Goal: Task Accomplishment & Management: Manage account settings

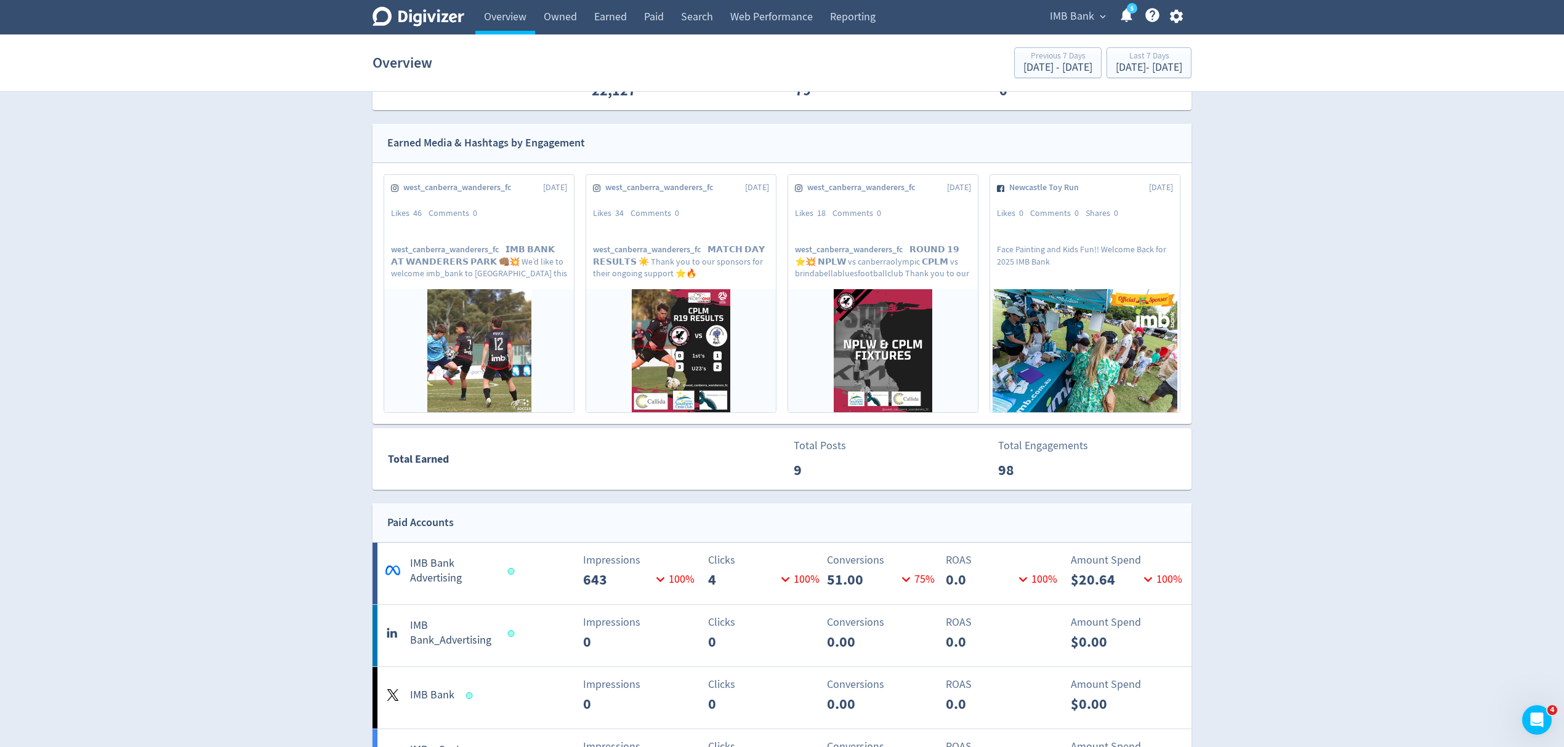
scroll to position [739, 0]
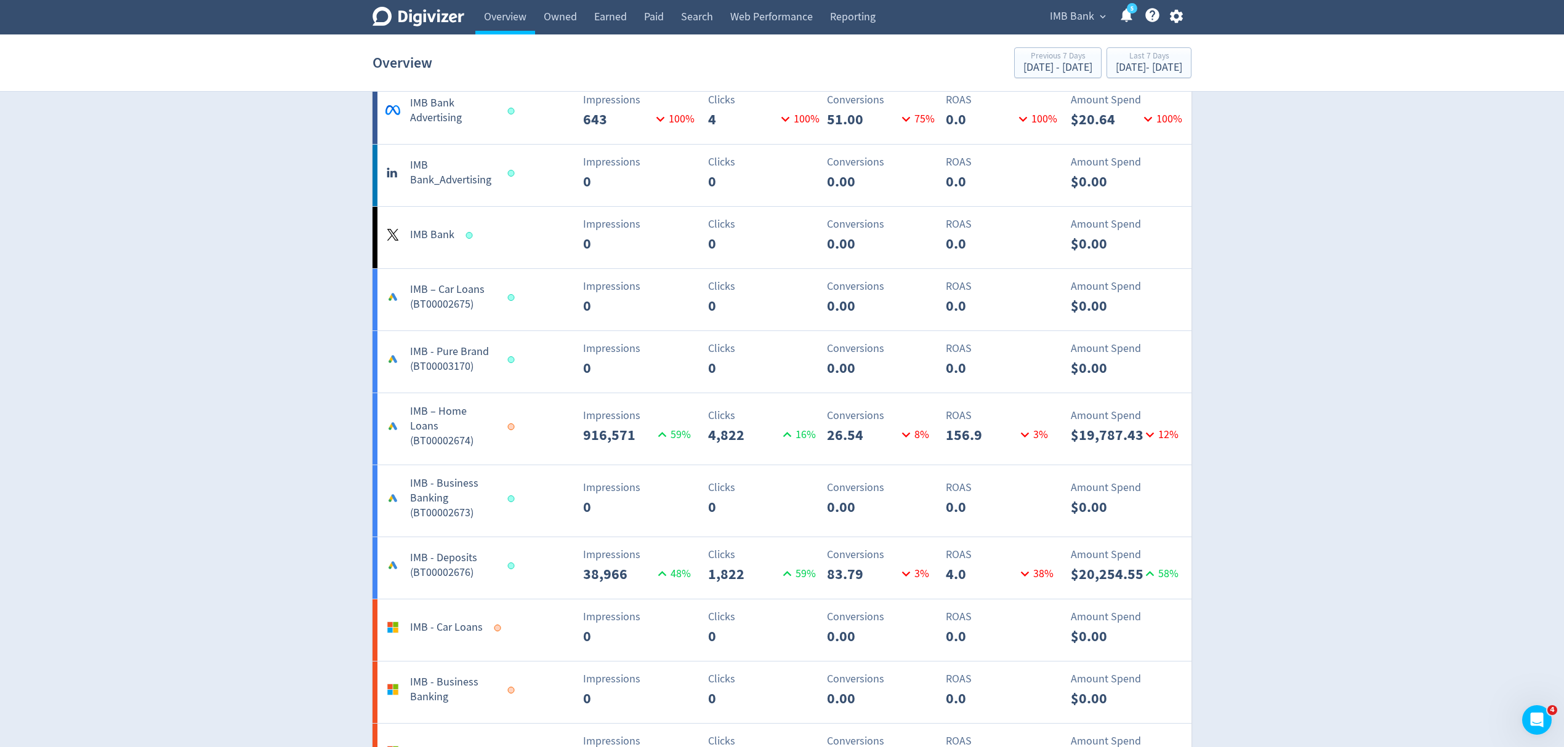
scroll to position [862, 0]
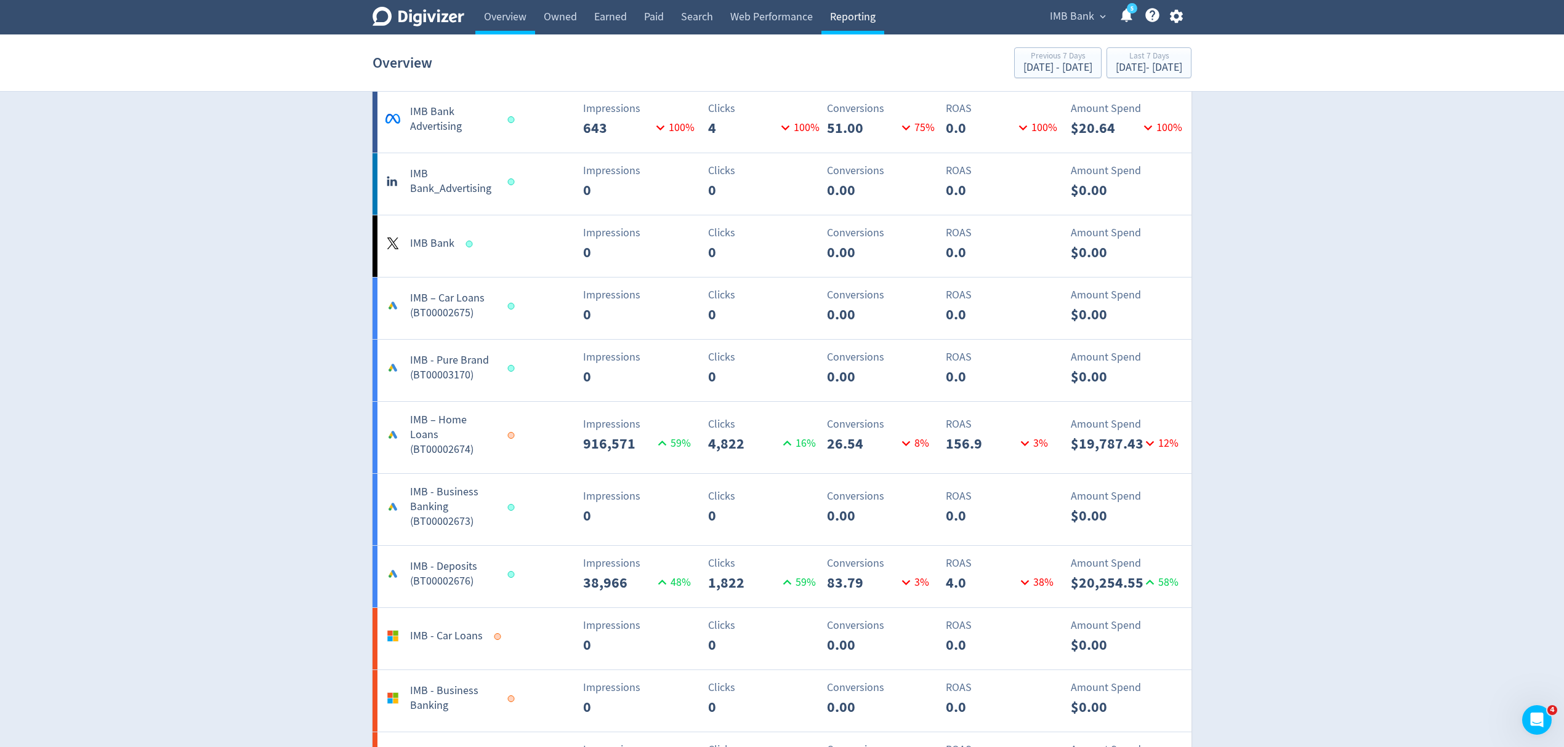
click at [855, 9] on link "Reporting" at bounding box center [852, 17] width 63 height 34
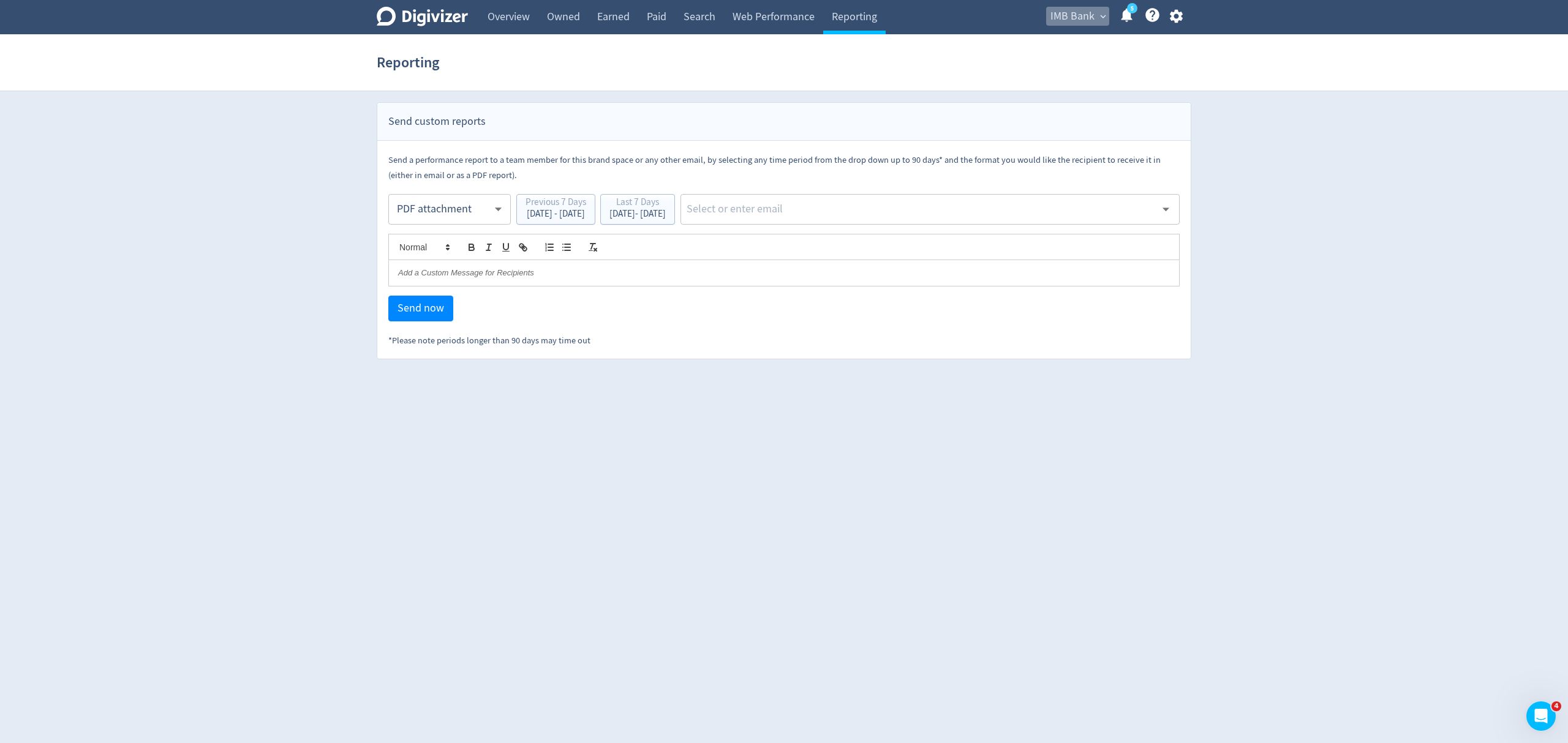
click at [1070, 9] on span "IMB Bank" at bounding box center [1073, 17] width 44 height 20
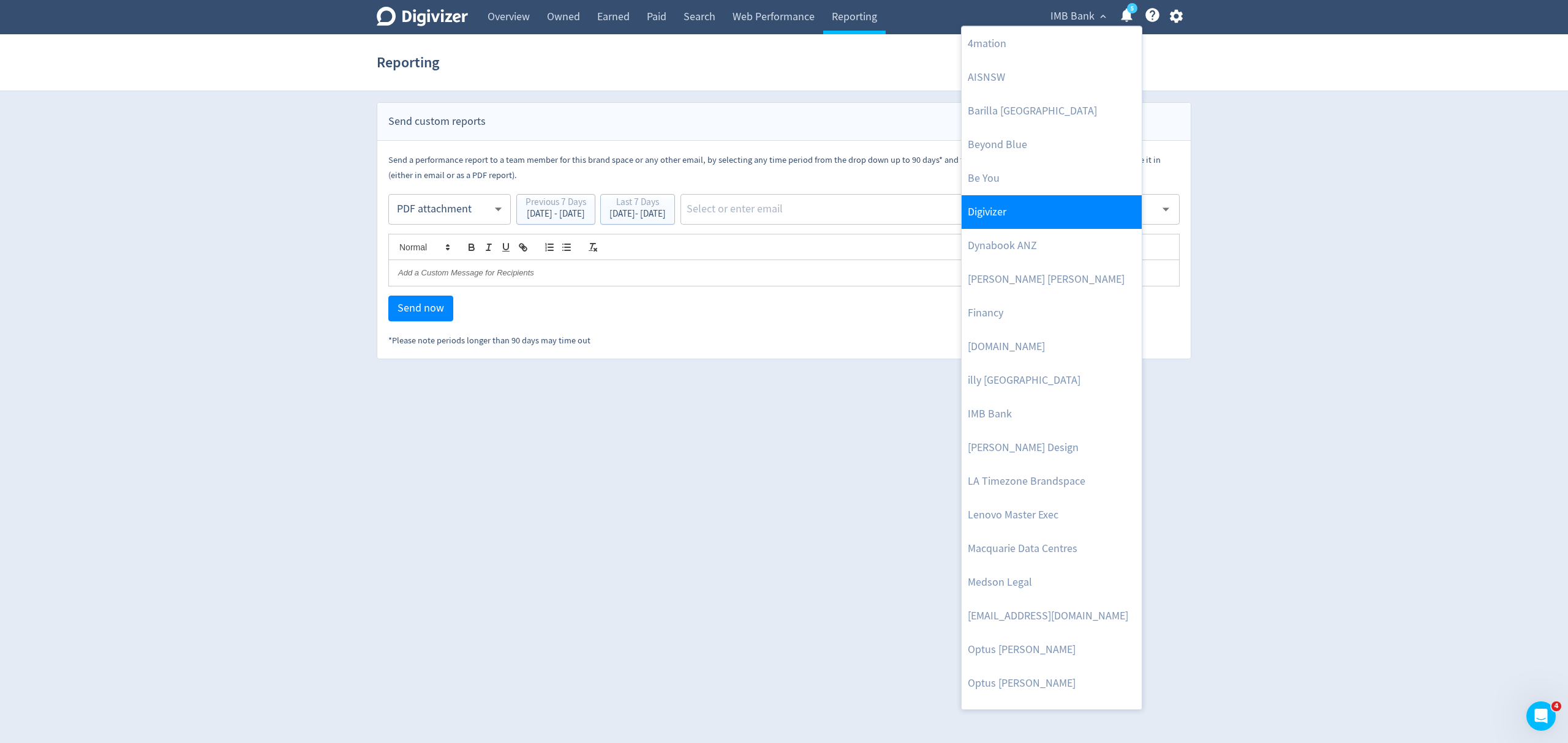
click at [1001, 214] on link "Digivizer" at bounding box center [1052, 212] width 180 height 34
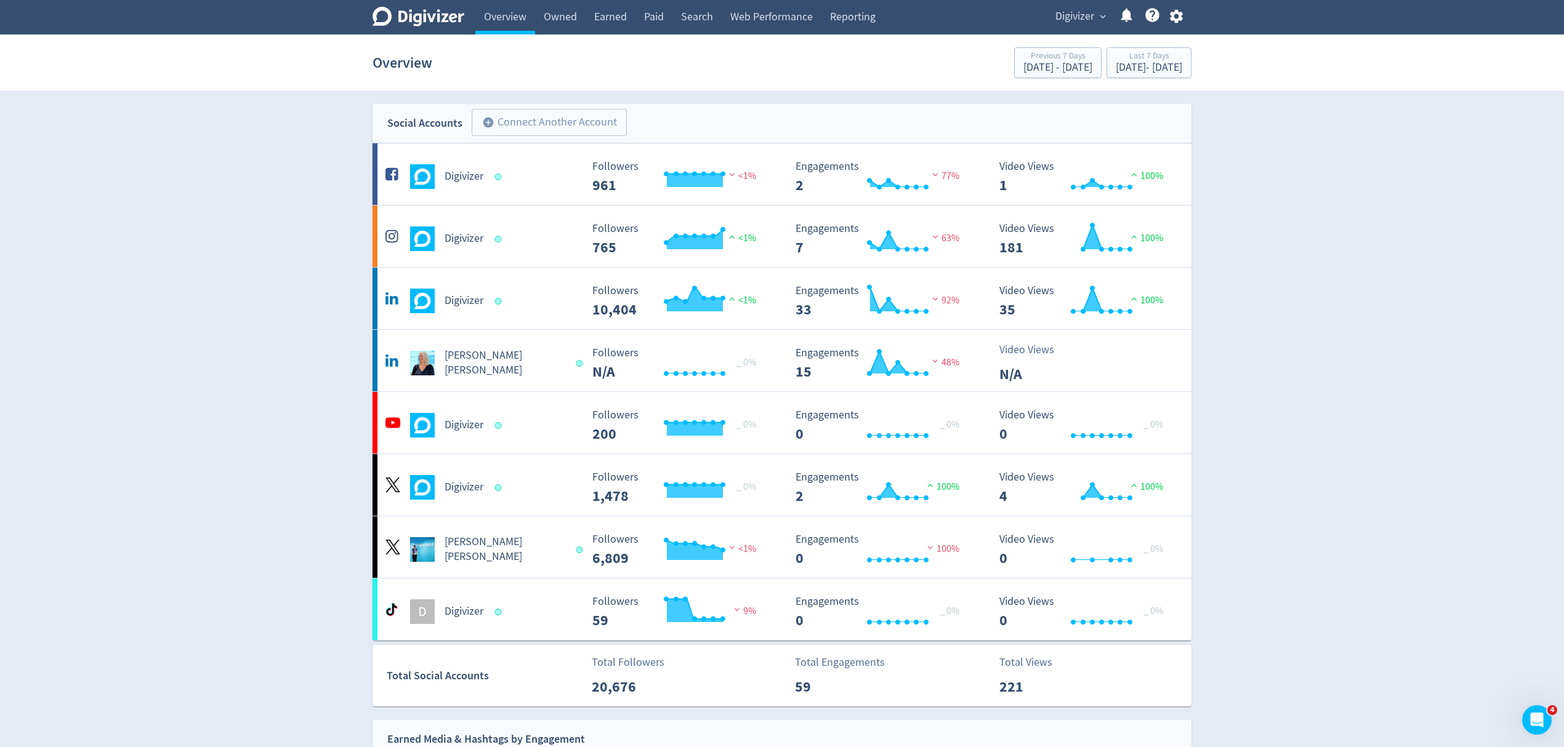
click at [859, 13] on link "Reporting" at bounding box center [852, 17] width 63 height 34
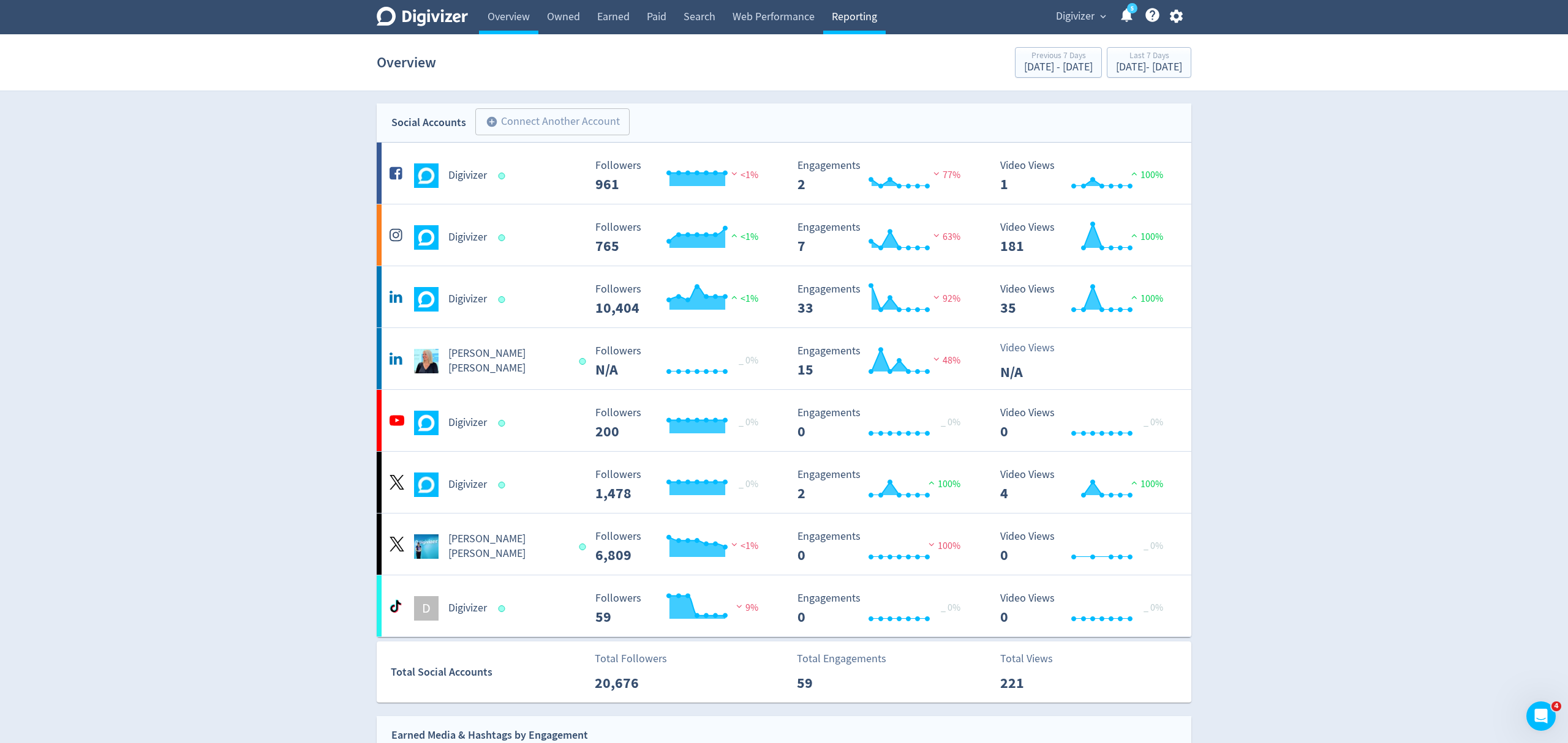
click at [832, 20] on link "Reporting" at bounding box center [854, 17] width 63 height 34
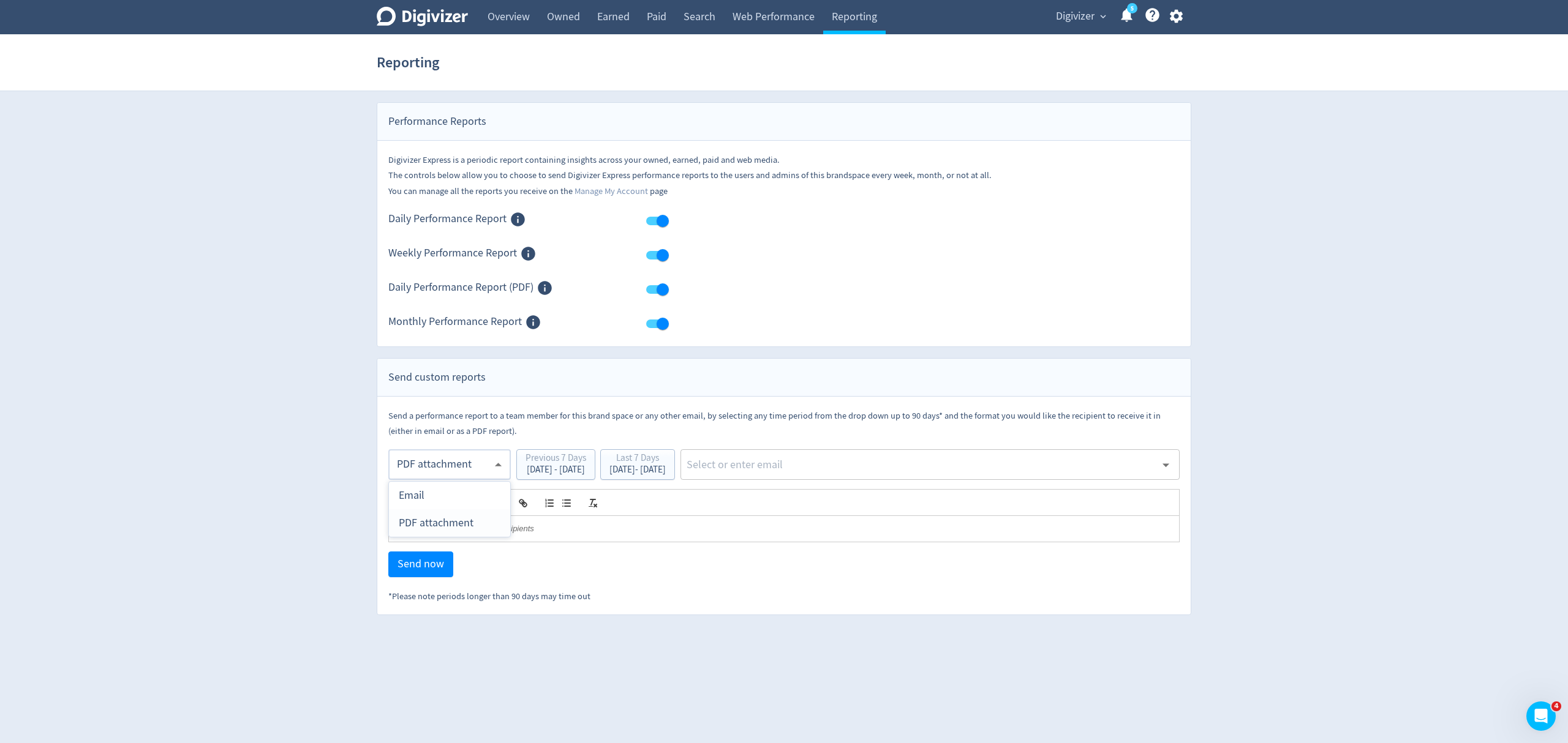
click at [446, 474] on body "Digivizer Logo Mark Digivizer Logo Overview Owned Earned Paid Search Web Perfor…" at bounding box center [784, 307] width 1568 height 616
click at [428, 494] on div "Email" at bounding box center [450, 496] width 101 height 28
type input "html"
click at [666, 467] on div "[DATE] - [DATE]" at bounding box center [638, 469] width 57 height 9
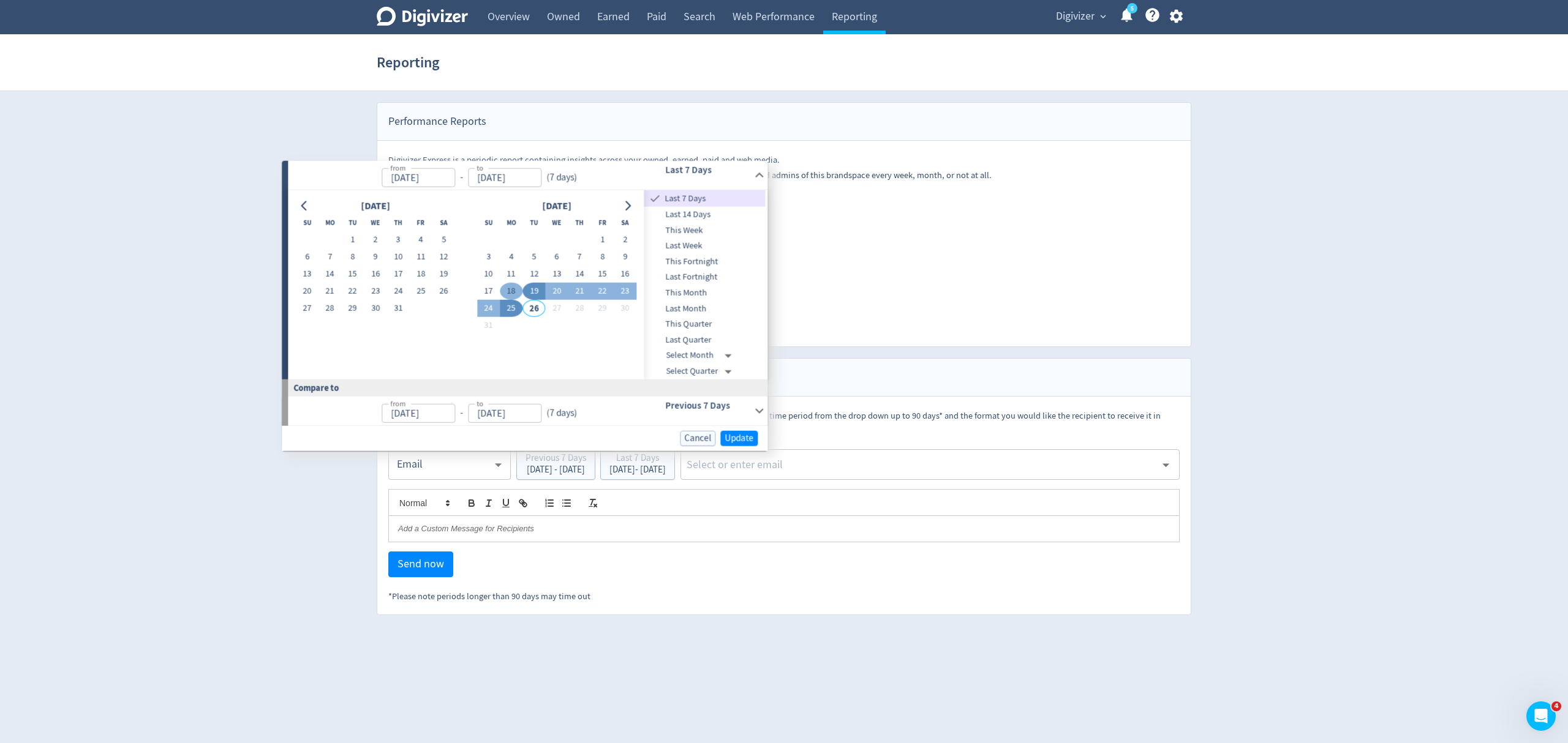
click at [509, 294] on button "18" at bounding box center [510, 290] width 23 height 17
type input "[DATE]"
click at [486, 311] on button "24" at bounding box center [489, 308] width 23 height 17
type input "[DATE]"
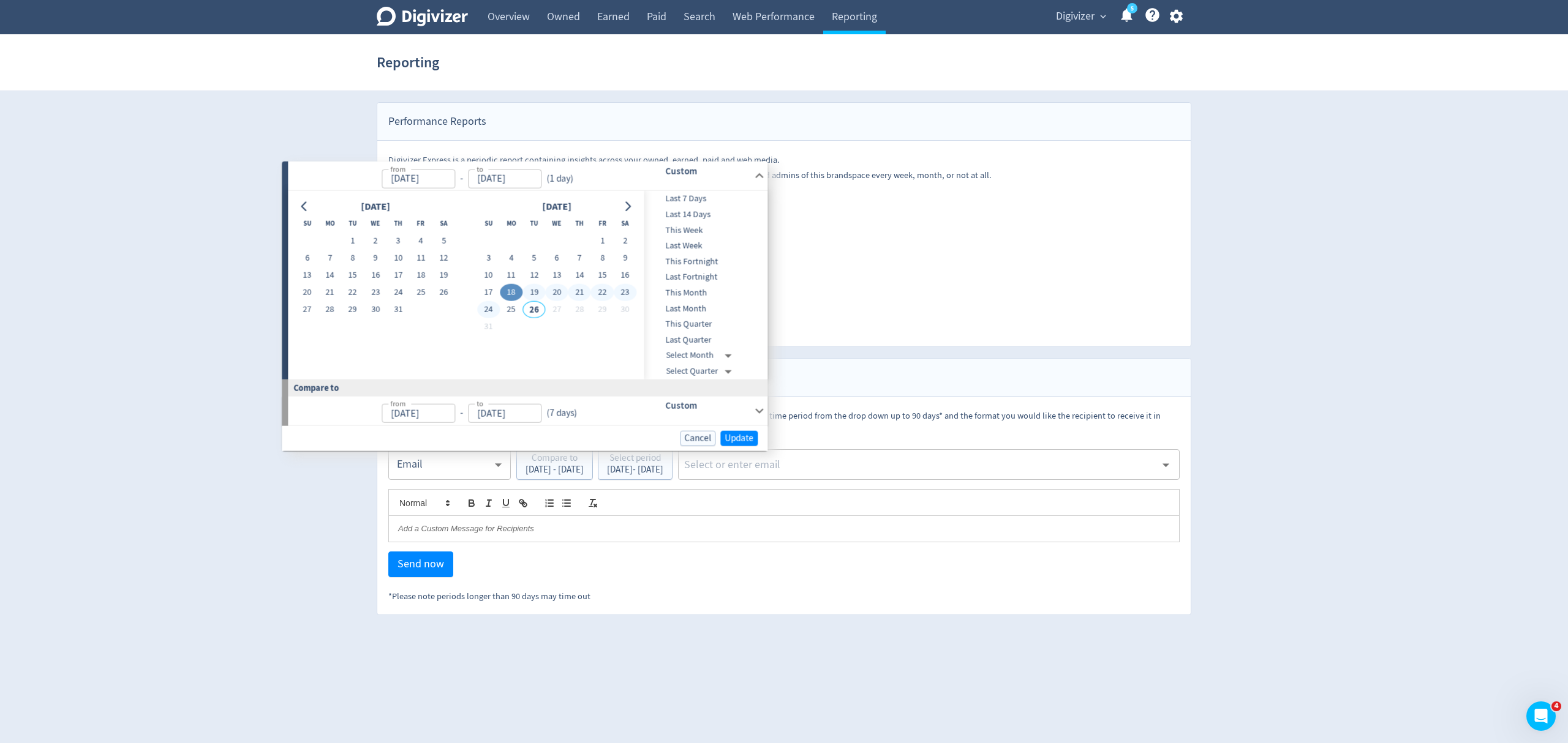
type input "[DATE]"
click at [736, 442] on span "Update" at bounding box center [738, 438] width 29 height 9
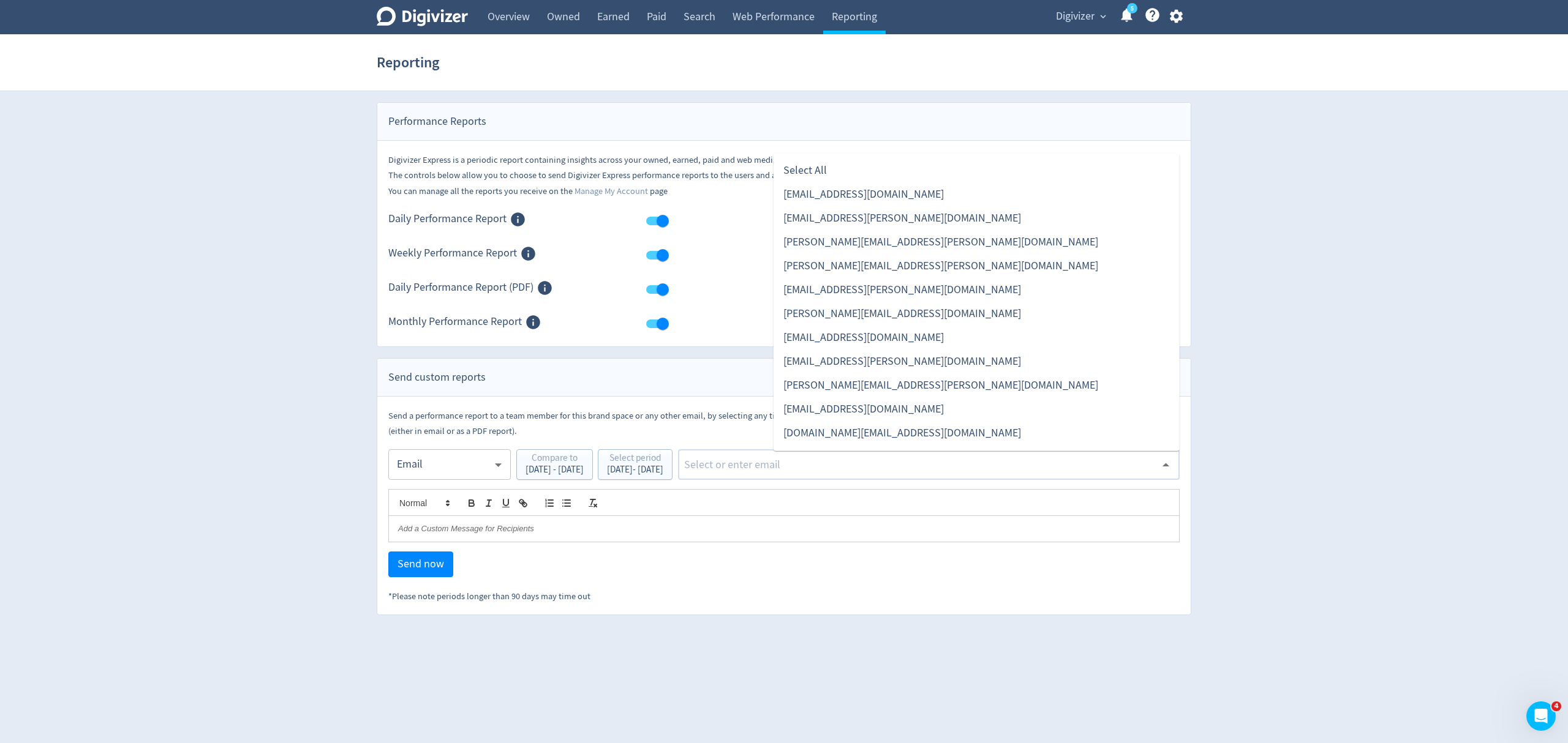
drag, startPoint x: 854, startPoint y: 466, endPoint x: 855, endPoint y: 439, distance: 27.0
click at [854, 462] on input "text" at bounding box center [918, 464] width 473 height 18
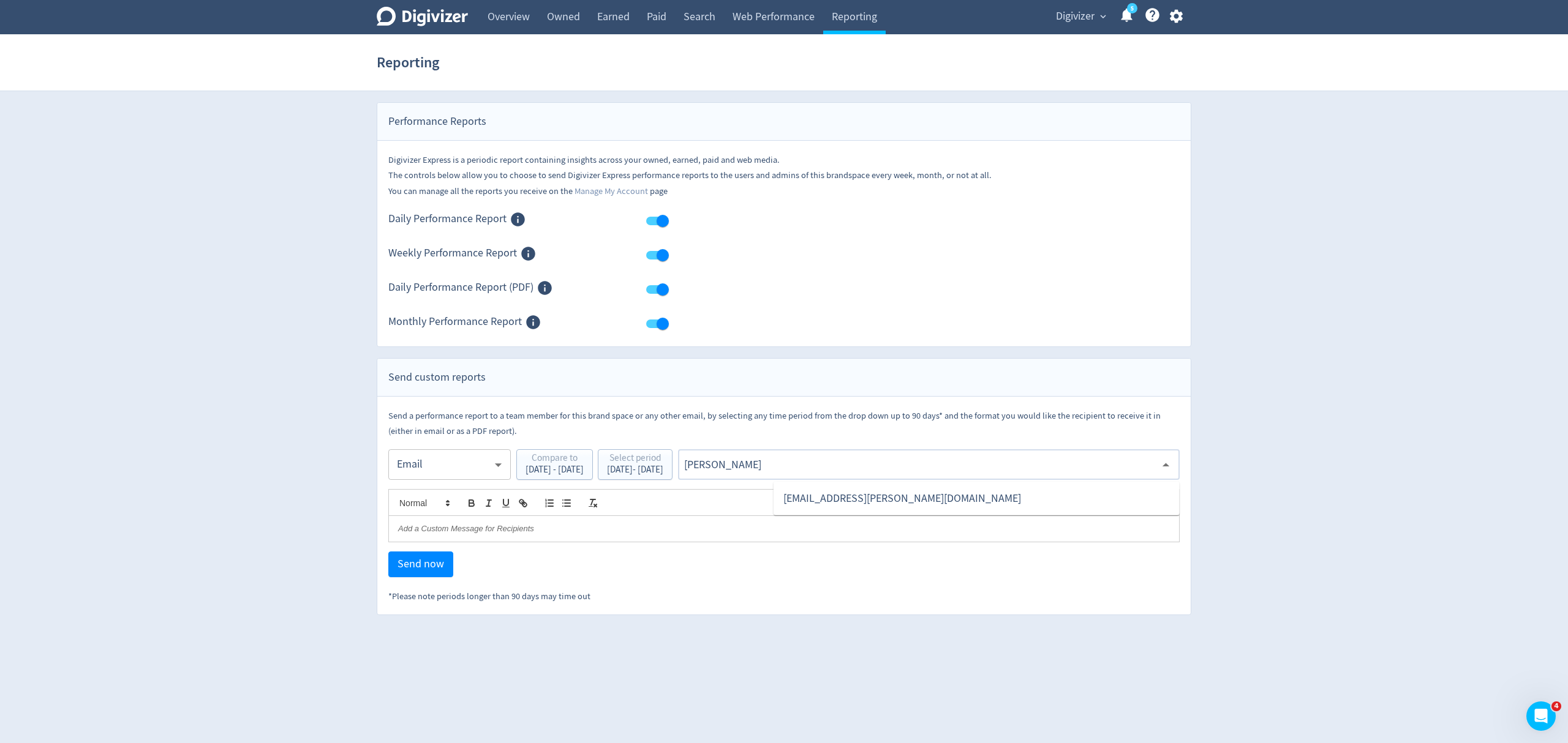
type input "malyn"
click at [884, 504] on li "[EMAIL_ADDRESS][PERSON_NAME][DOMAIN_NAME]" at bounding box center [977, 498] width 406 height 24
click at [420, 574] on button "Send now" at bounding box center [420, 565] width 65 height 26
click at [409, 470] on body "Digivizer Logo Mark Digivizer Logo Overview Owned Earned Paid Search Web Perfor…" at bounding box center [784, 307] width 1568 height 616
click at [424, 522] on div "PDF attachment" at bounding box center [450, 523] width 101 height 28
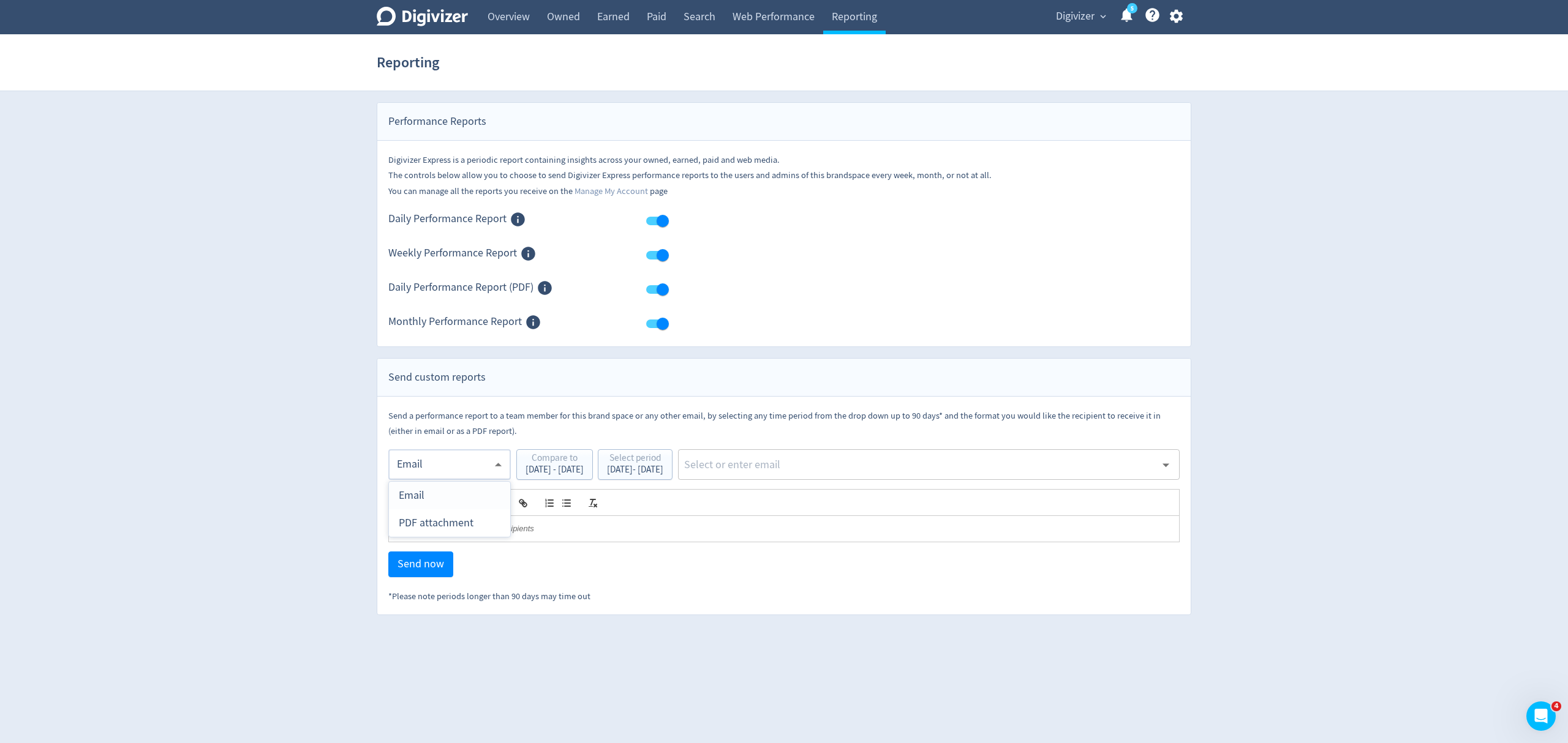
type input "pdf"
click at [868, 464] on input "text" at bounding box center [918, 464] width 473 height 18
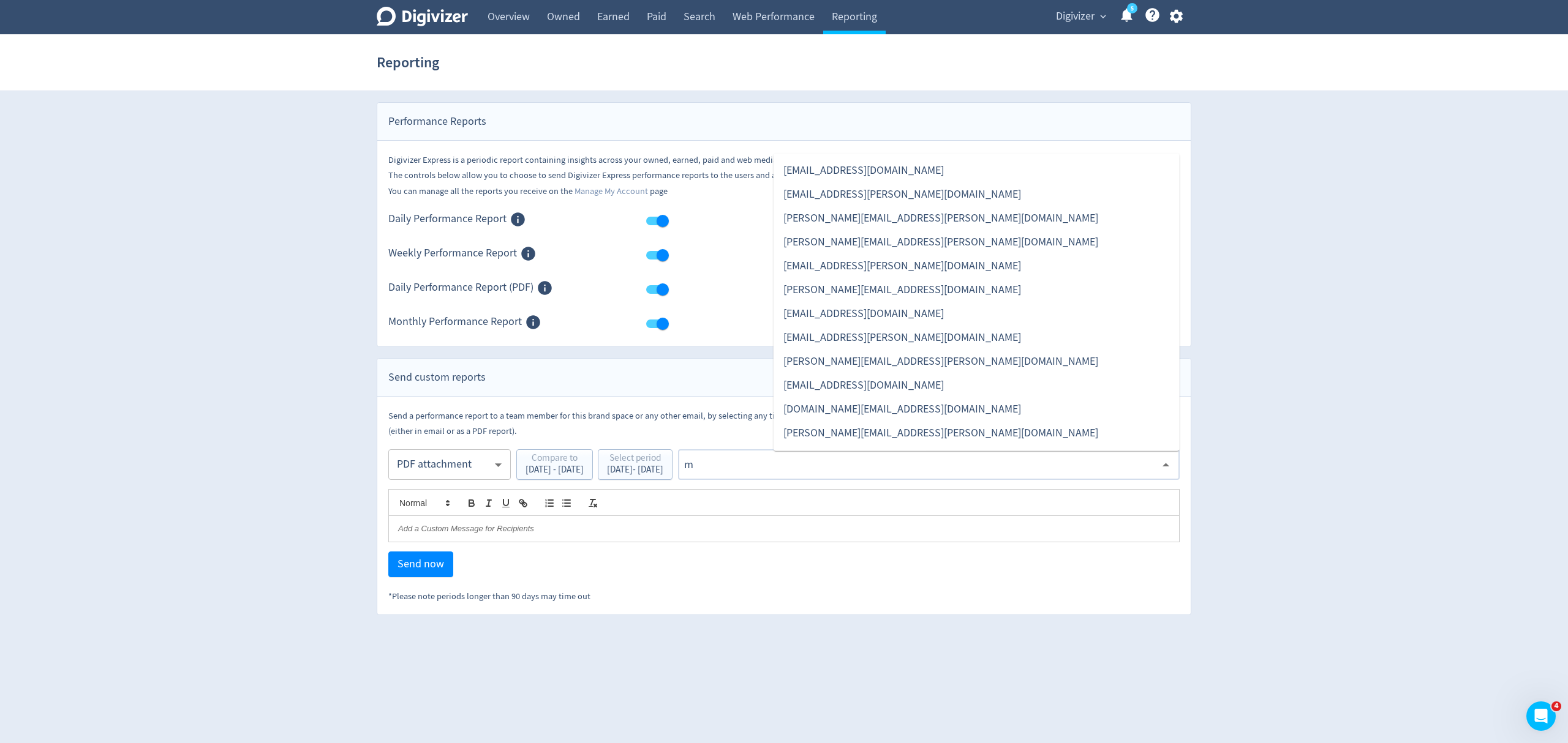
type input "ma"
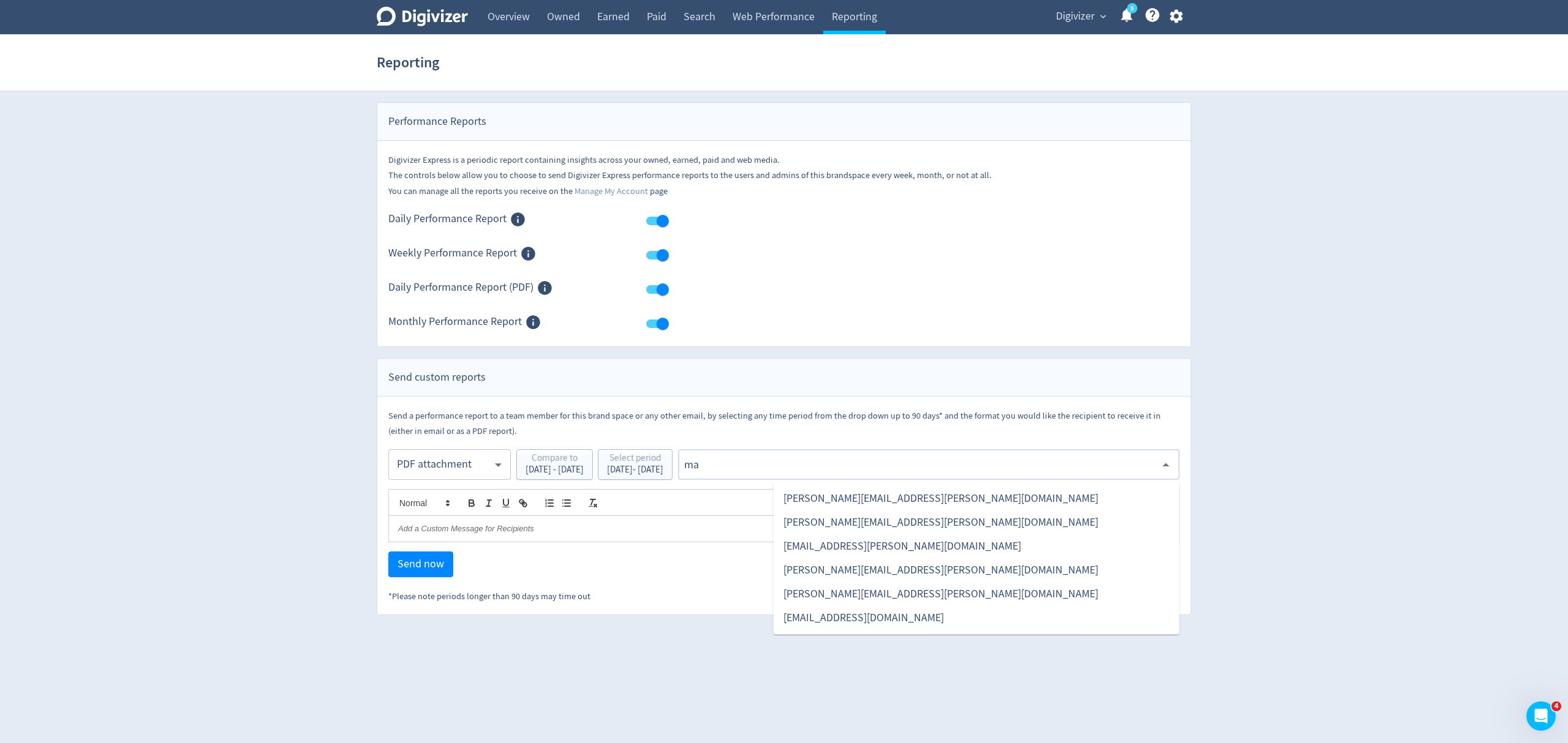
click at [834, 539] on li "[EMAIL_ADDRESS][PERSON_NAME][DOMAIN_NAME]" at bounding box center [977, 546] width 406 height 24
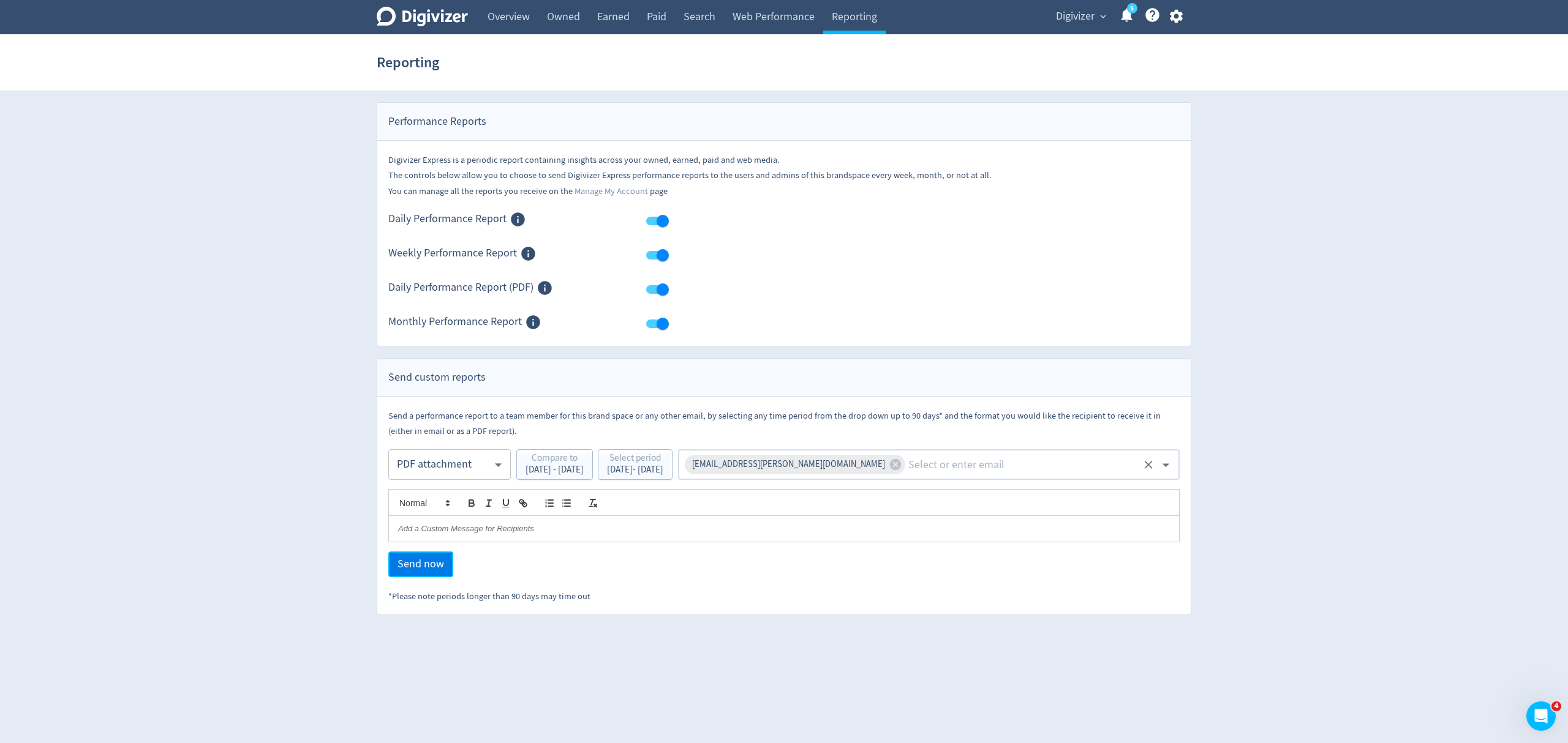
click at [425, 560] on span "Send now" at bounding box center [421, 564] width 47 height 11
click at [517, 15] on link "Overview" at bounding box center [508, 17] width 60 height 34
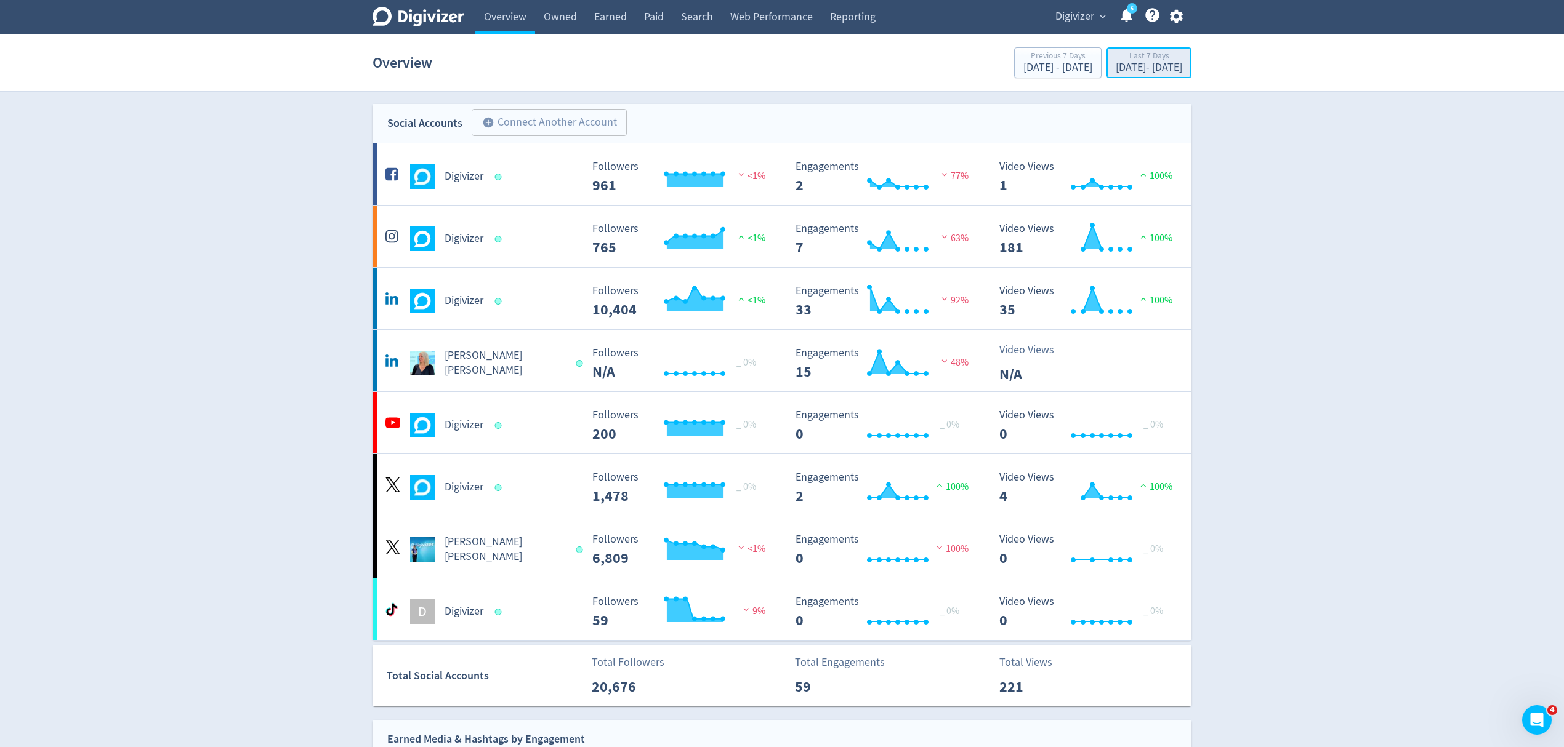
click at [1116, 67] on div "[DATE] - [DATE]" at bounding box center [1149, 67] width 66 height 11
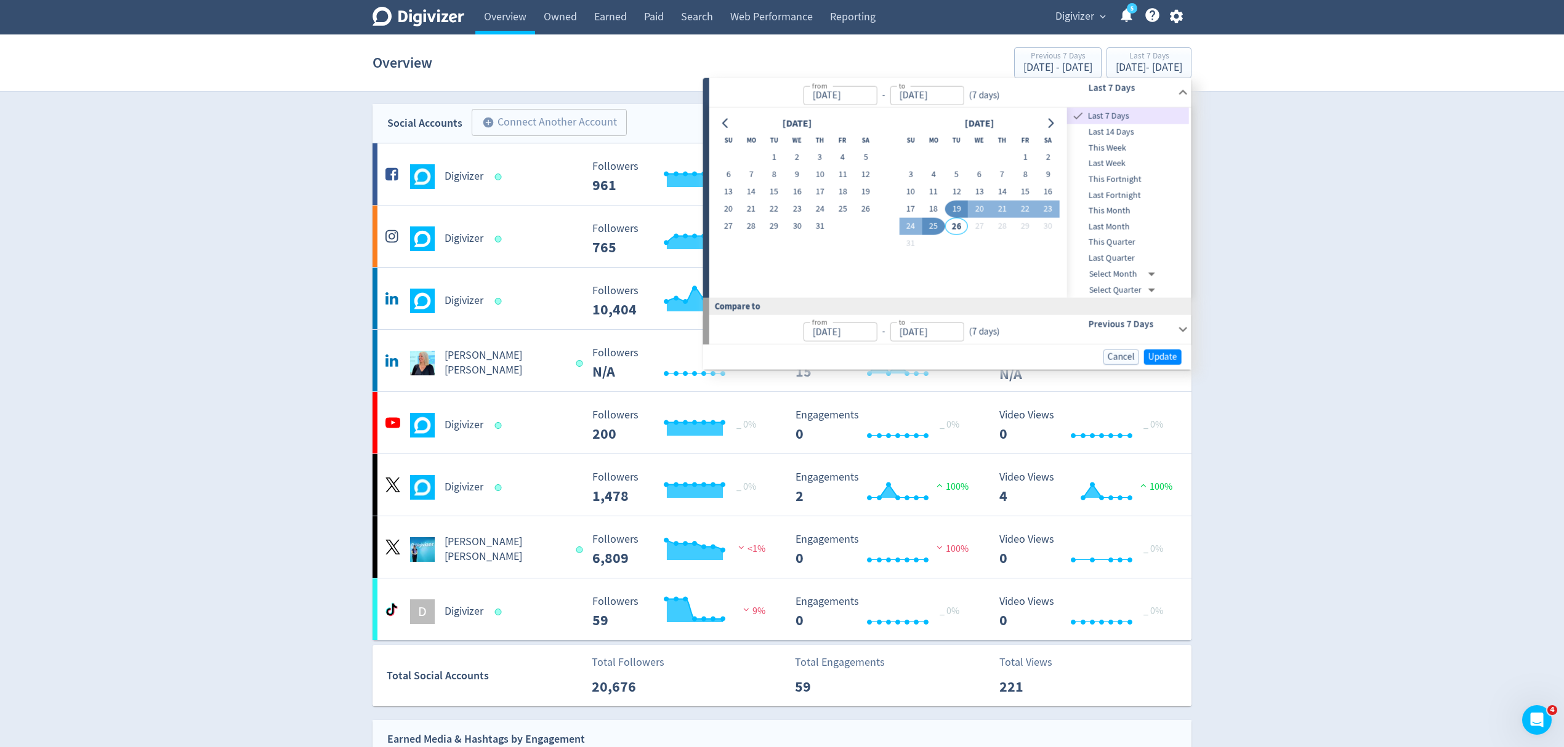
drag, startPoint x: 929, startPoint y: 204, endPoint x: 922, endPoint y: 214, distance: 12.3
click at [928, 204] on button "18" at bounding box center [933, 209] width 23 height 17
type input "[DATE]"
click at [912, 218] on button "24" at bounding box center [910, 226] width 23 height 17
type input "[DATE]"
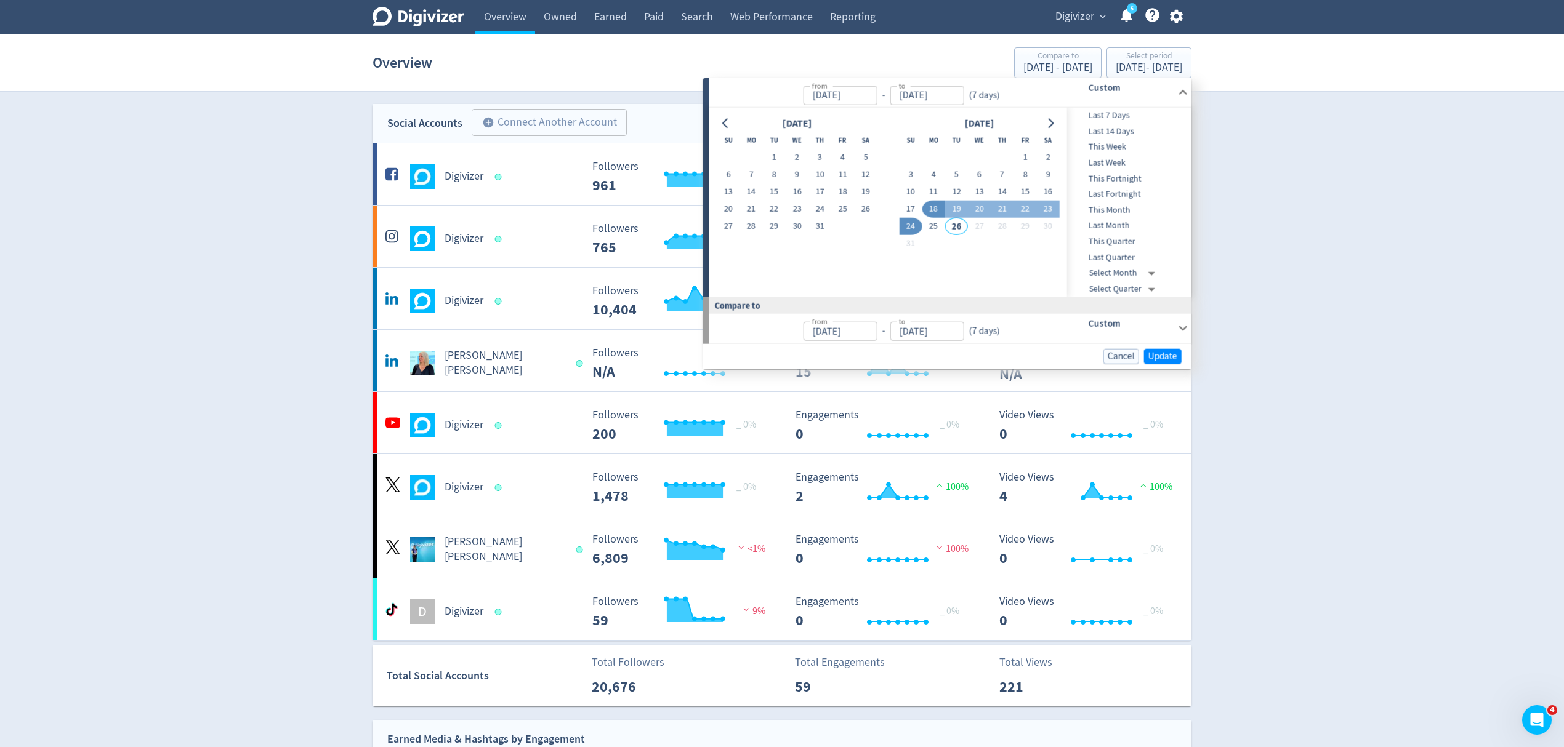
type input "[DATE]"
click at [1165, 357] on span "Update" at bounding box center [1162, 356] width 29 height 9
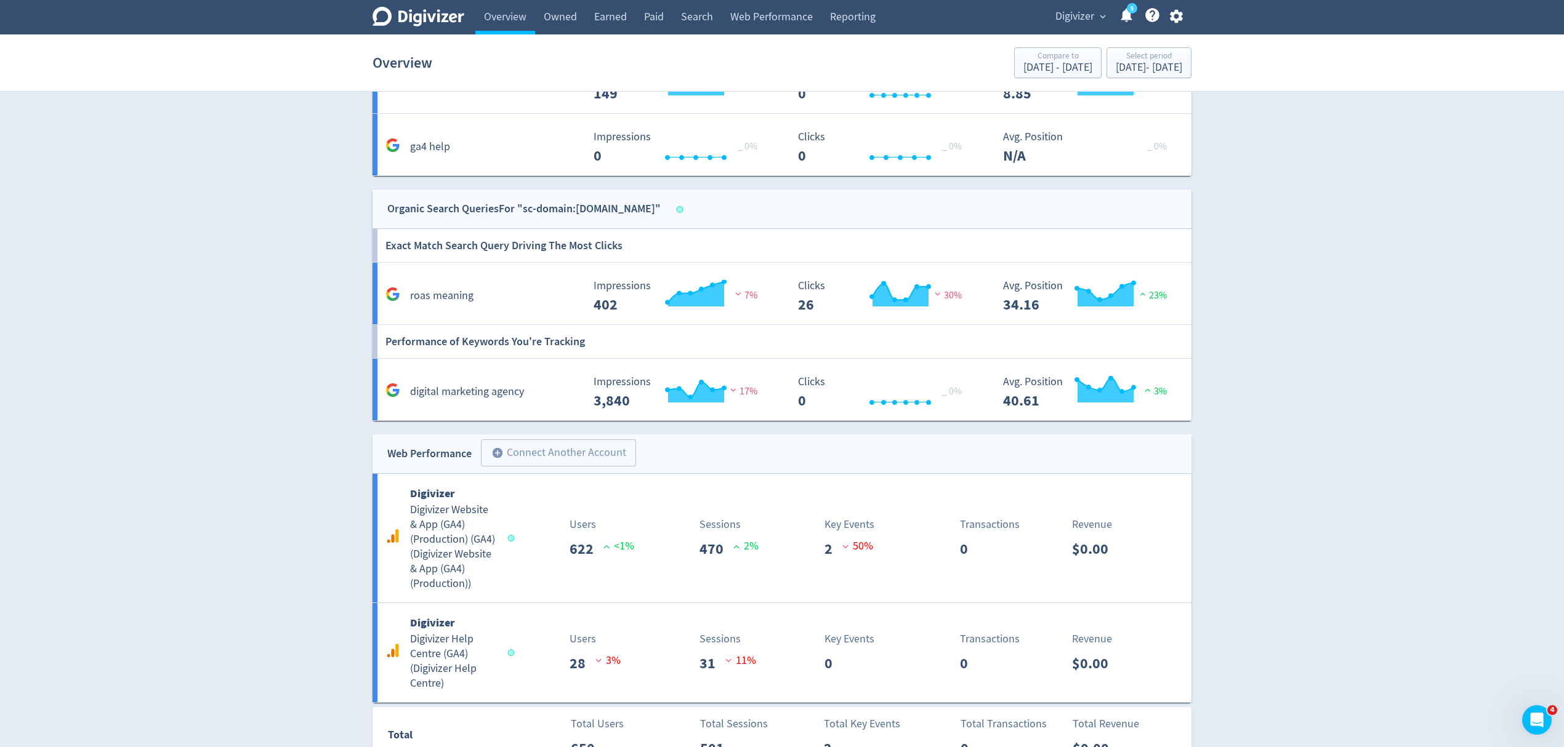
scroll to position [1357, 0]
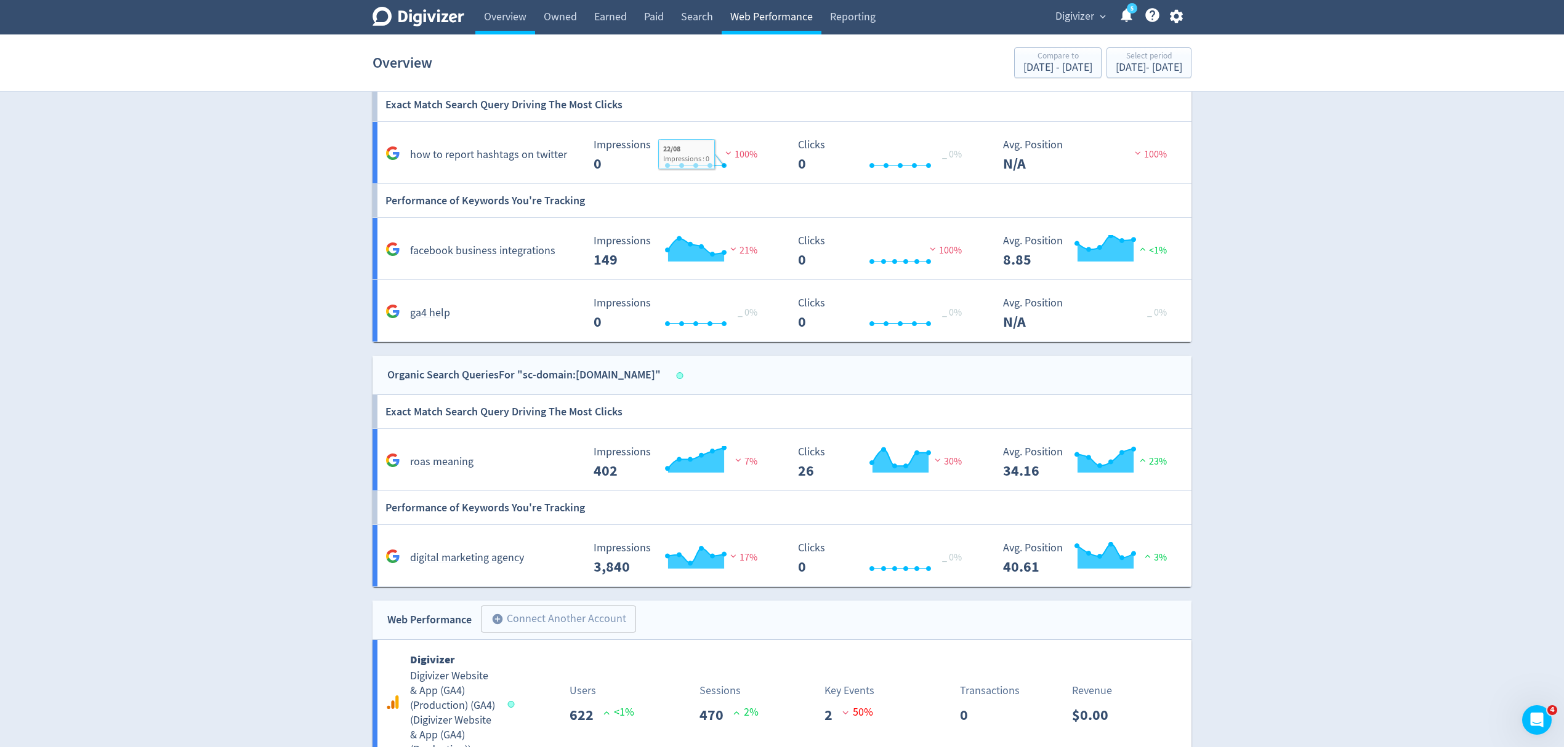
click at [769, 13] on link "Web Performance" at bounding box center [772, 17] width 100 height 34
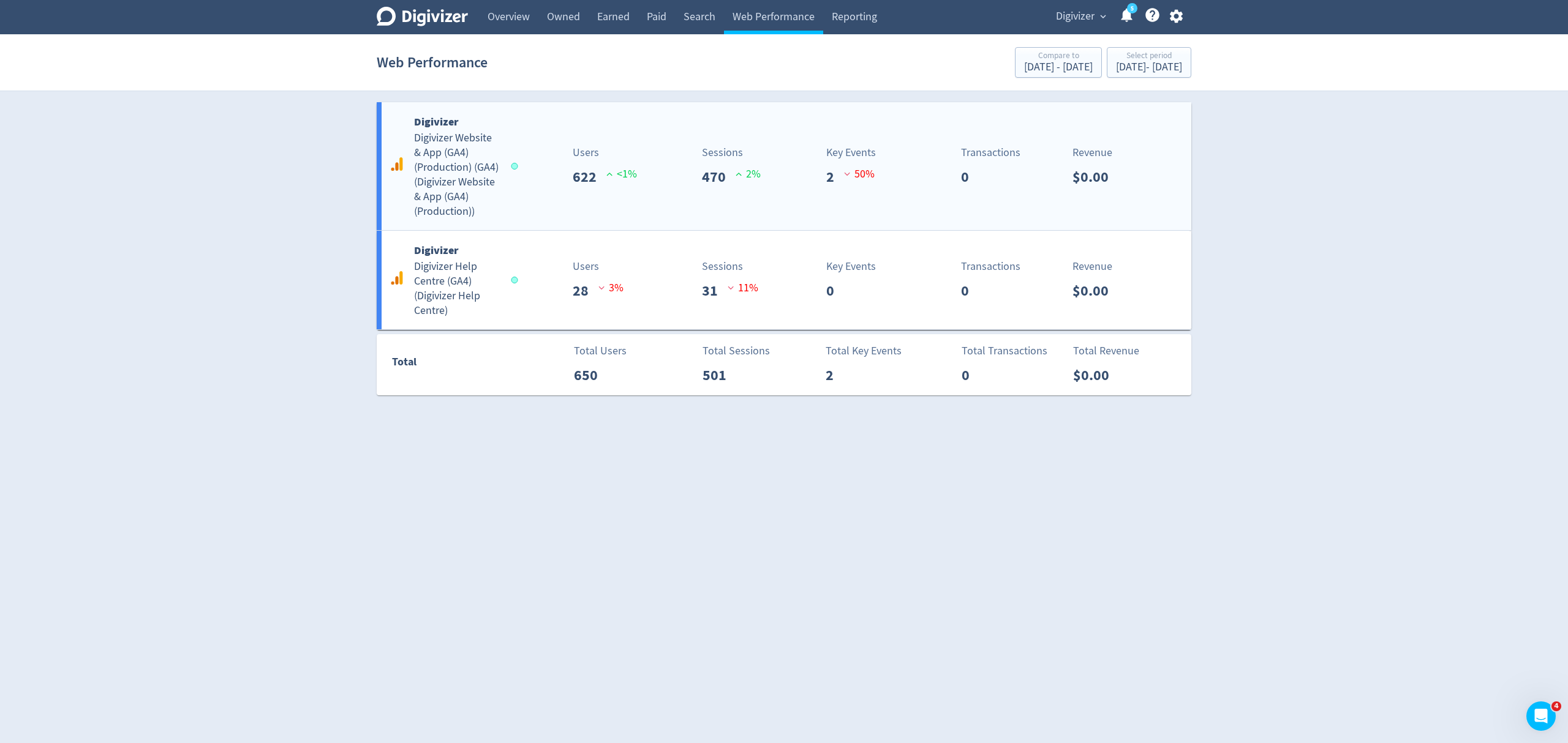
click at [535, 203] on div "Digivizer Digivizer Website & App (GA4) (Production) (GA4) ( Digivizer Website …" at bounding box center [784, 166] width 815 height 128
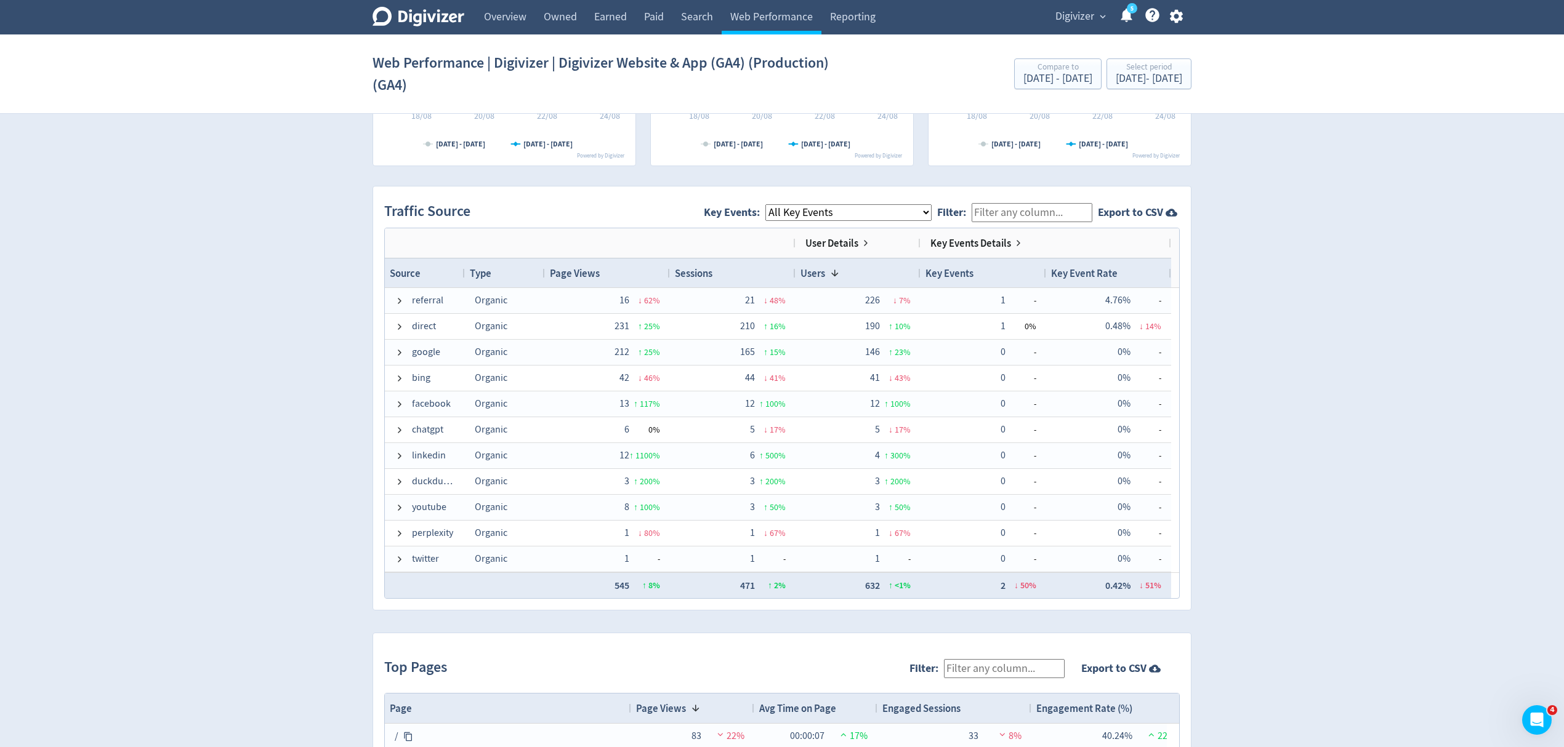
scroll to position [1067, 0]
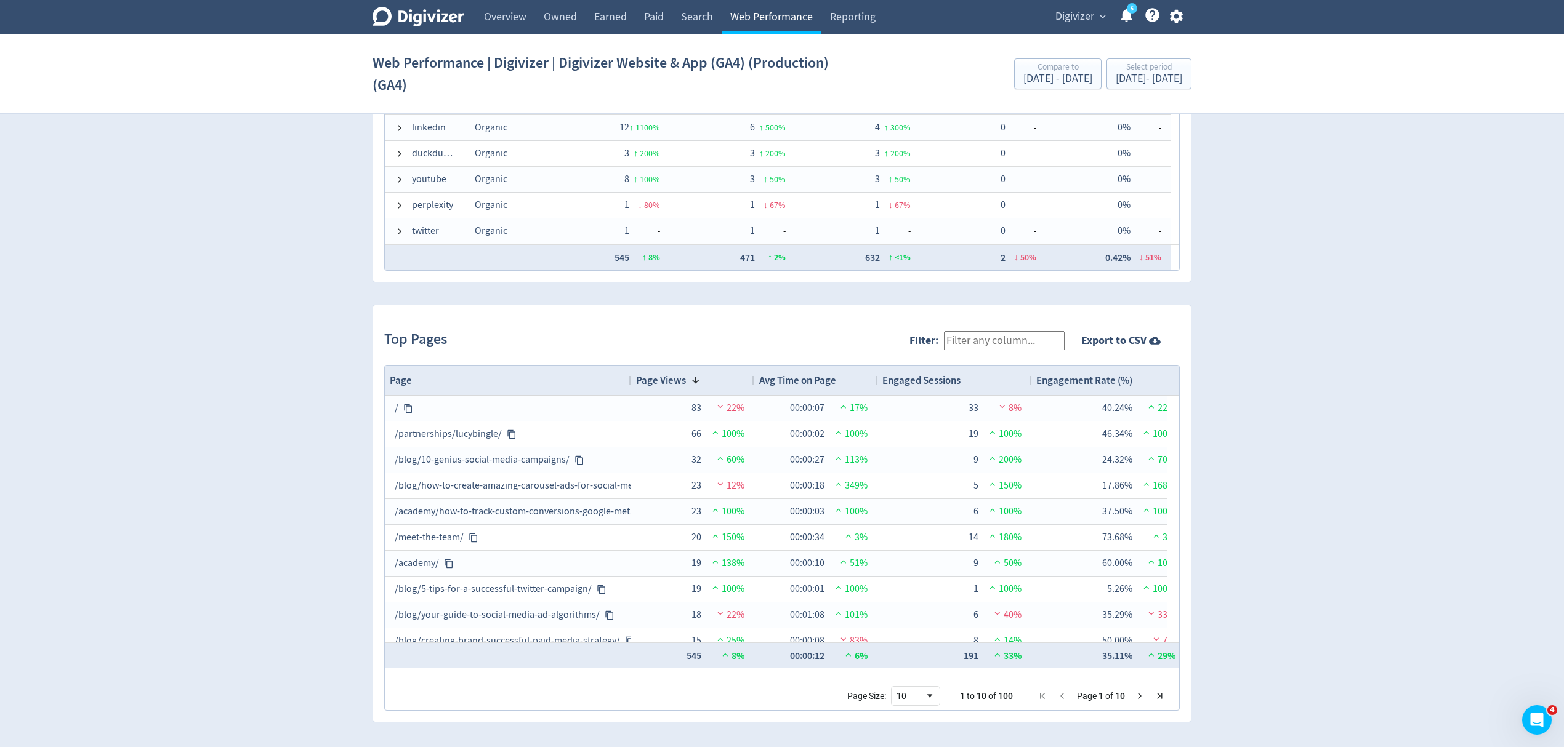
click at [773, 6] on link "Web Performance" at bounding box center [772, 17] width 100 height 34
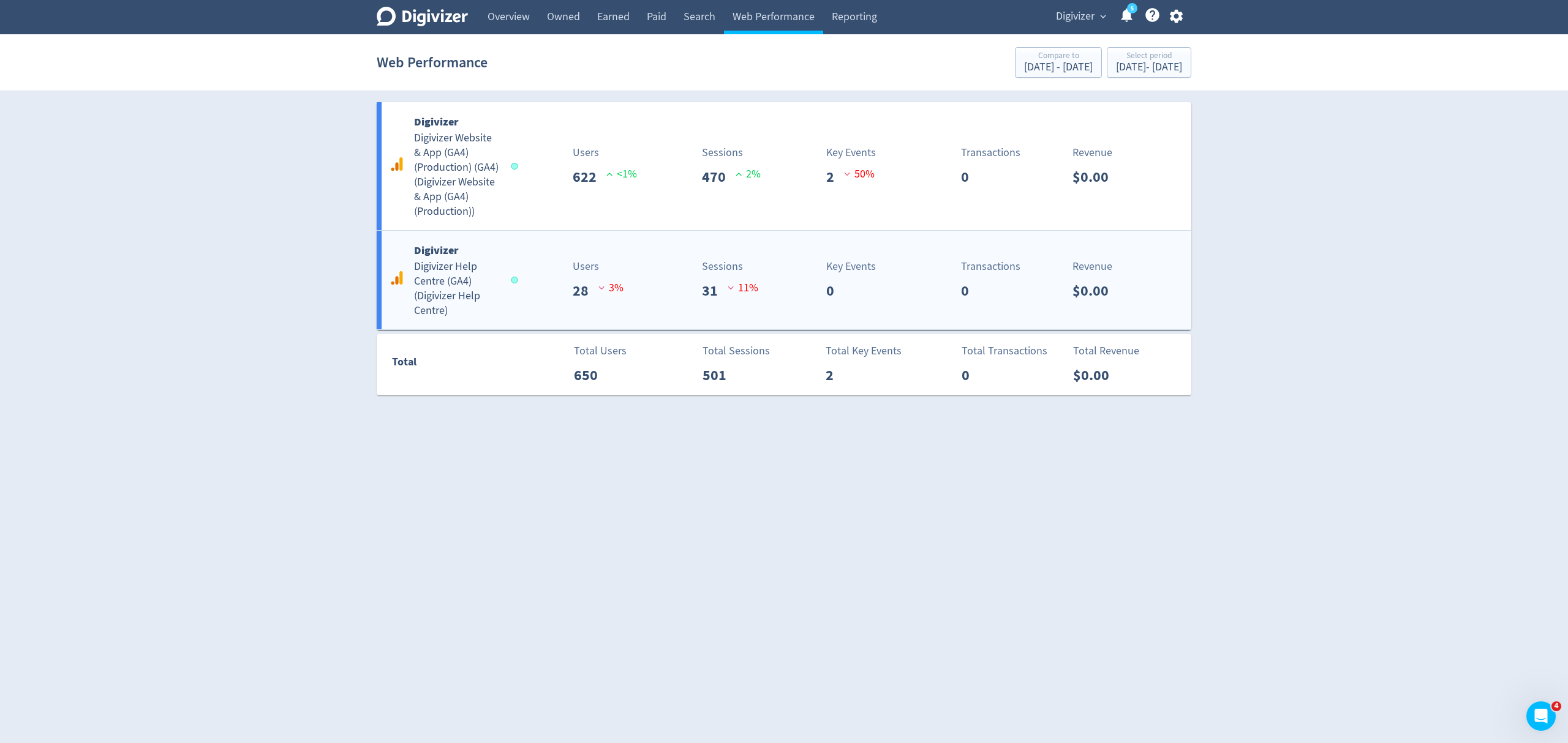
click at [515, 295] on div "Digivizer Digivizer Help Centre (GA4) ( Digivizer Help Centre )" at bounding box center [451, 279] width 130 height 77
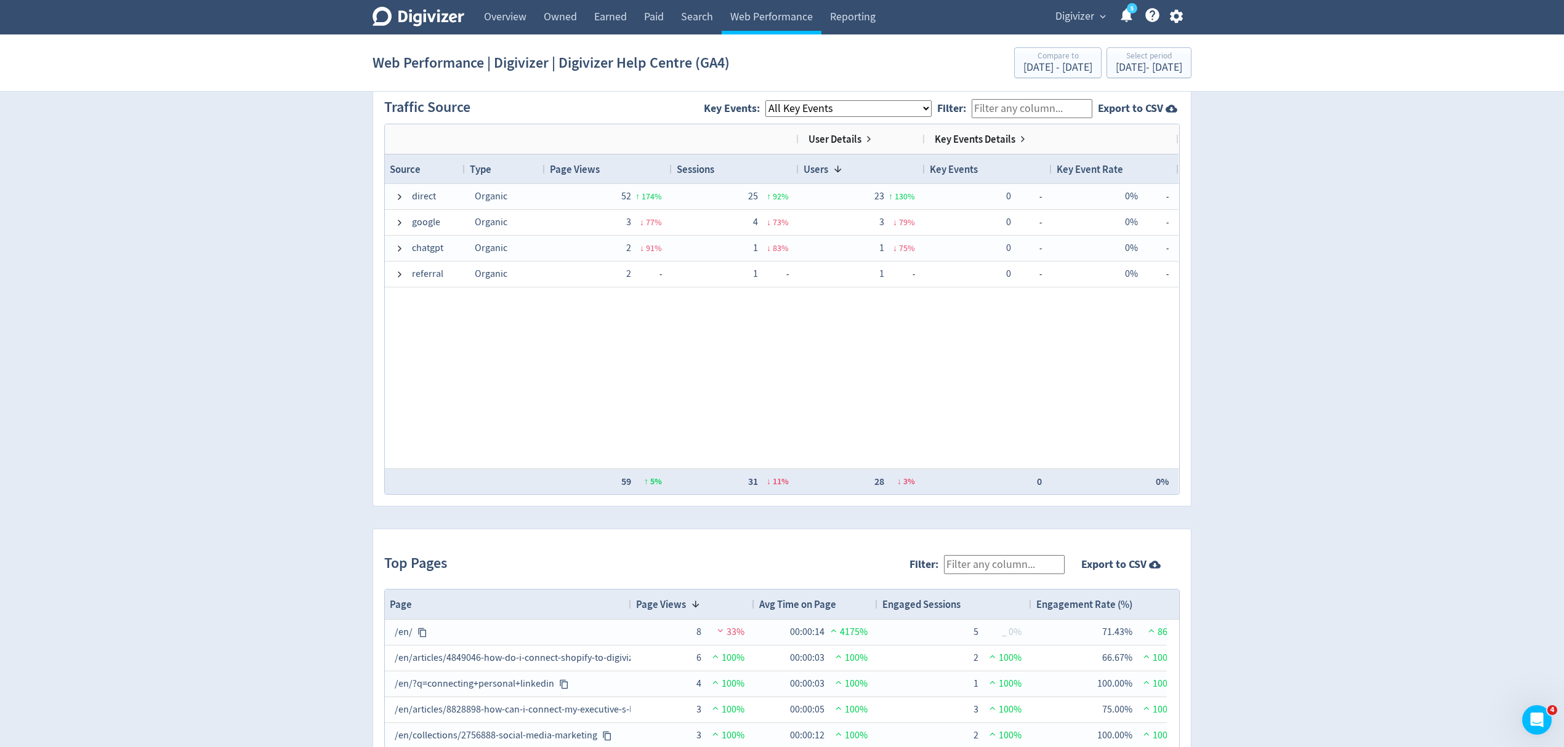
scroll to position [985, 0]
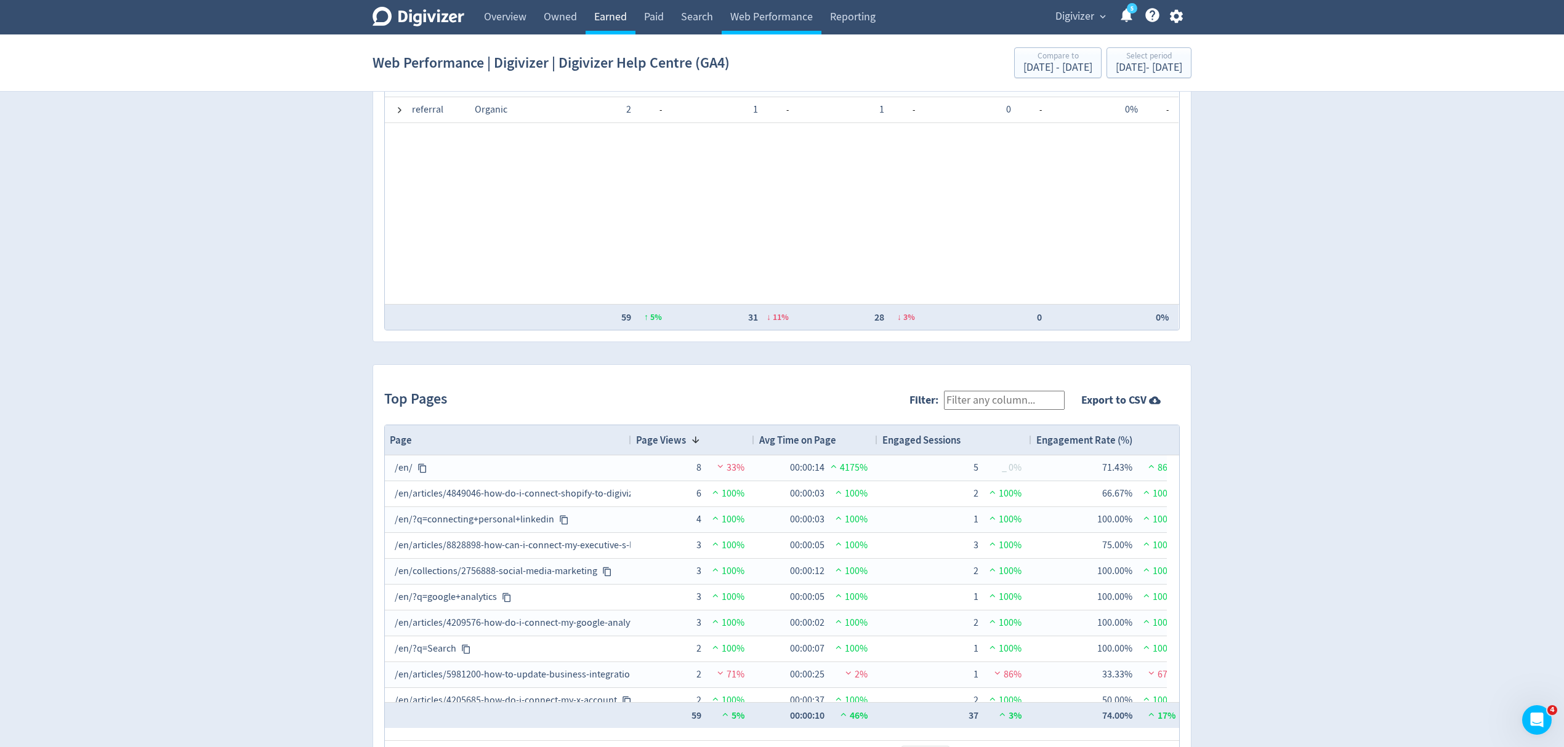
click at [601, 23] on link "Earned" at bounding box center [611, 17] width 50 height 34
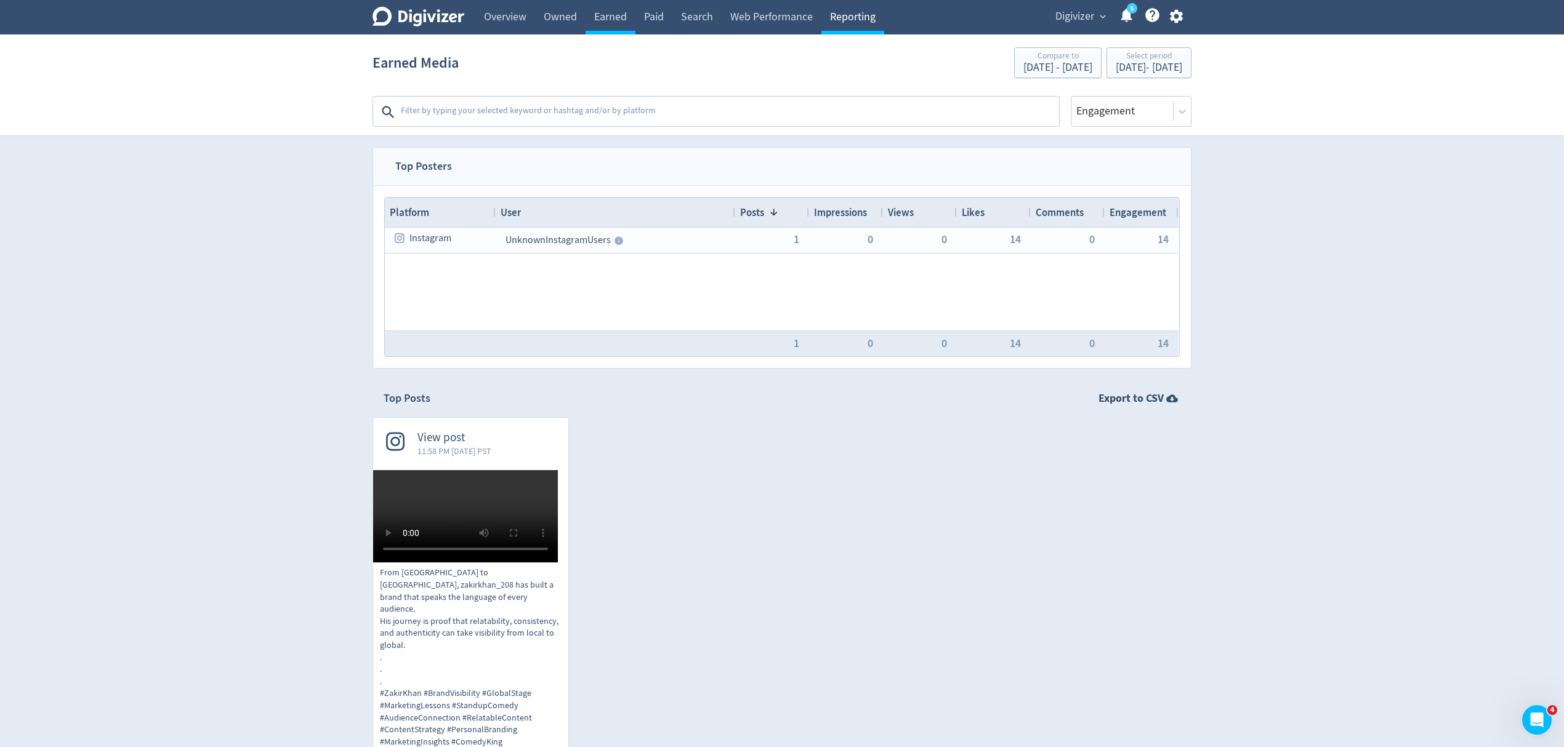
click at [859, 15] on link "Reporting" at bounding box center [852, 17] width 63 height 34
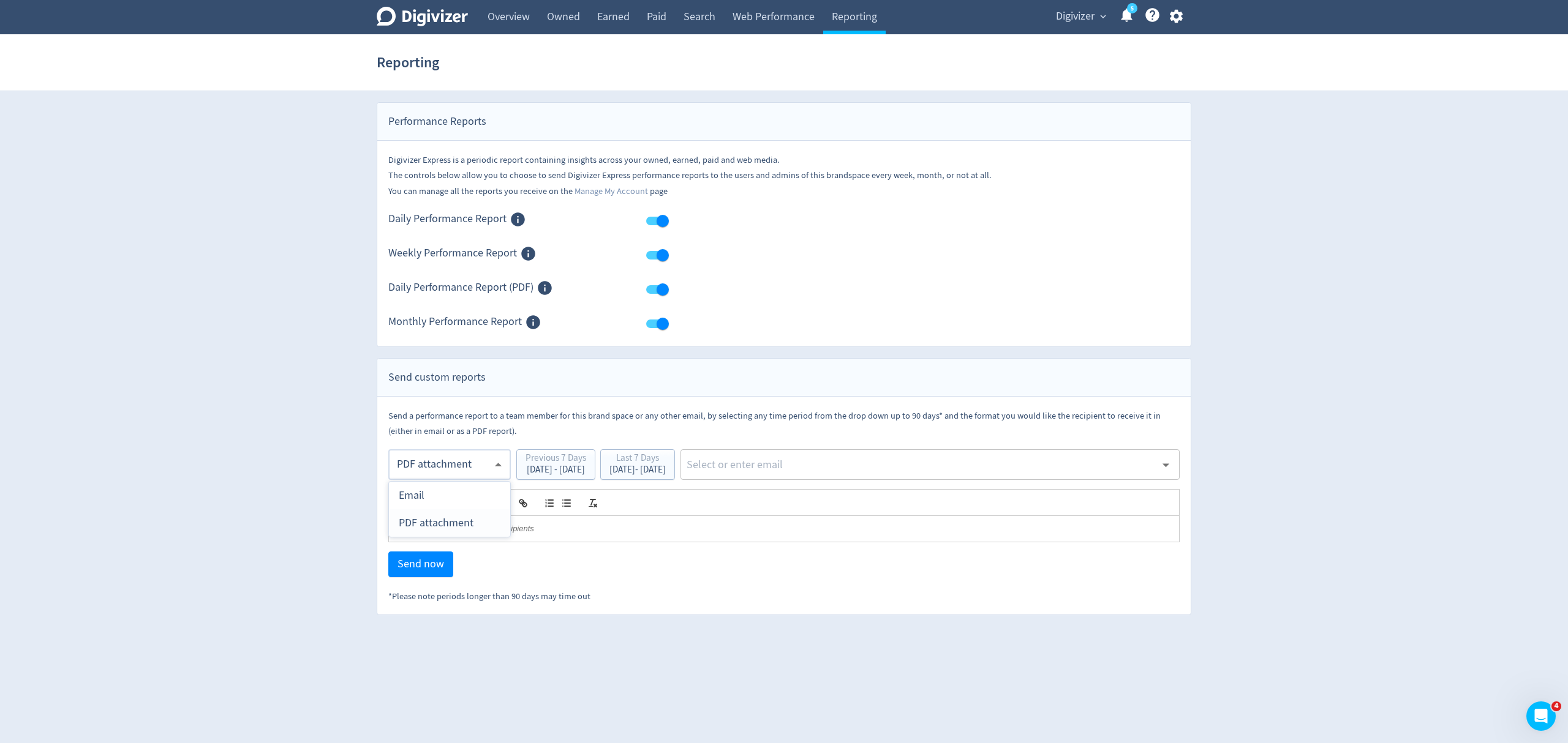
click at [439, 463] on body "Digivizer Logo Mark Digivizer Logo Overview Owned Earned Paid Search Web Perfor…" at bounding box center [784, 307] width 1568 height 616
click at [422, 498] on div "Email" at bounding box center [450, 496] width 101 height 28
type input "html"
click at [666, 464] on div "Last 7 Days" at bounding box center [638, 460] width 57 height 12
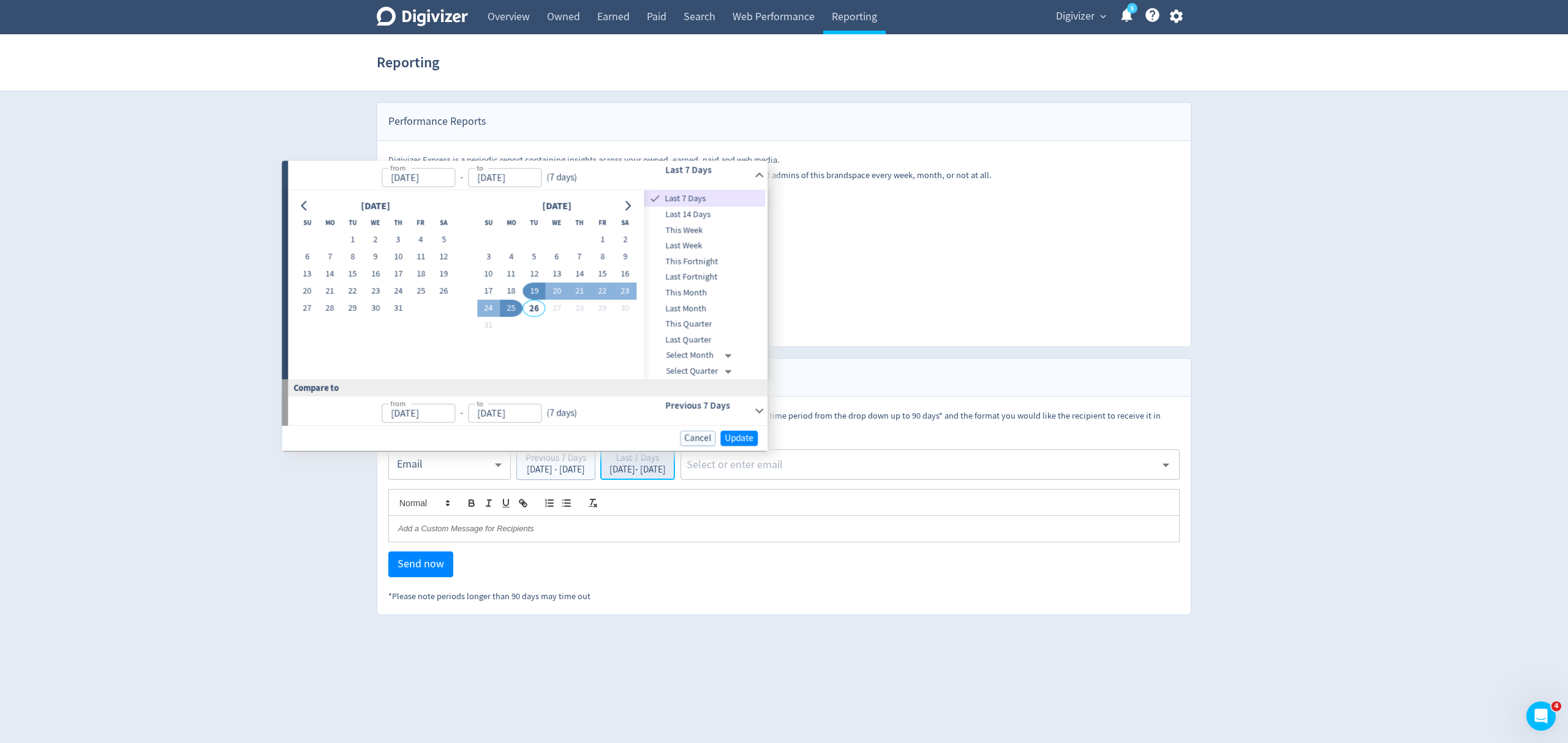
type input "[DATE]"
click at [509, 287] on button "18" at bounding box center [510, 290] width 23 height 17
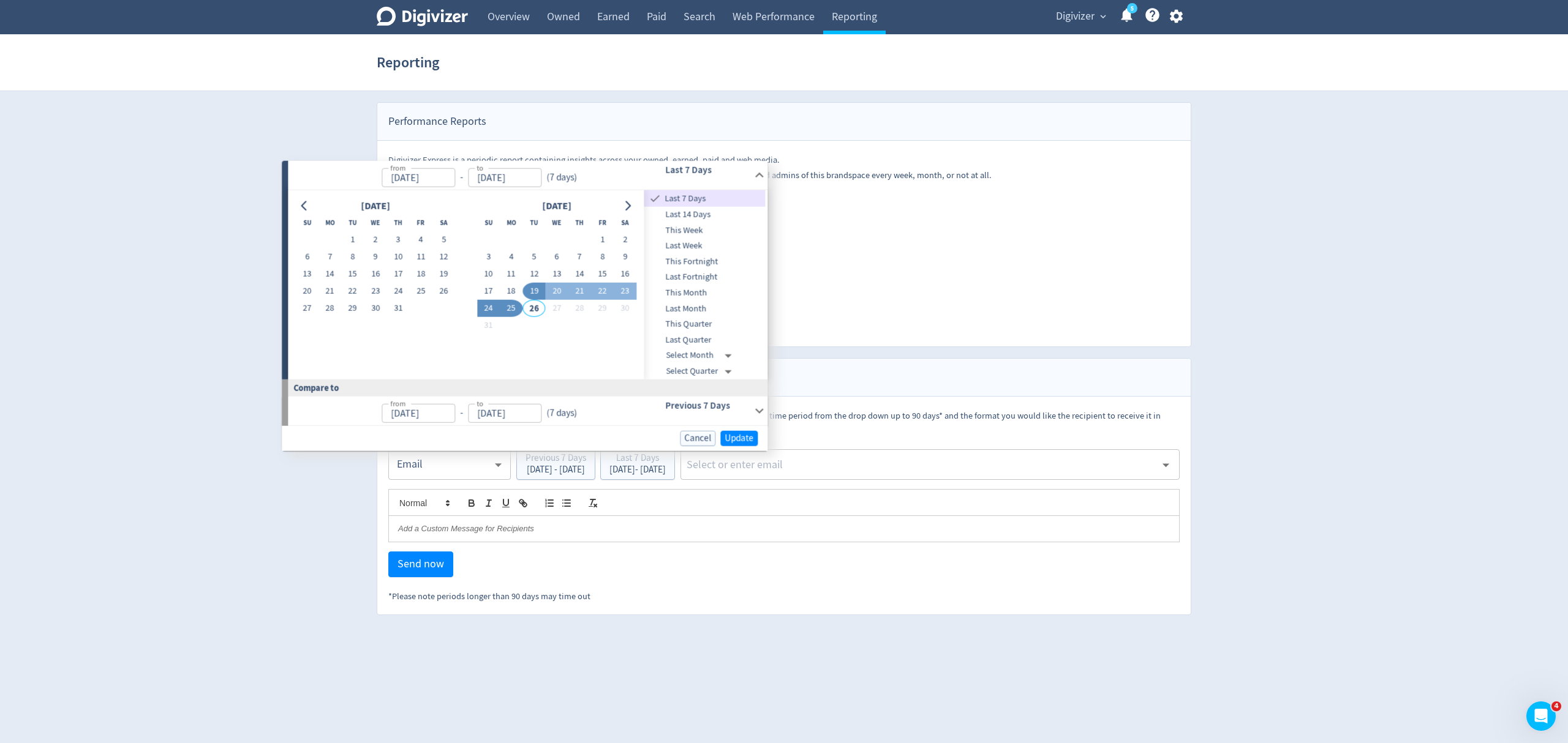
type input "[DATE]"
click at [487, 307] on button "24" at bounding box center [489, 308] width 23 height 17
type input "[DATE]"
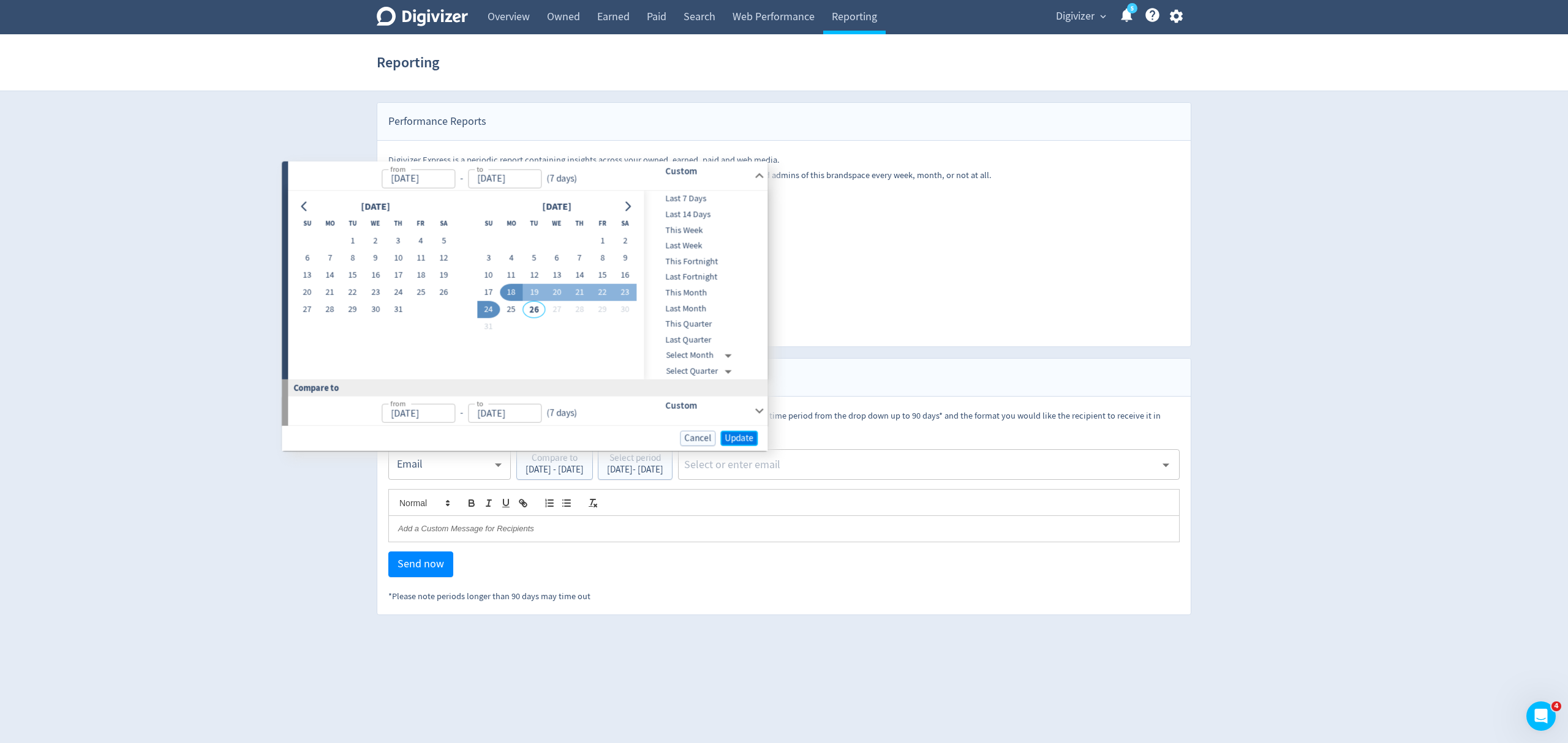
click at [738, 440] on span "Update" at bounding box center [738, 438] width 29 height 9
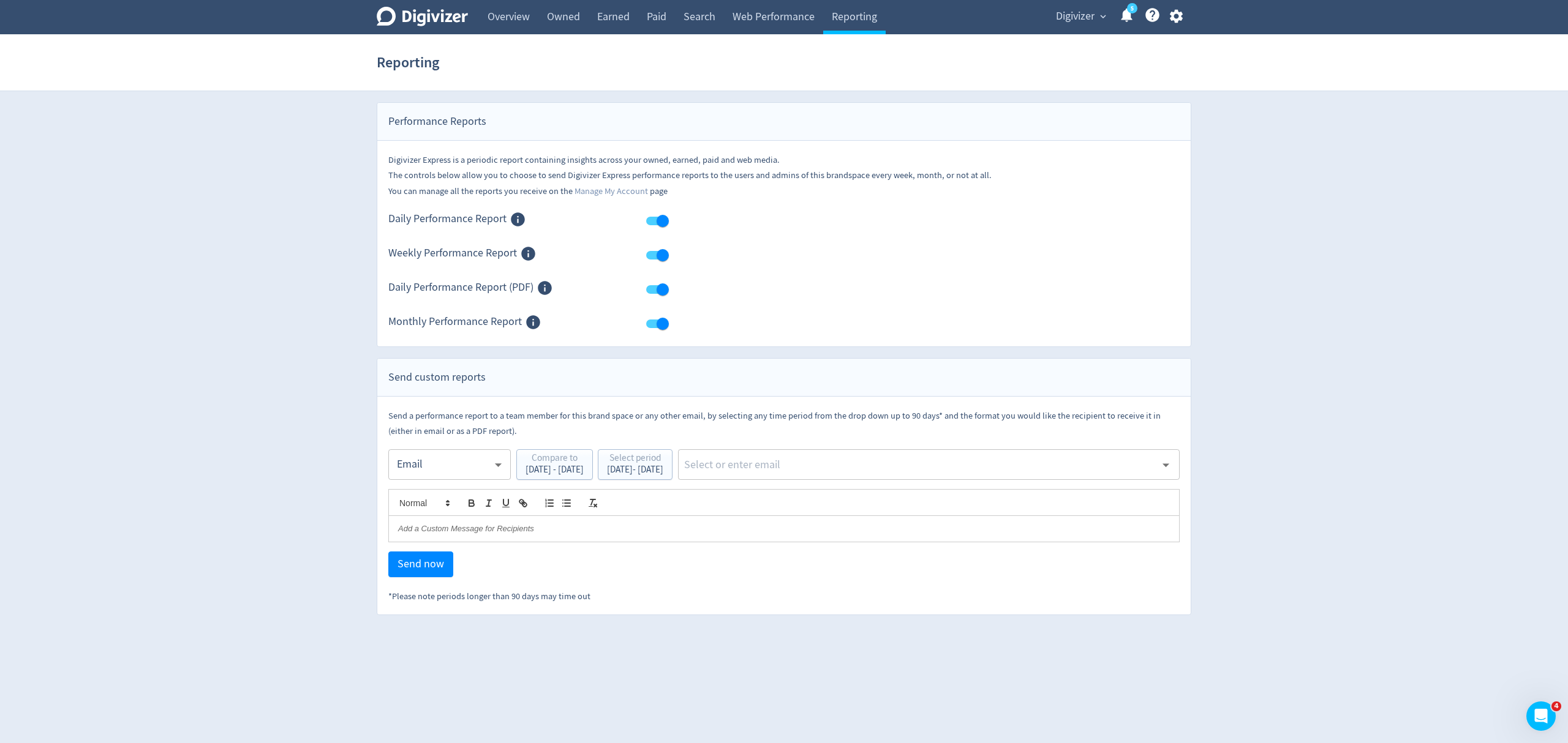
click at [842, 465] on input "text" at bounding box center [918, 464] width 473 height 18
type input "malyn"
click at [841, 498] on li "[EMAIL_ADDRESS][PERSON_NAME][DOMAIN_NAME]" at bounding box center [977, 498] width 406 height 24
click at [1077, 21] on span "Digivizer" at bounding box center [1075, 17] width 39 height 20
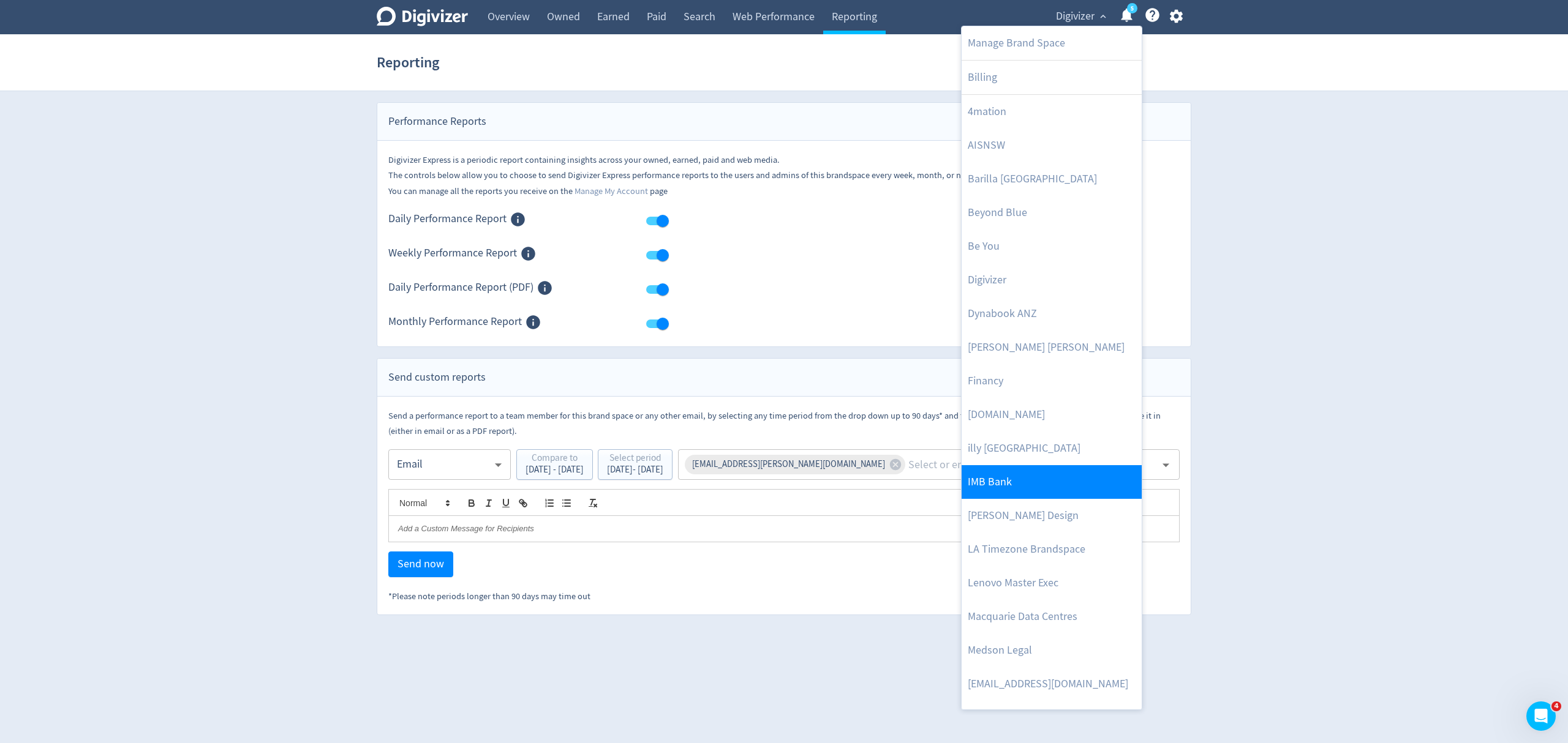
click at [1000, 480] on link "IMB Bank" at bounding box center [1052, 482] width 180 height 34
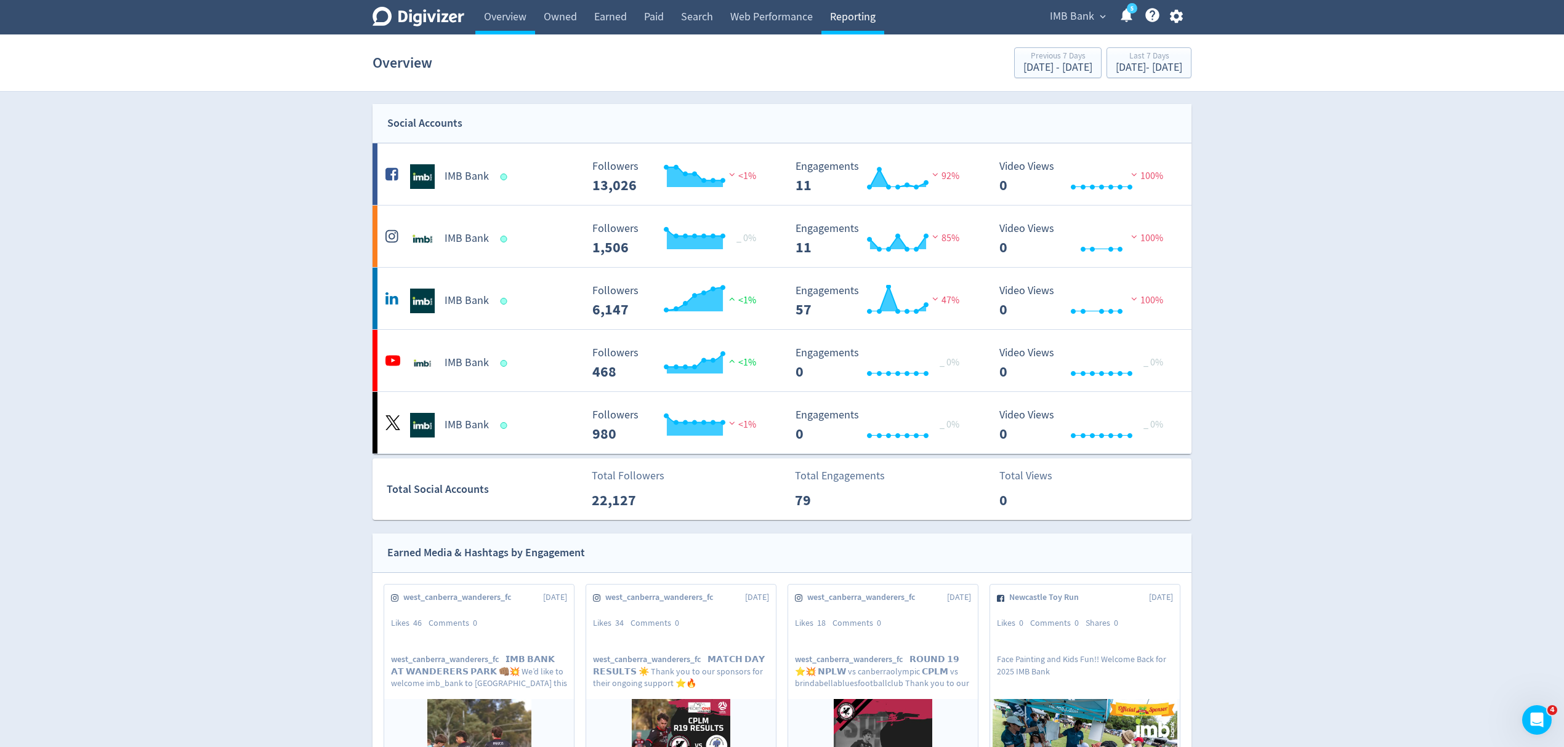
click at [861, 18] on link "Reporting" at bounding box center [852, 17] width 63 height 34
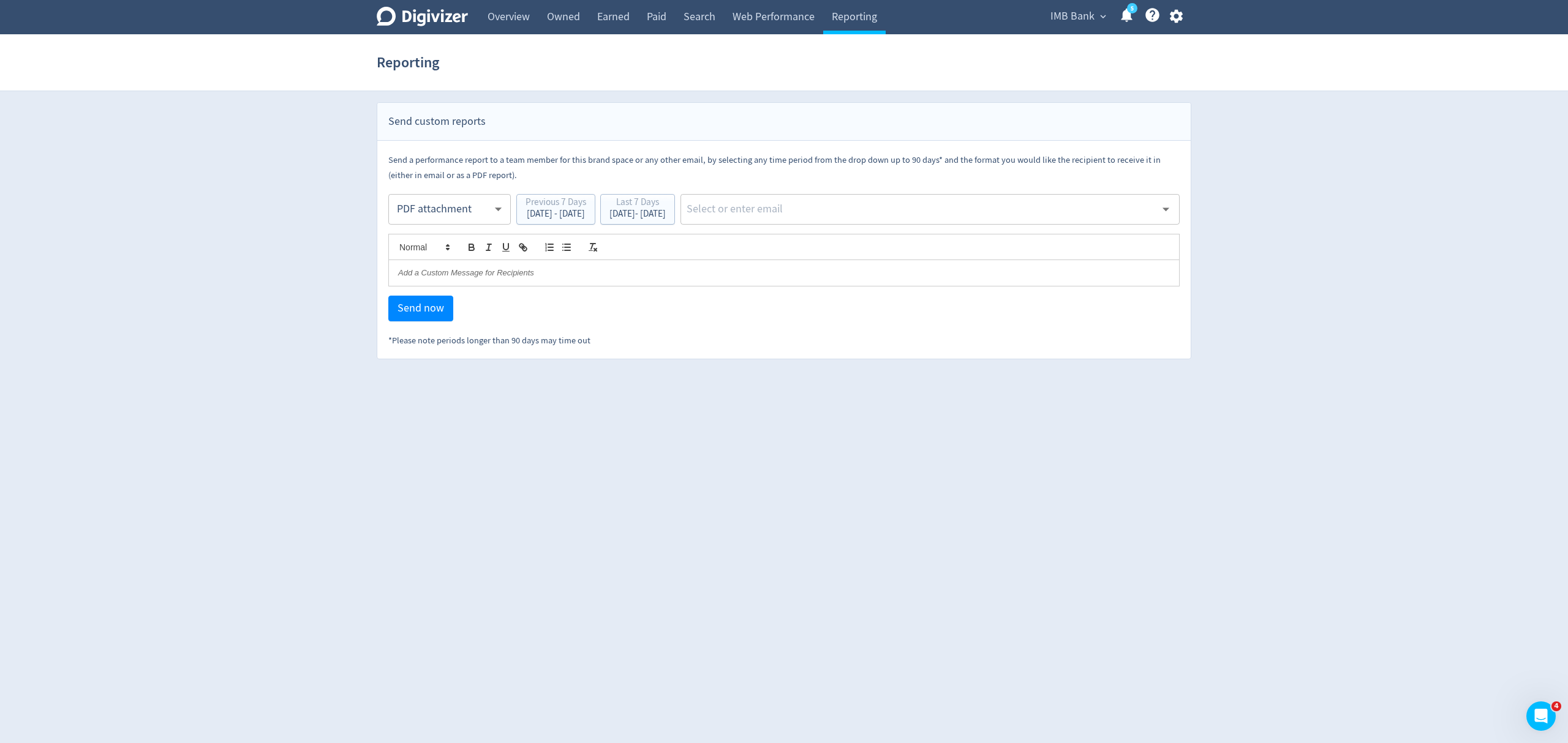
click at [420, 211] on body "Digivizer Logo Mark Digivizer Logo Overview Owned Earned Paid Search Web Perfor…" at bounding box center [784, 179] width 1568 height 359
click at [431, 243] on div "Email" at bounding box center [450, 240] width 101 height 28
type input "html"
click at [666, 216] on div "[DATE] - [DATE]" at bounding box center [638, 214] width 57 height 9
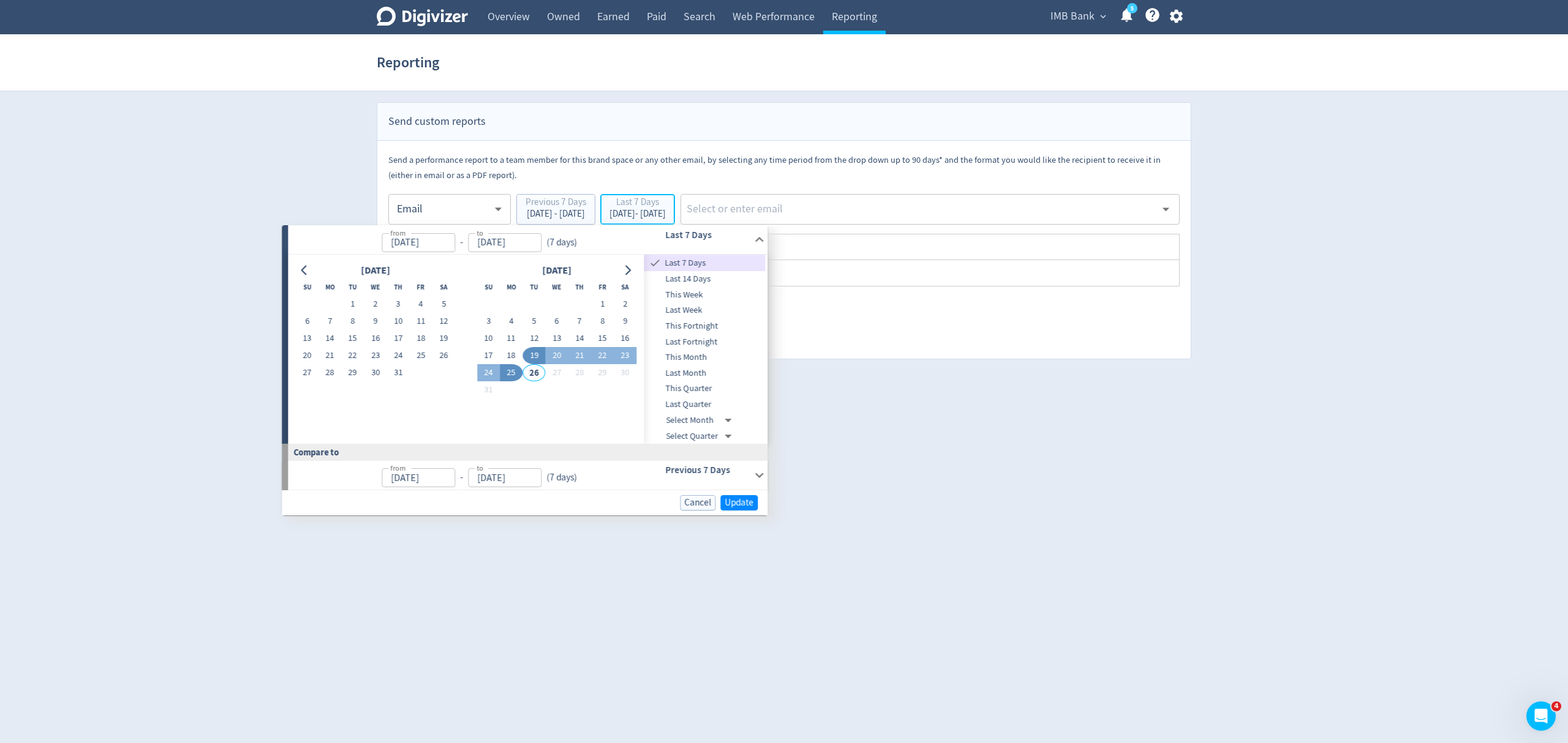
type input "[DATE]"
click at [507, 355] on button "18" at bounding box center [510, 355] width 23 height 17
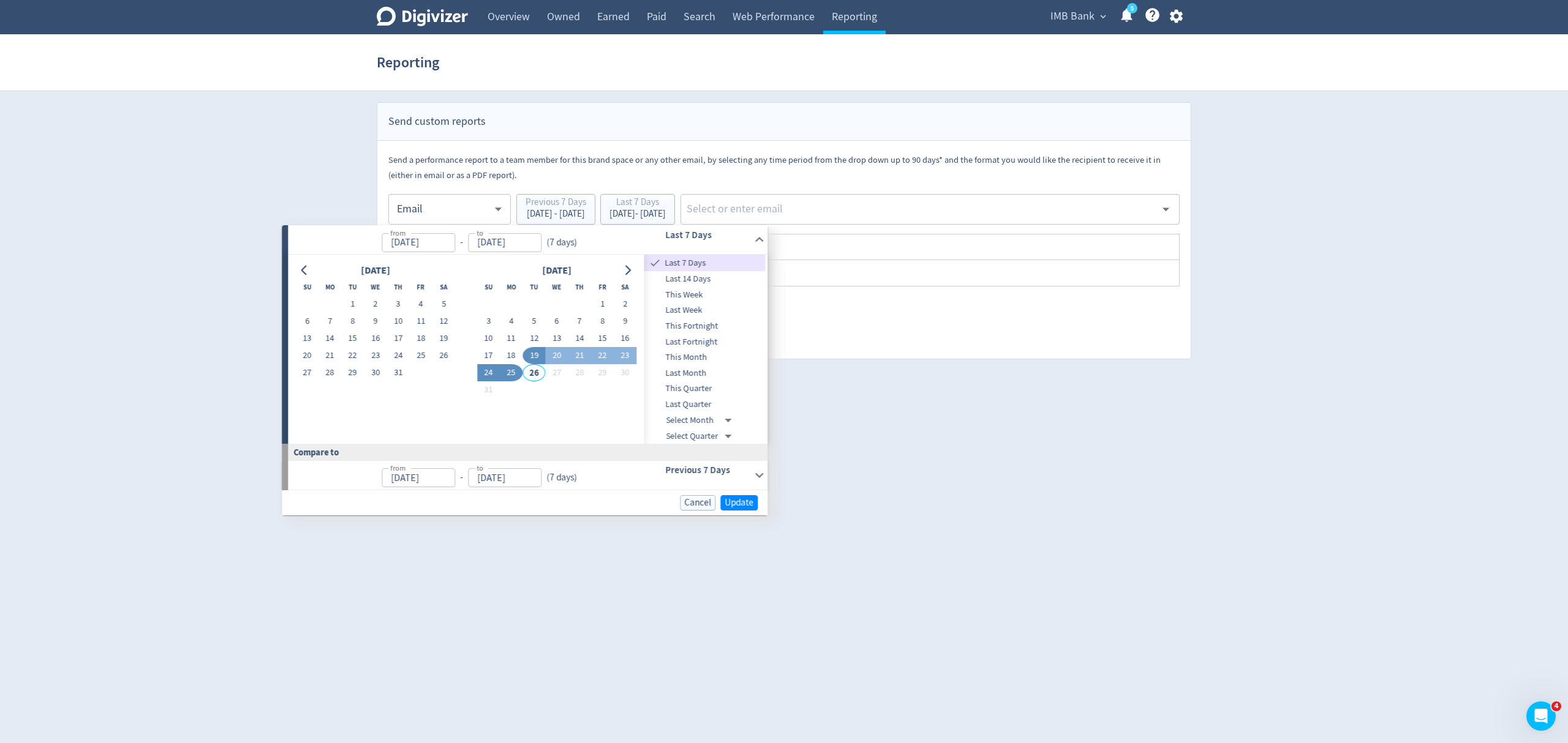
type input "[DATE]"
click at [482, 375] on button "24" at bounding box center [489, 372] width 23 height 17
type input "[DATE]"
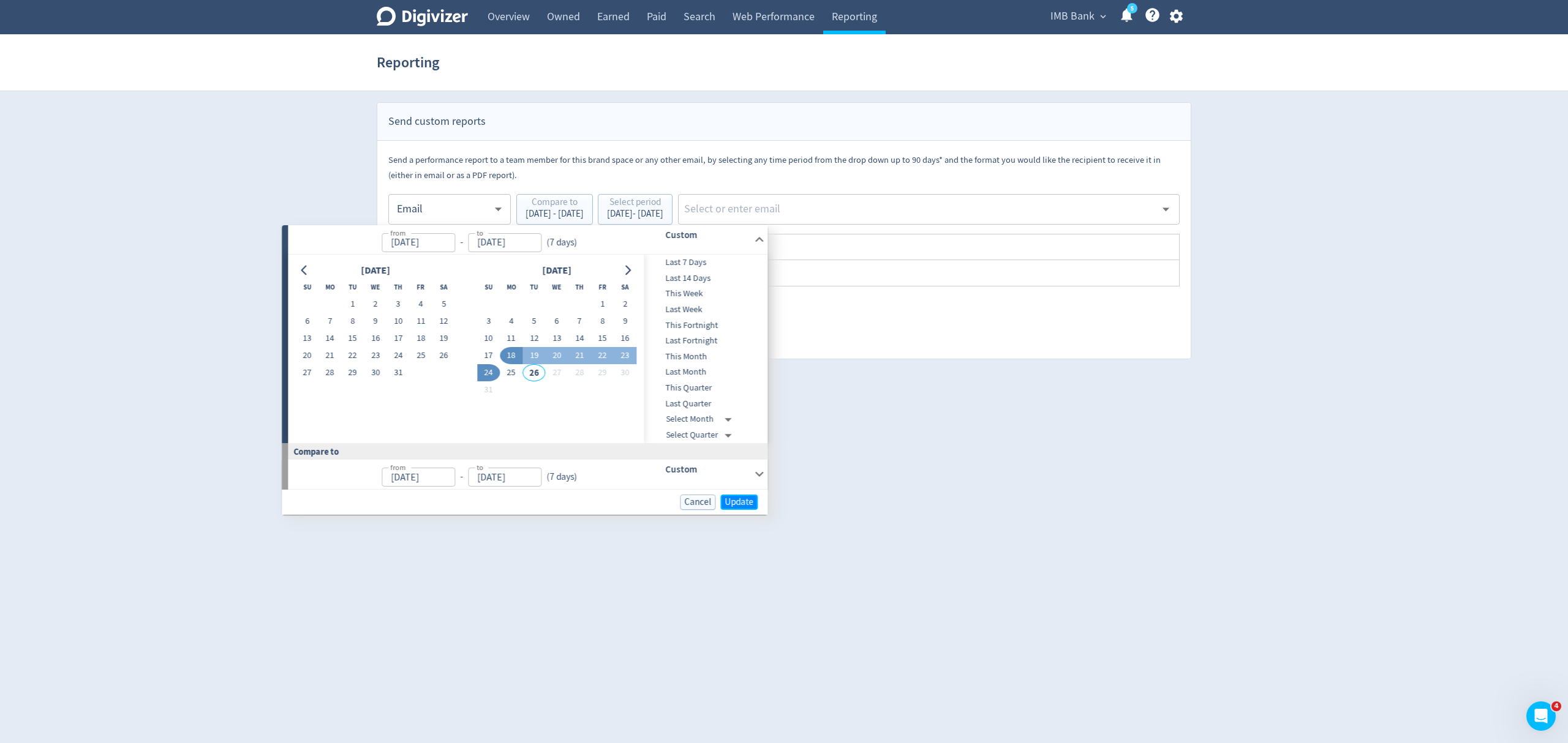
drag, startPoint x: 745, startPoint y: 498, endPoint x: 847, endPoint y: 221, distance: 295.2
click at [745, 498] on span "Update" at bounding box center [738, 502] width 29 height 9
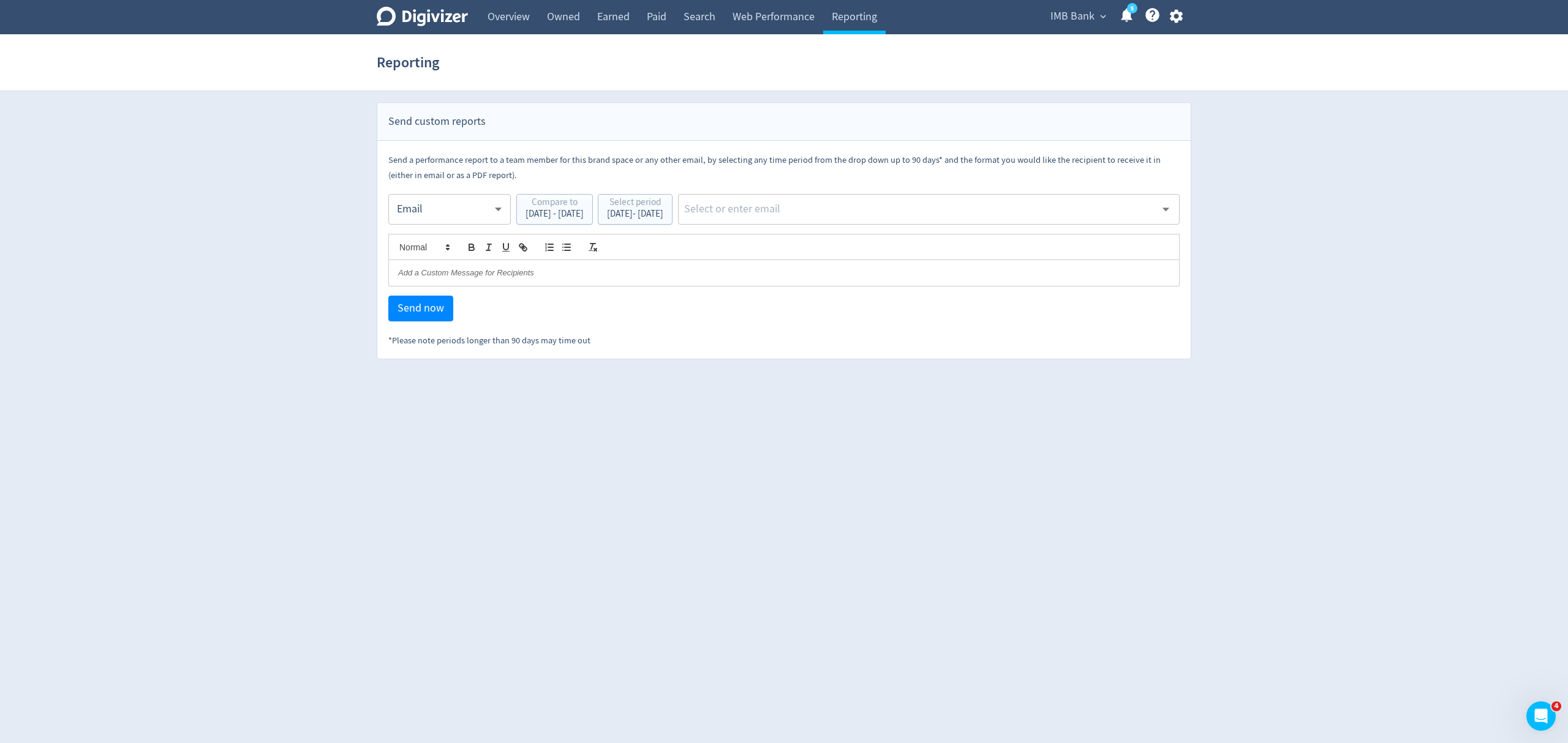
click at [858, 211] on input "text" at bounding box center [918, 209] width 473 height 18
type input "malyn"
click at [859, 243] on li "[EMAIL_ADDRESS][PERSON_NAME][DOMAIN_NAME]" at bounding box center [977, 242] width 406 height 24
click at [425, 314] on span "Send now" at bounding box center [421, 308] width 47 height 11
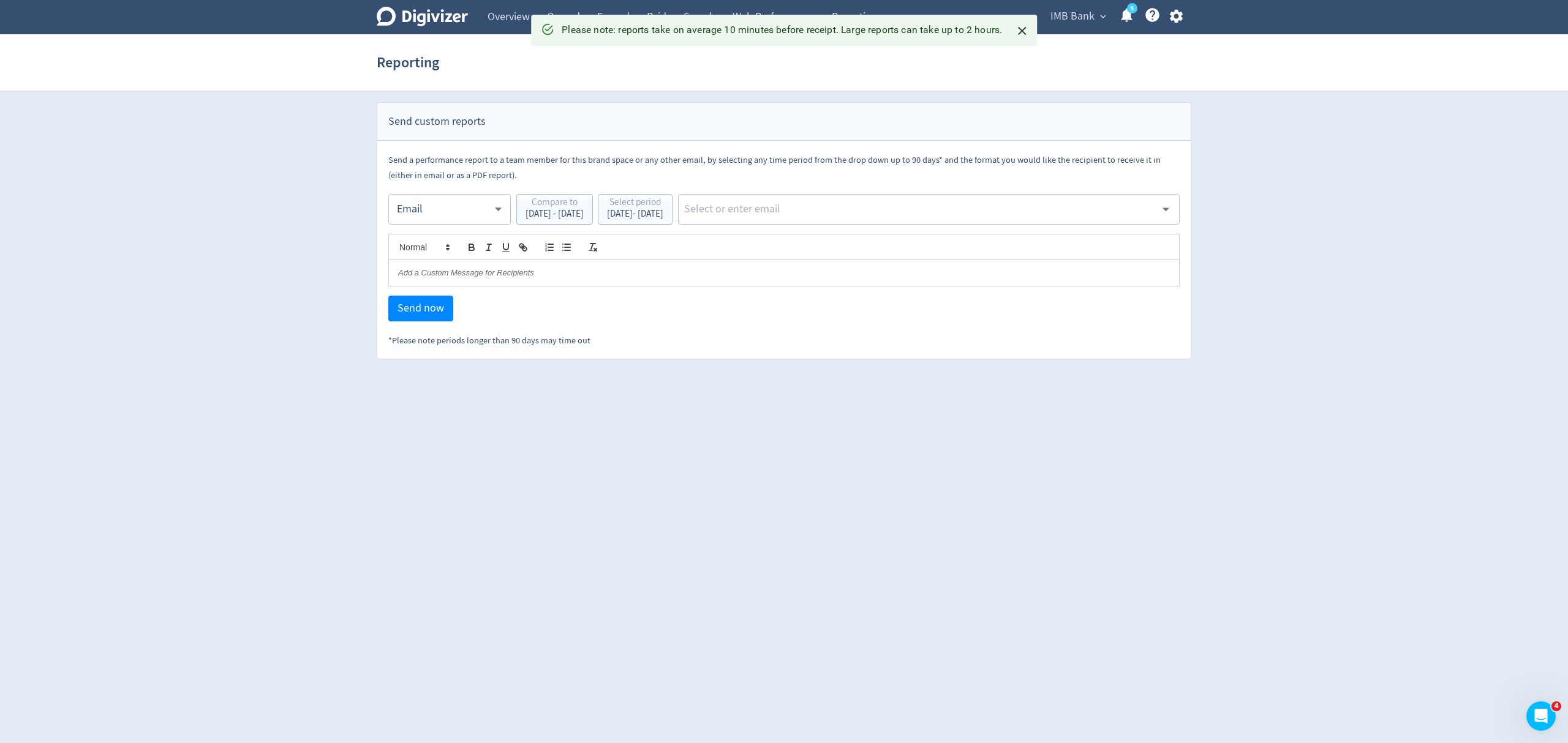
click at [409, 210] on body "Digivizer Logo Mark Digivizer Logo Overview Owned Earned Paid Search Web Perfor…" at bounding box center [784, 179] width 1568 height 359
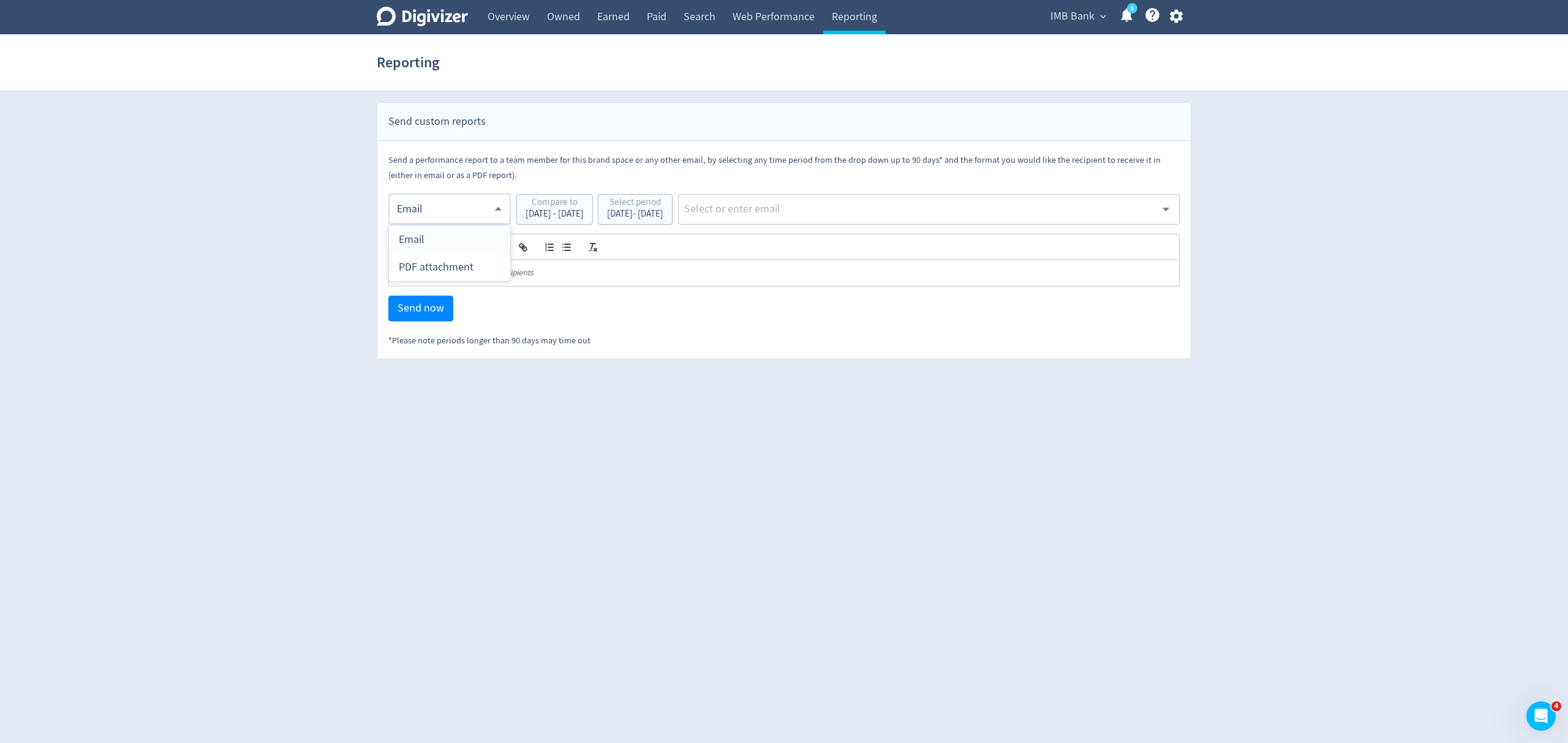
click at [425, 266] on div "PDF attachment" at bounding box center [450, 268] width 101 height 28
type input "pdf"
click at [817, 208] on input "text" at bounding box center [918, 209] width 473 height 18
type input "malyn"
click at [822, 251] on li "[EMAIL_ADDRESS][PERSON_NAME][DOMAIN_NAME]" at bounding box center [977, 242] width 406 height 24
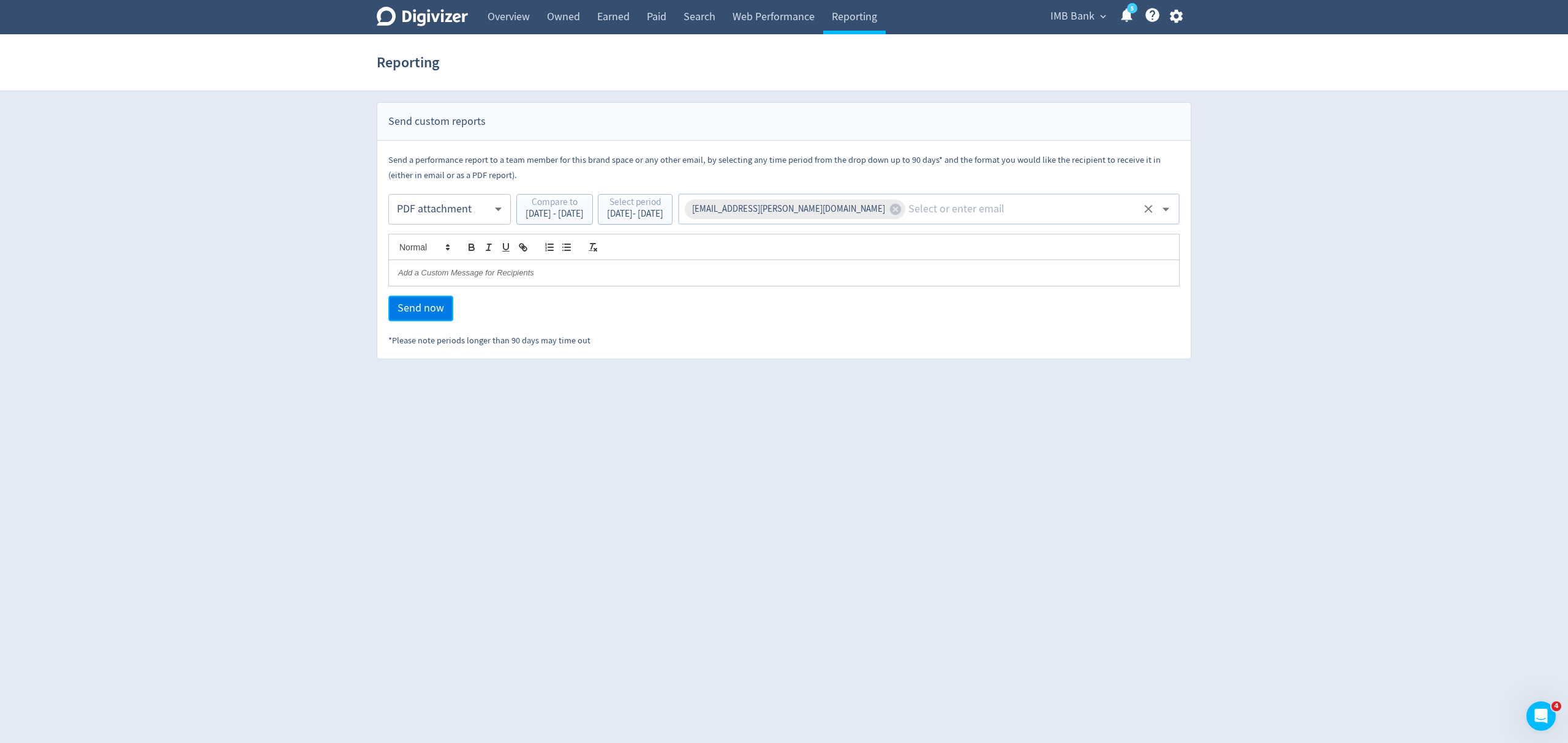
click at [412, 309] on span "Send now" at bounding box center [421, 308] width 47 height 11
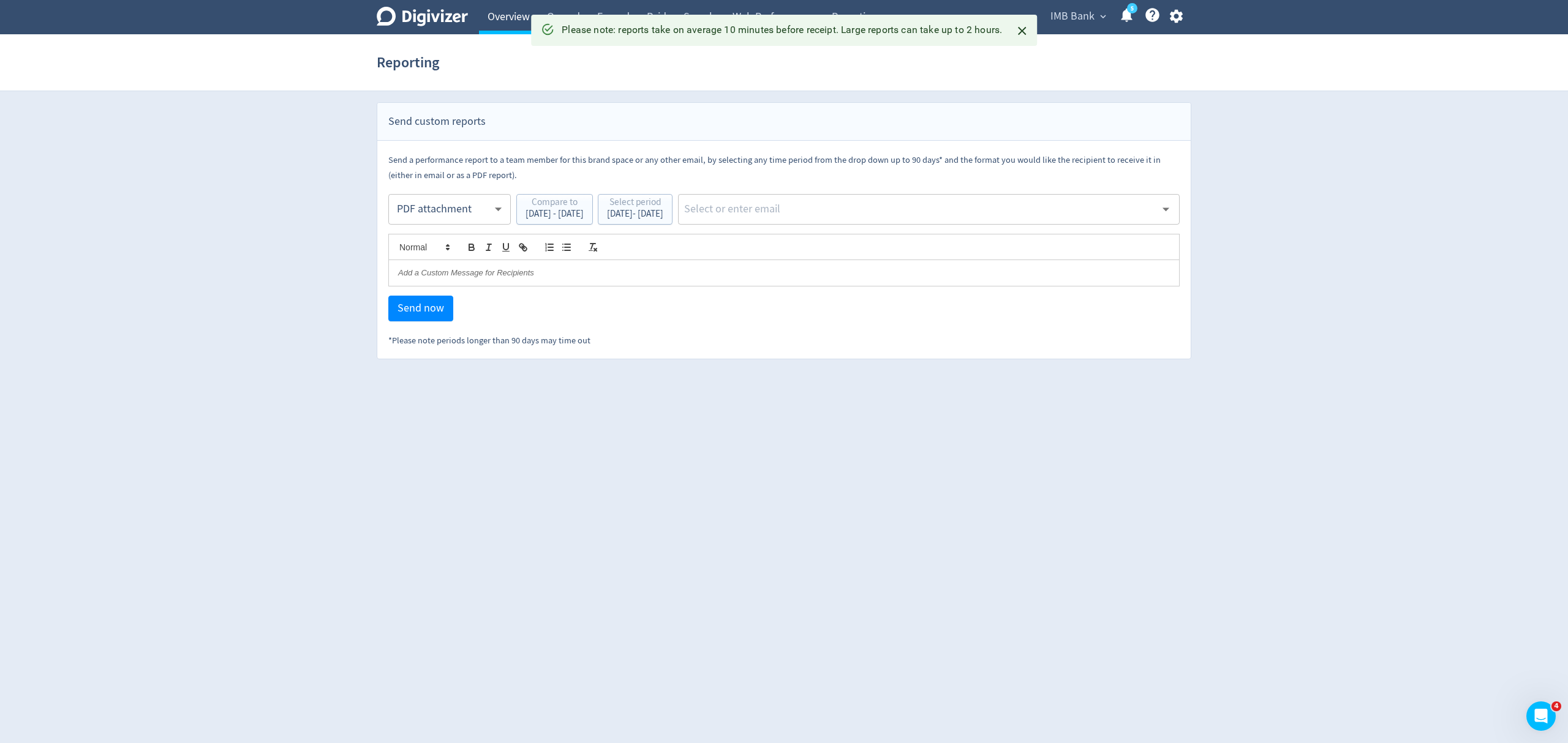
click at [489, 18] on link "Overview" at bounding box center [508, 17] width 60 height 34
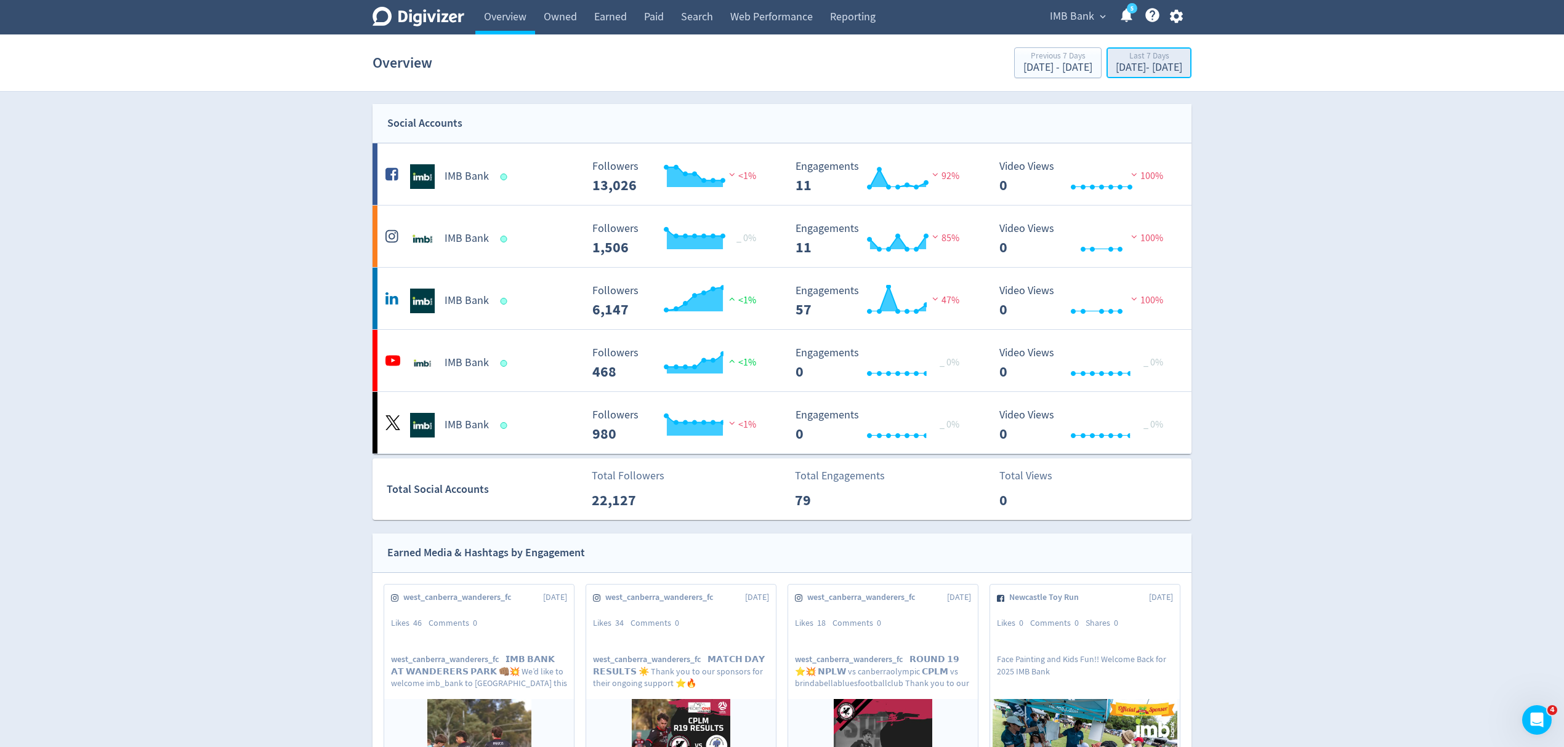
click at [1135, 67] on div "[DATE] - [DATE]" at bounding box center [1149, 67] width 66 height 11
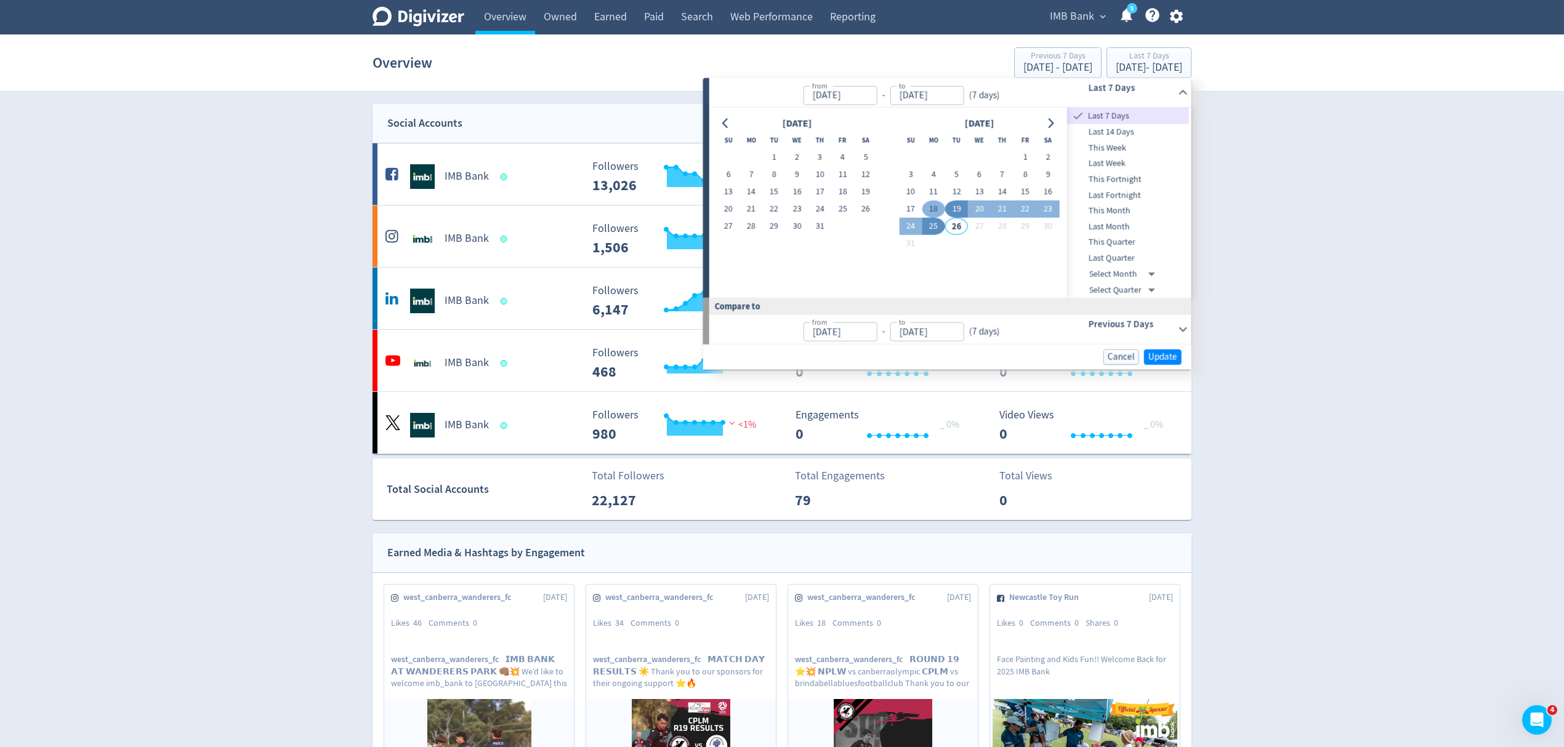
click at [938, 207] on button "18" at bounding box center [933, 209] width 23 height 17
type input "[DATE]"
click at [906, 230] on button "24" at bounding box center [910, 226] width 23 height 17
type input "[DATE]"
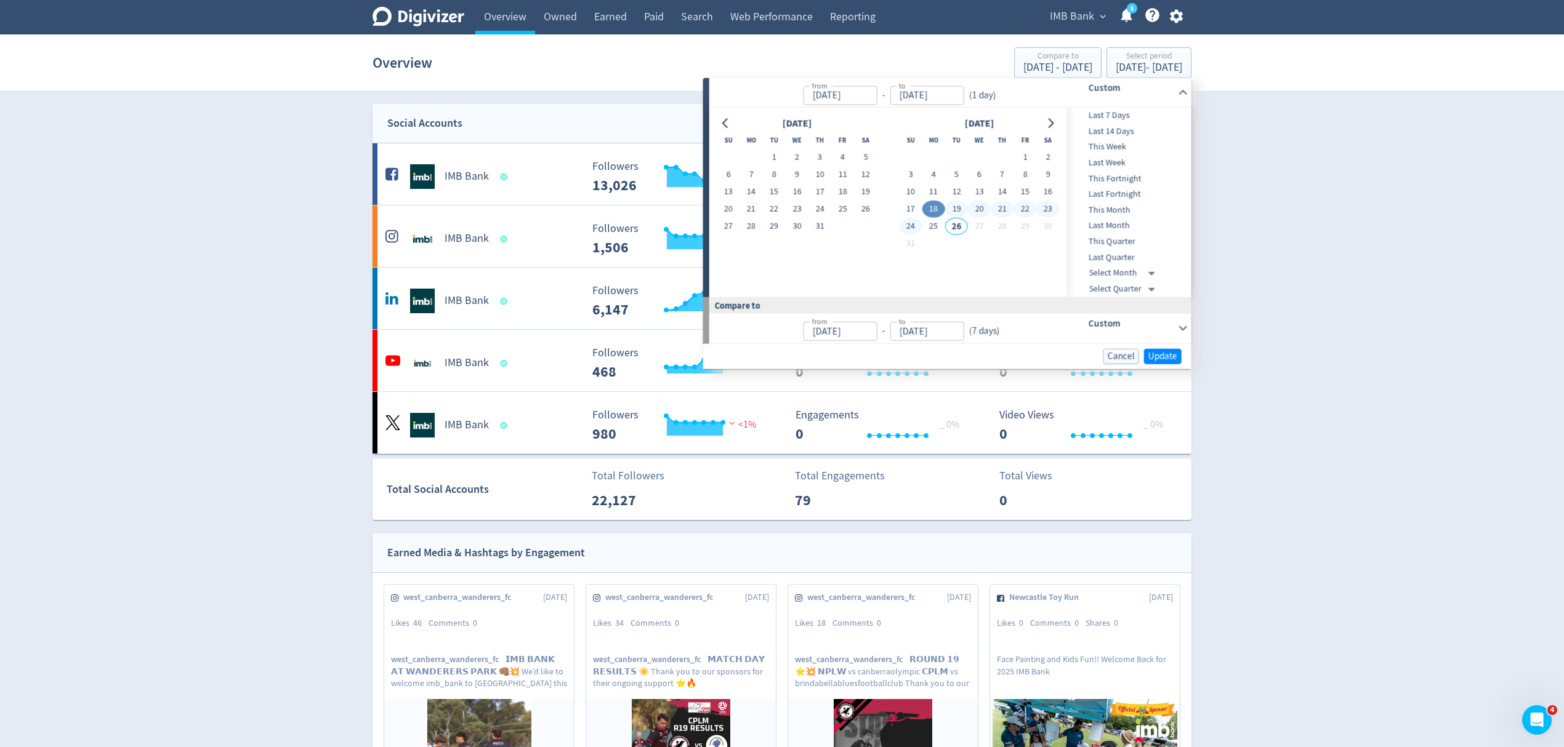
type input "[DATE]"
click at [1156, 344] on div "Cancel Update" at bounding box center [947, 356] width 488 height 25
click at [1177, 360] on button "Update" at bounding box center [1163, 355] width 38 height 15
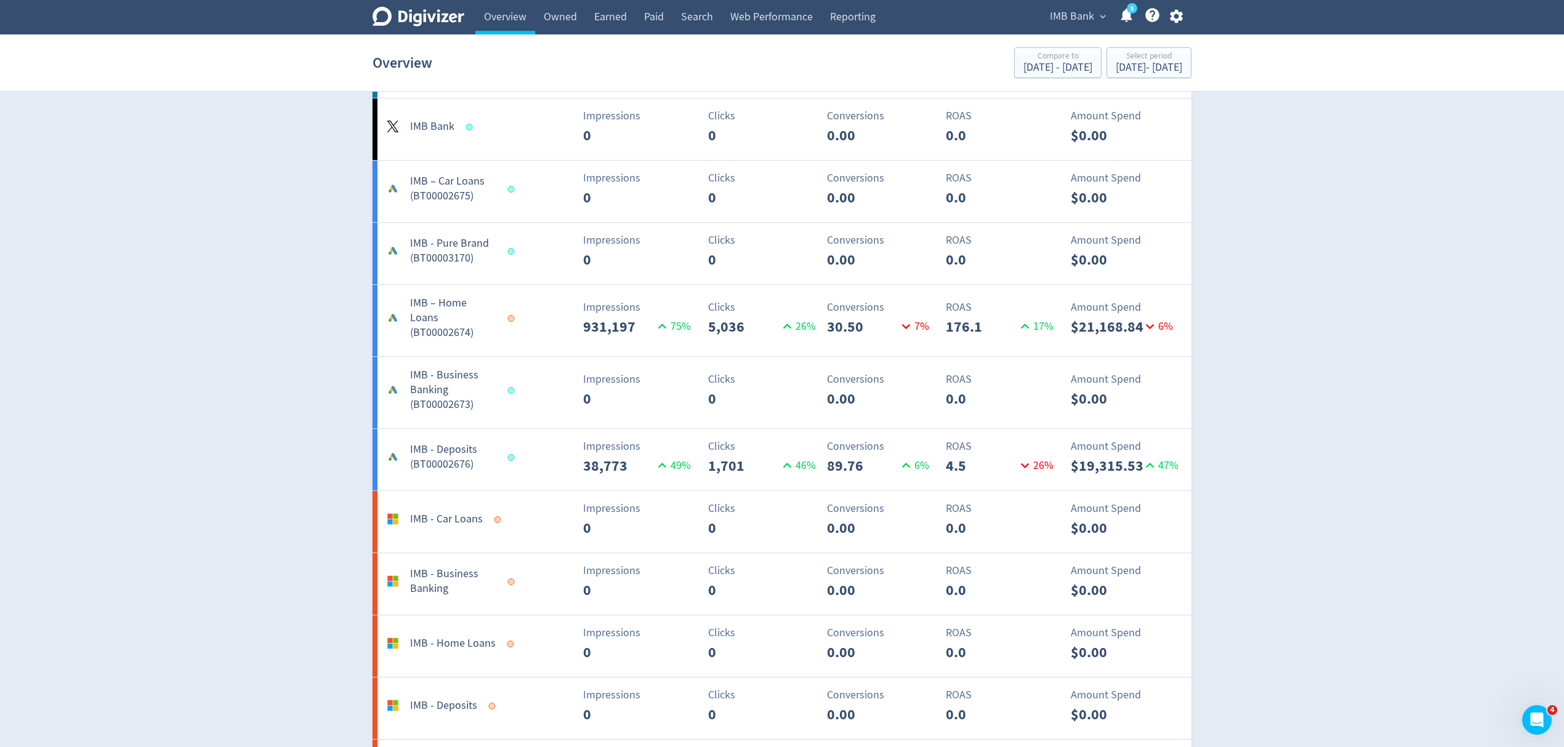
scroll to position [985, 0]
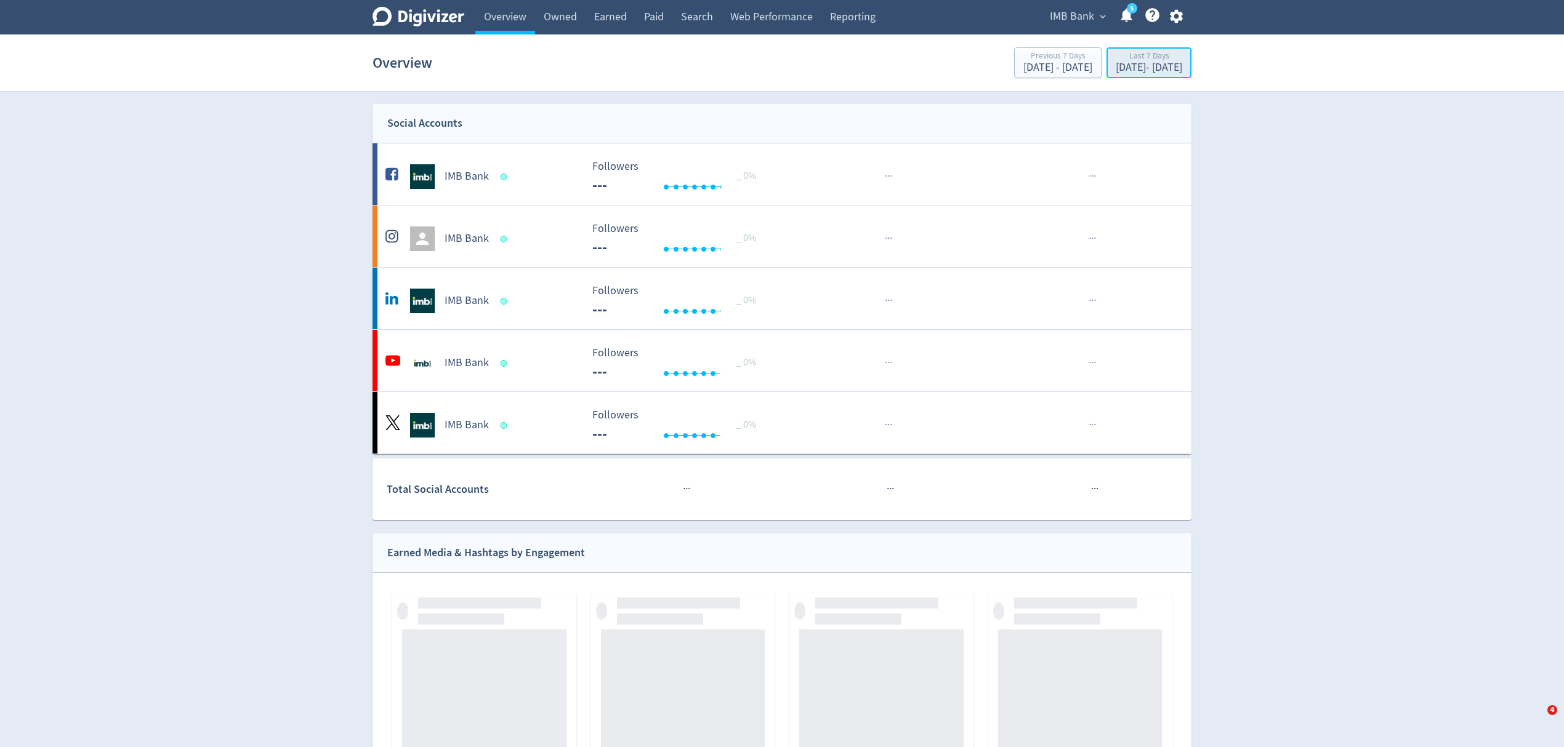
click at [1116, 67] on div "[DATE] - [DATE]" at bounding box center [1149, 67] width 66 height 11
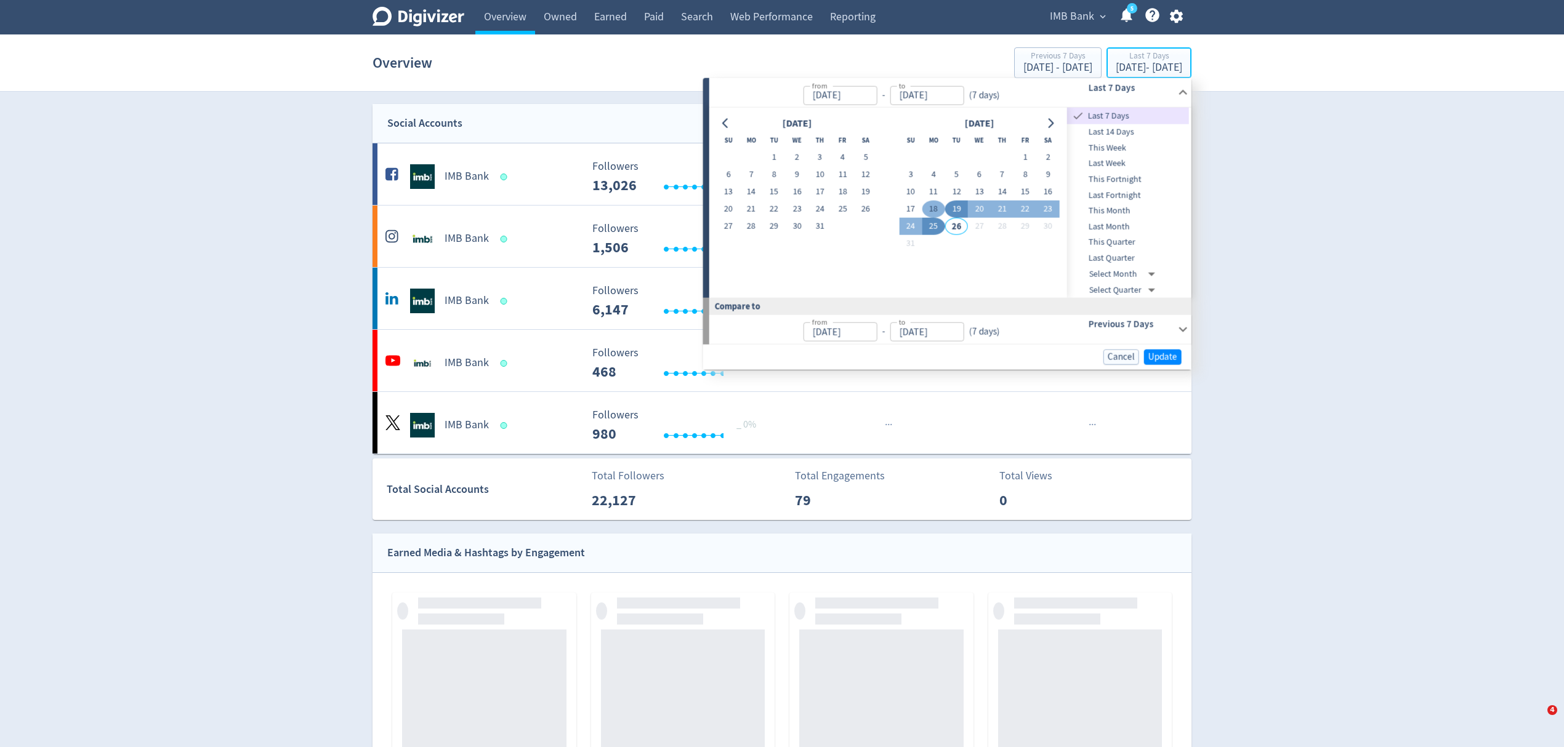
type input "[DATE]"
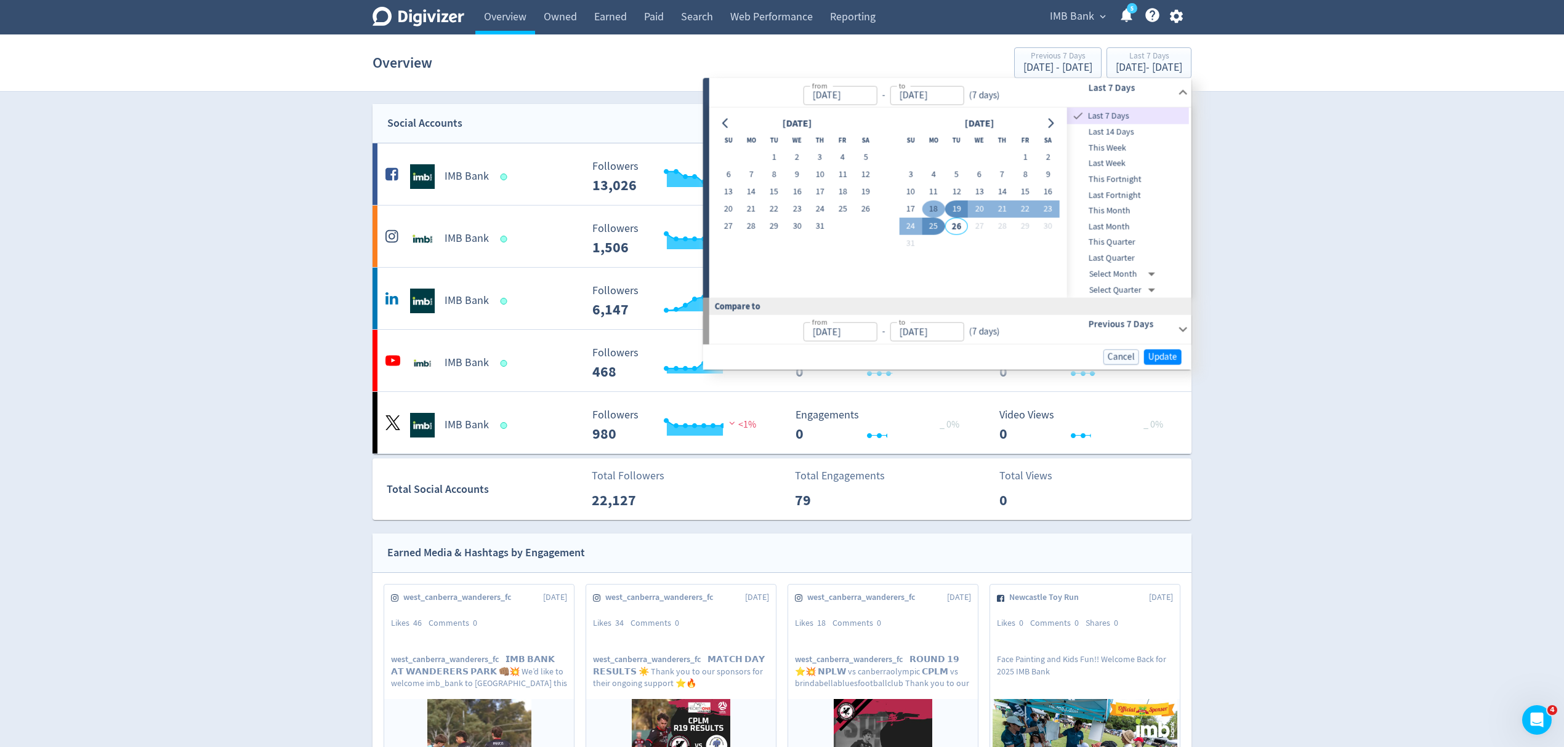
click at [928, 207] on button "18" at bounding box center [933, 209] width 23 height 17
type input "[DATE]"
click at [914, 223] on button "24" at bounding box center [910, 226] width 23 height 17
type input "[DATE]"
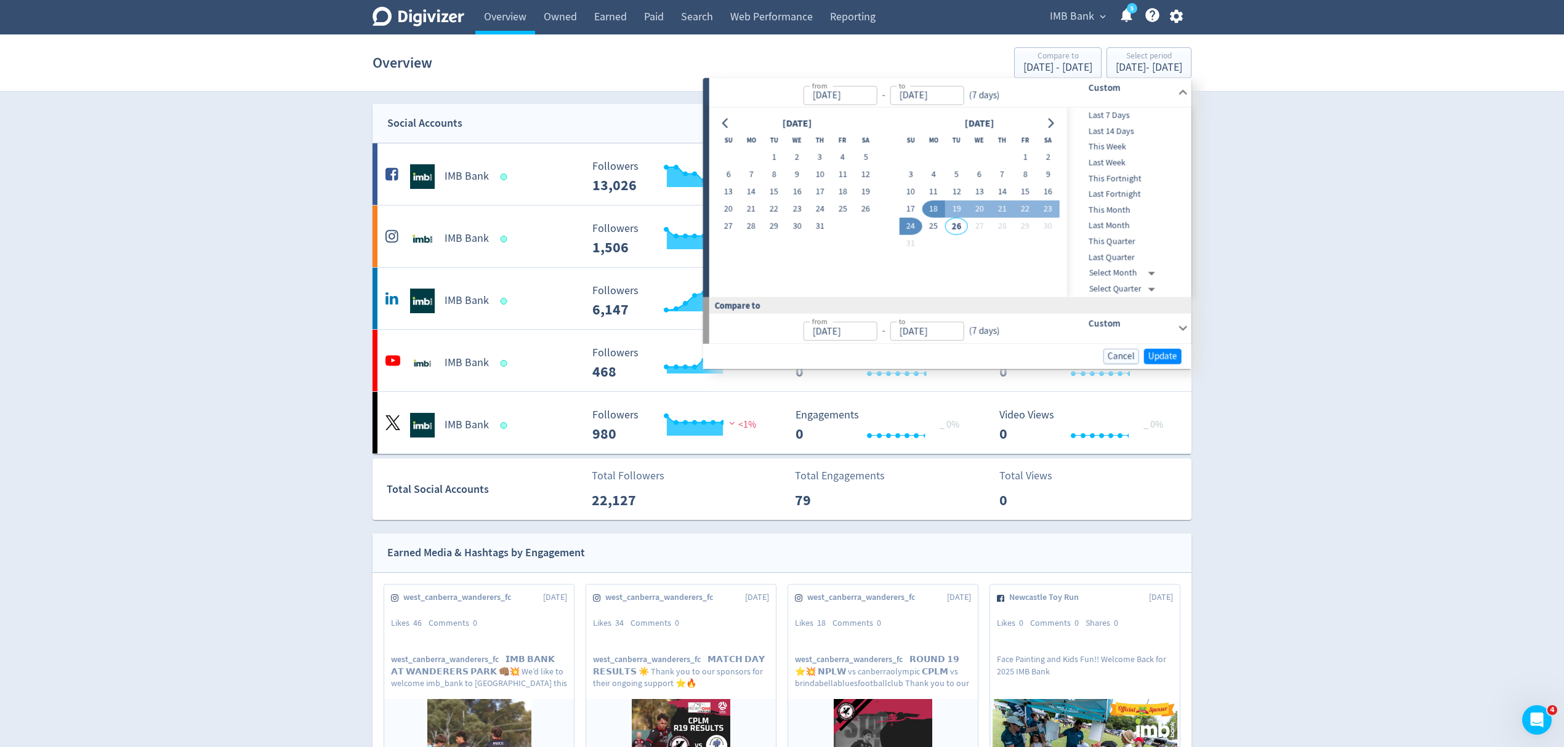
type input "[DATE]"
click at [1166, 355] on span "Update" at bounding box center [1162, 356] width 29 height 9
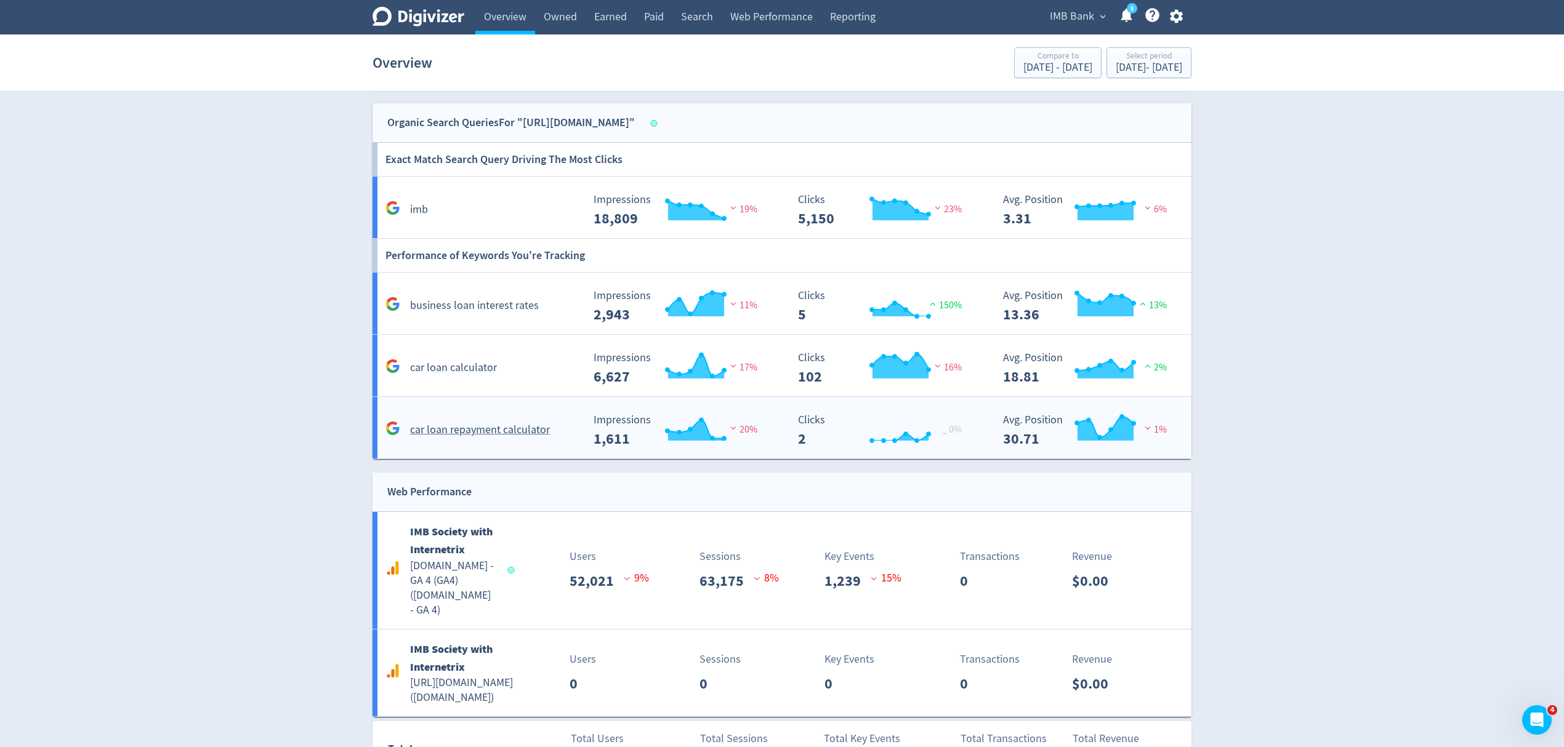
scroll to position [1828, 0]
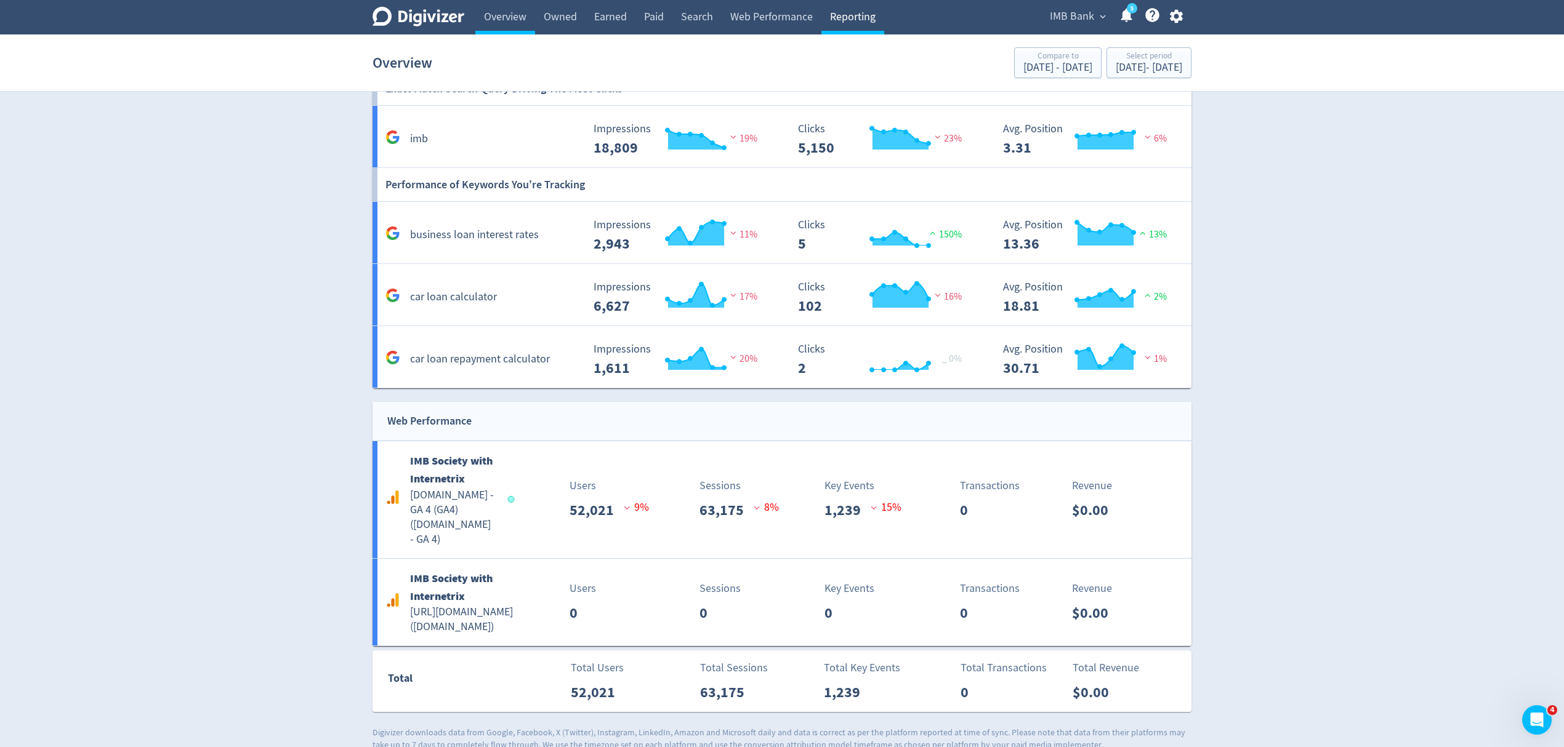
click at [882, 17] on link "Reporting" at bounding box center [852, 17] width 63 height 34
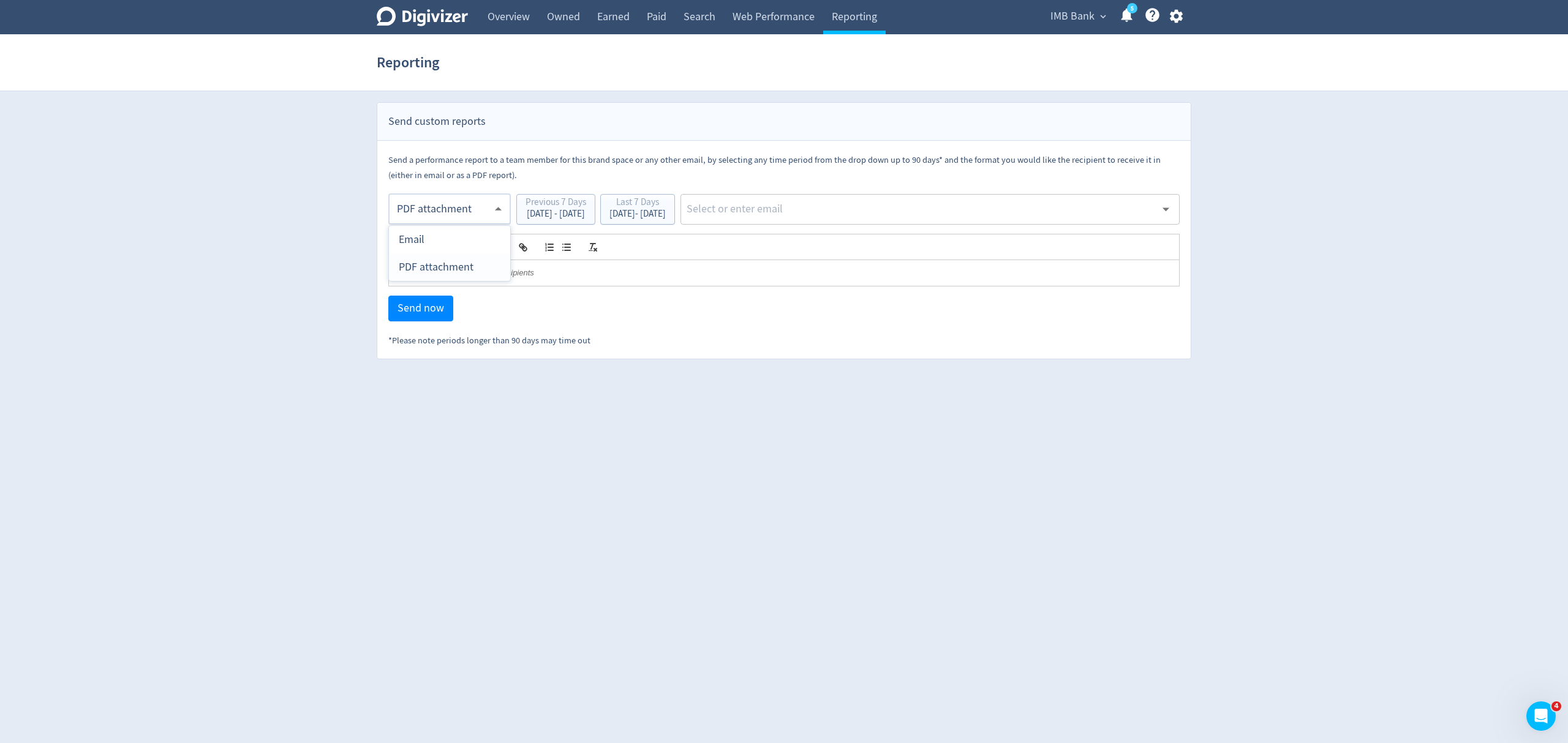
click at [475, 197] on body "Digivizer Logo [PERSON_NAME] Logo Overview Owned Earned Paid Search Web Perform…" at bounding box center [784, 179] width 1568 height 359
click at [451, 265] on div "PDF attachment" at bounding box center [450, 268] width 101 height 28
click at [666, 219] on div "[DATE] - [DATE]" at bounding box center [638, 214] width 57 height 9
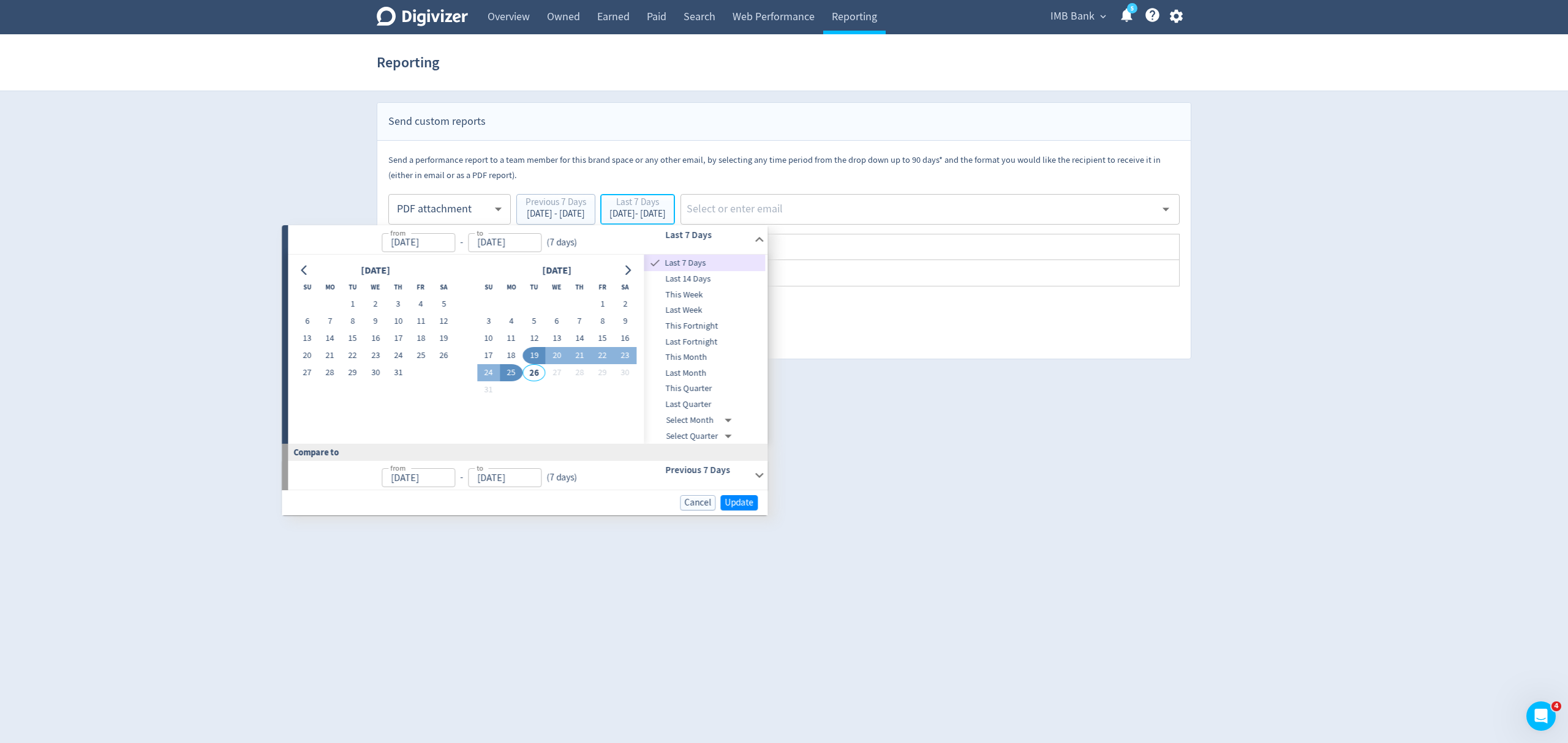
type input "[DATE]"
click at [503, 354] on button "18" at bounding box center [510, 355] width 23 height 17
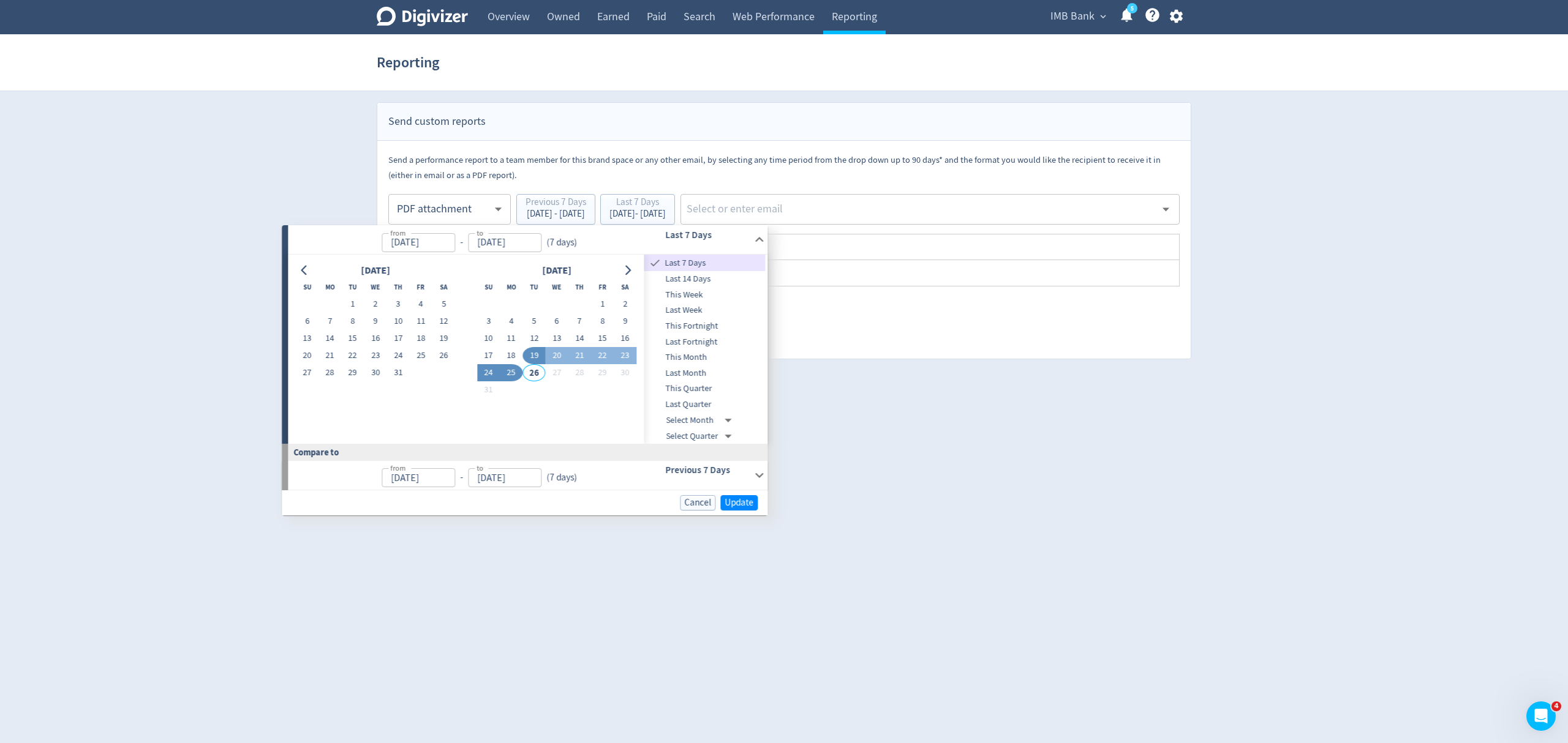
type input "[DATE]"
click at [493, 369] on button "24" at bounding box center [489, 372] width 23 height 17
type input "[DATE]"
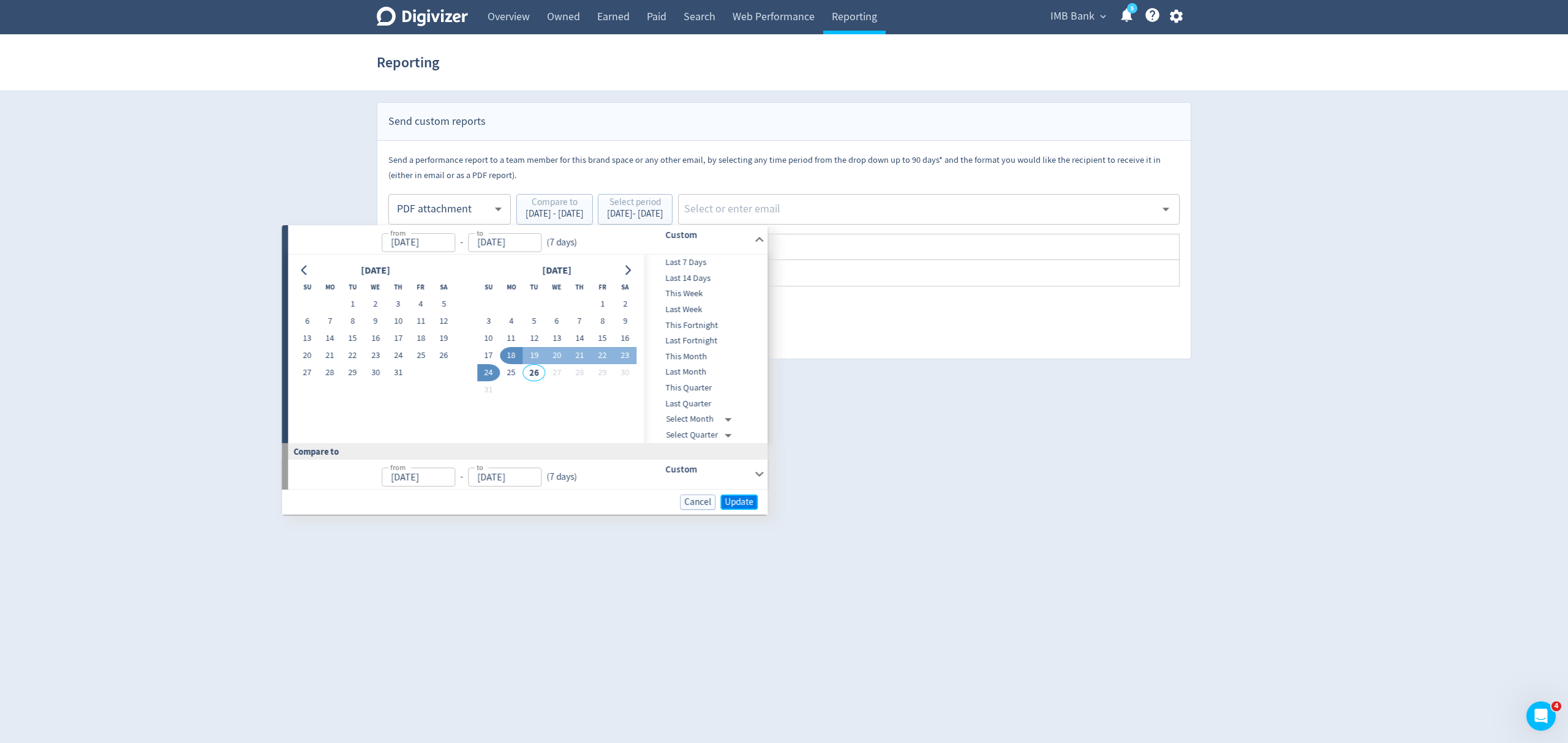
click at [737, 502] on span "Update" at bounding box center [738, 502] width 29 height 9
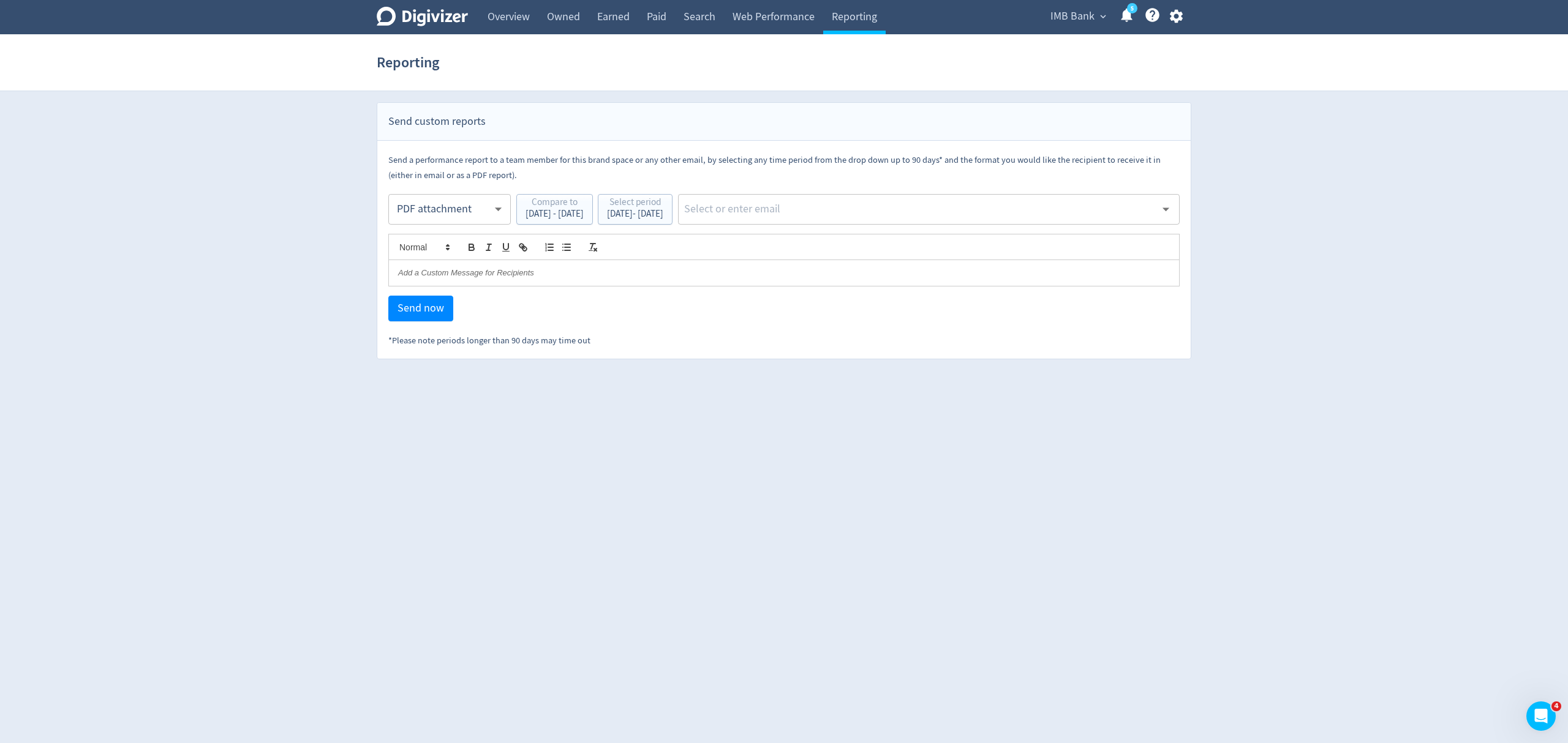
click at [876, 202] on input "text" at bounding box center [918, 209] width 473 height 18
type input "malyn"
click at [875, 250] on li "[EMAIL_ADDRESS][PERSON_NAME][DOMAIN_NAME]" at bounding box center [977, 242] width 406 height 24
click at [425, 306] on span "Send now" at bounding box center [421, 308] width 47 height 11
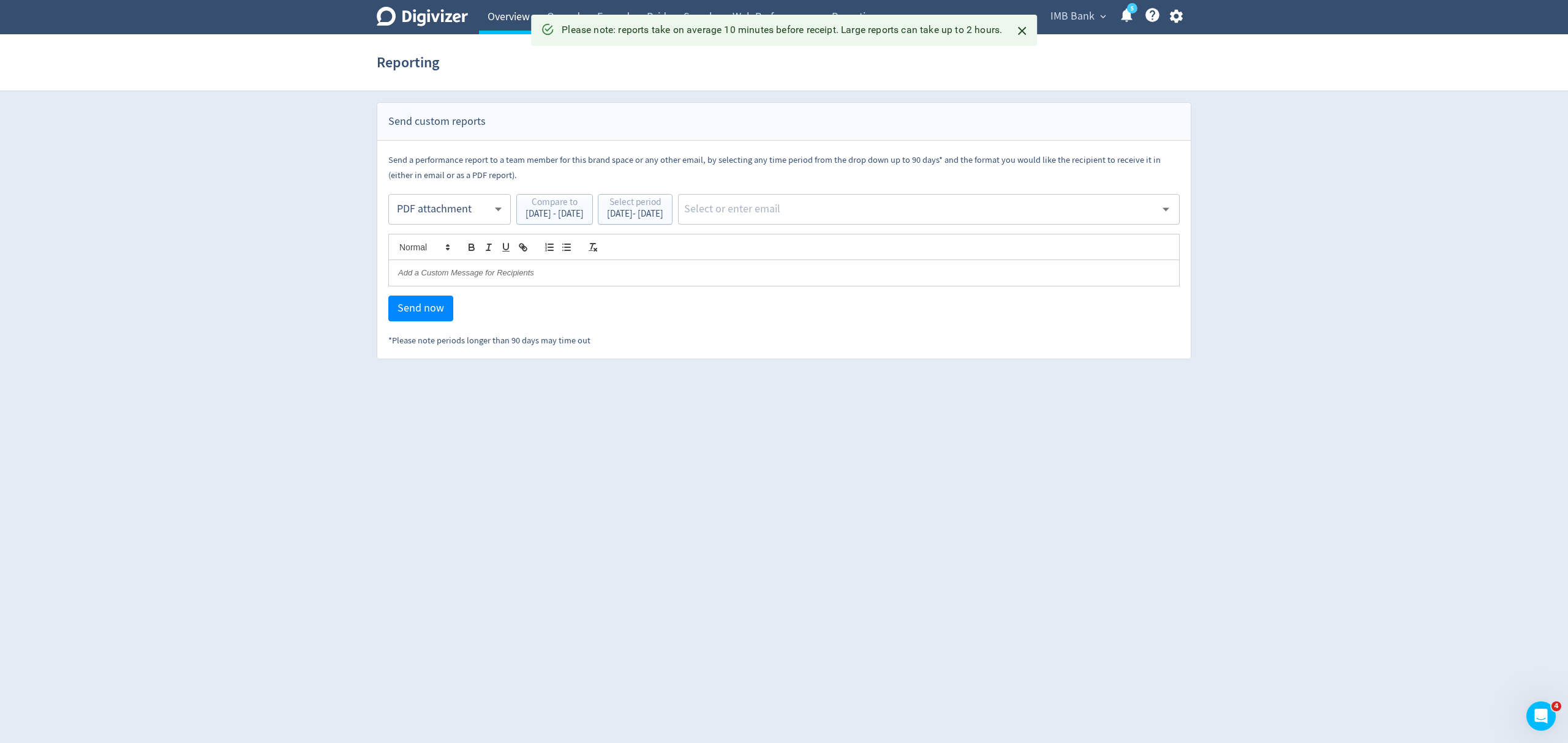
click at [504, 6] on link "Overview" at bounding box center [508, 17] width 60 height 34
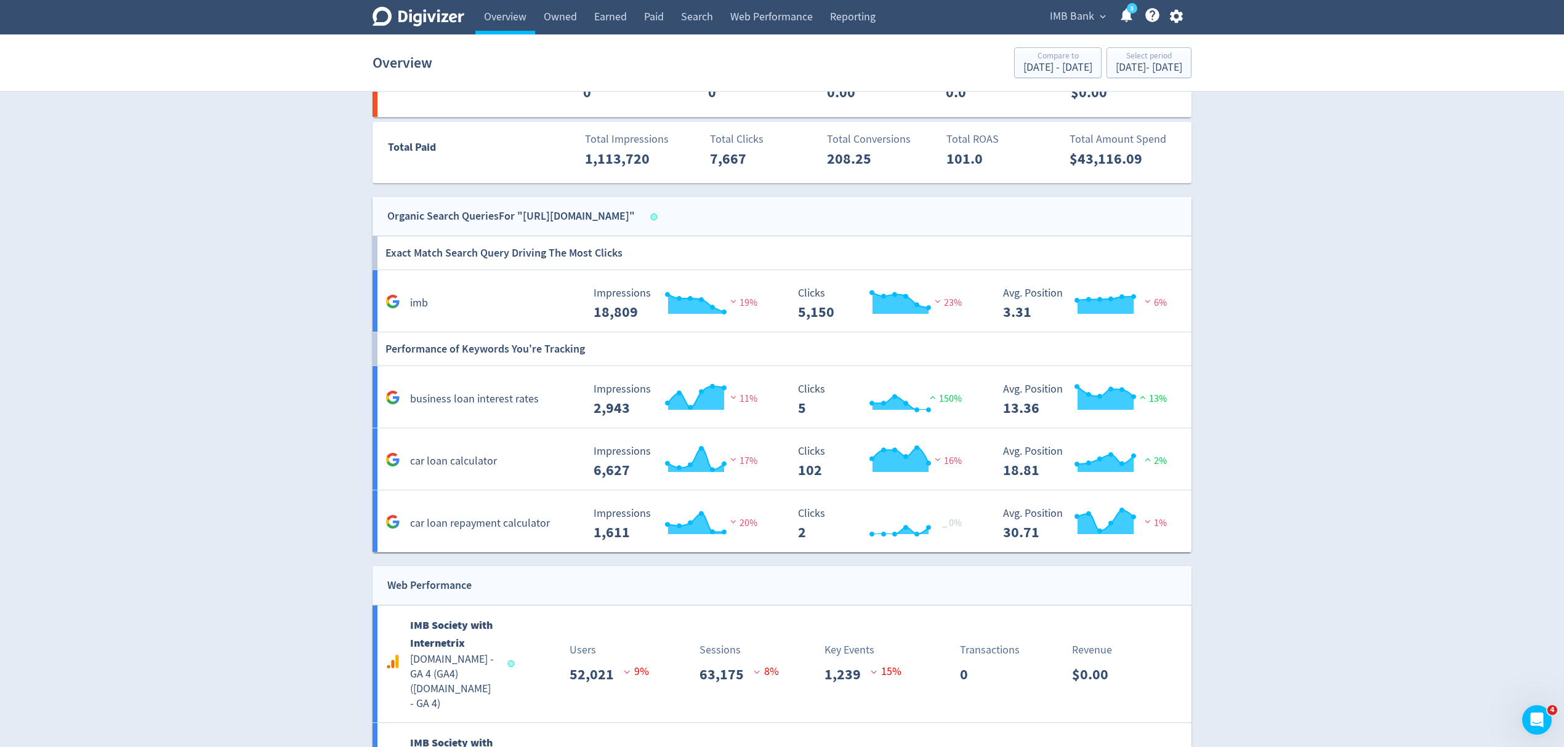
scroll to position [1828, 0]
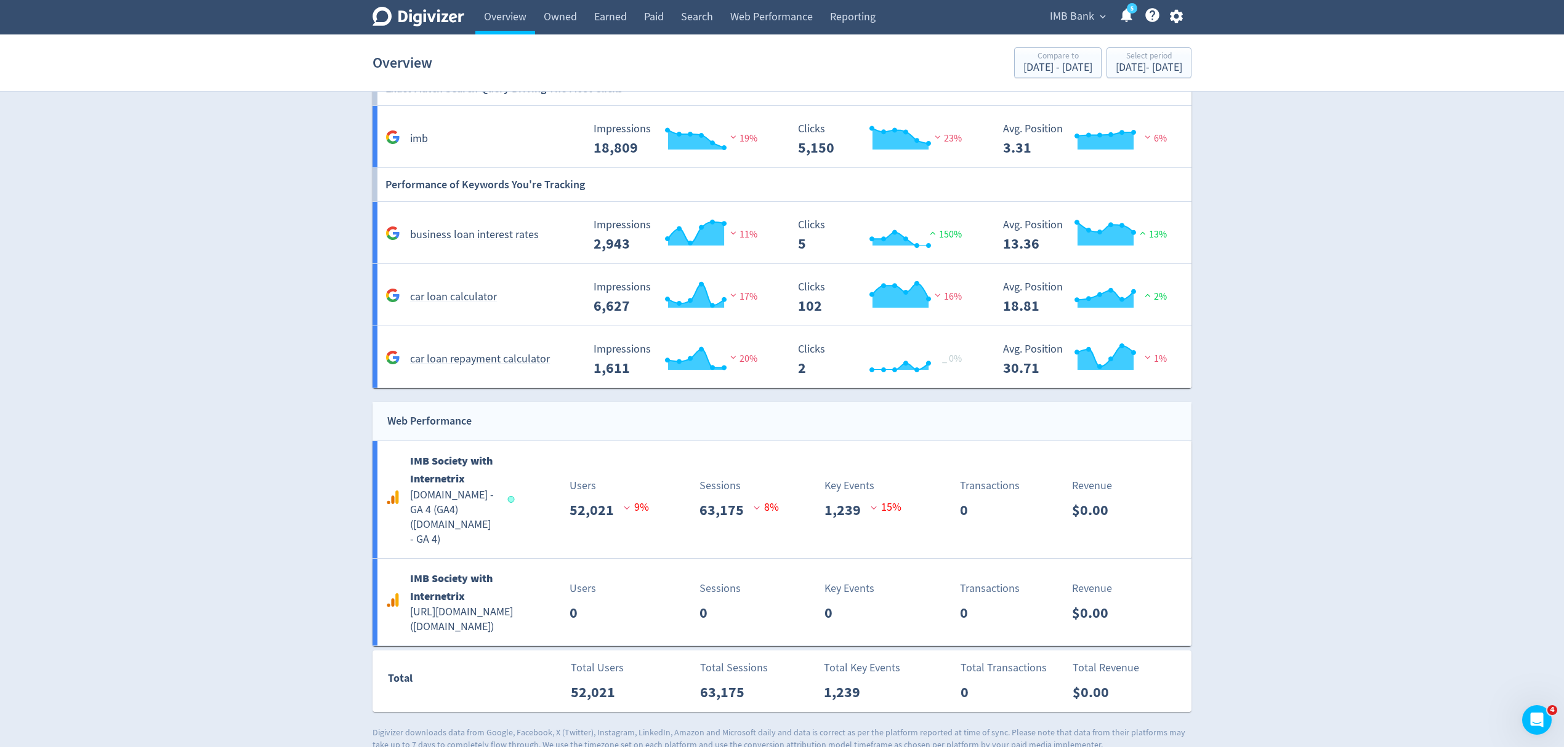
drag, startPoint x: 659, startPoint y: 18, endPoint x: 1133, endPoint y: 531, distance: 698.4
click at [659, 18] on link "Paid" at bounding box center [653, 17] width 37 height 34
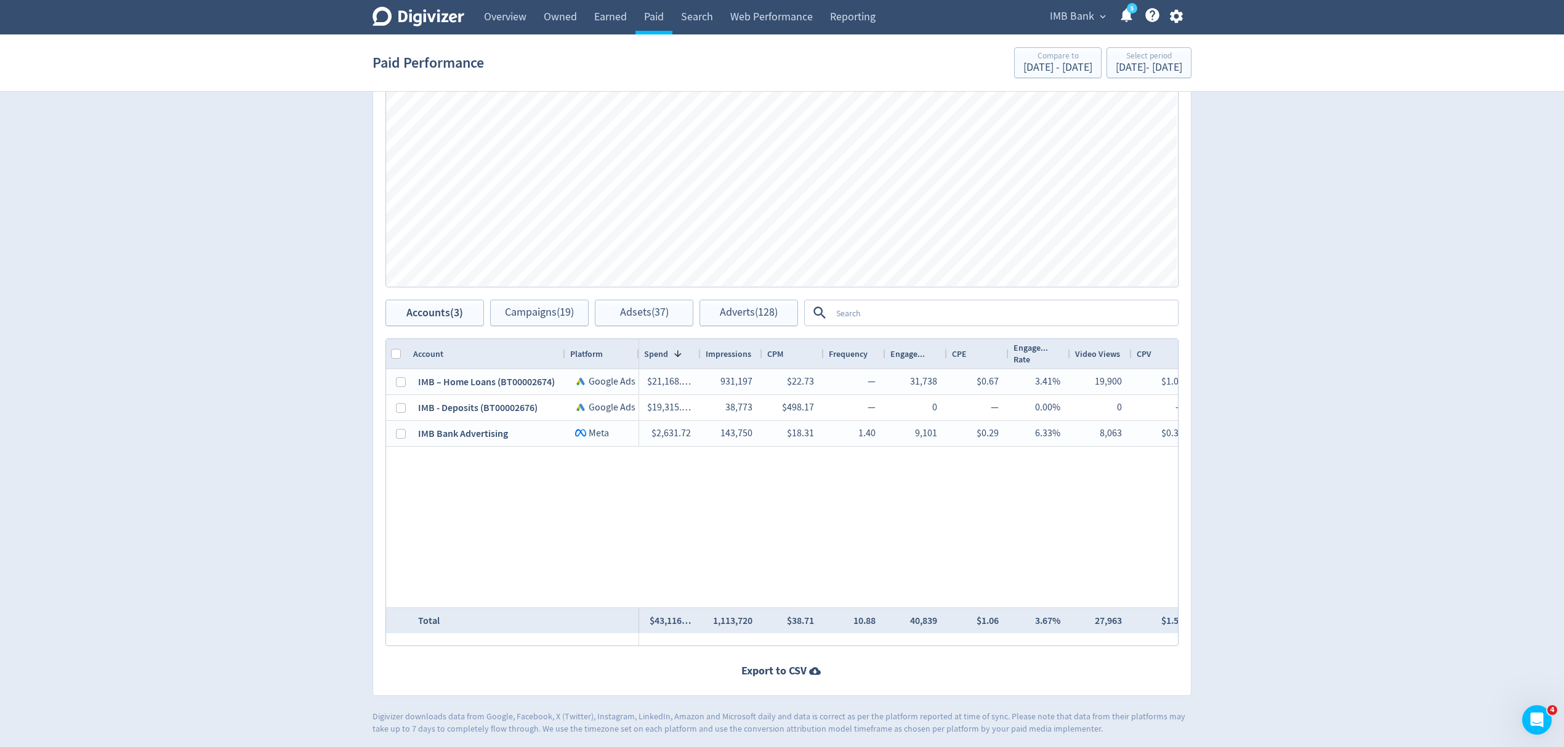
scroll to position [542, 0]
click at [771, 30] on link "Web Performance" at bounding box center [772, 17] width 100 height 34
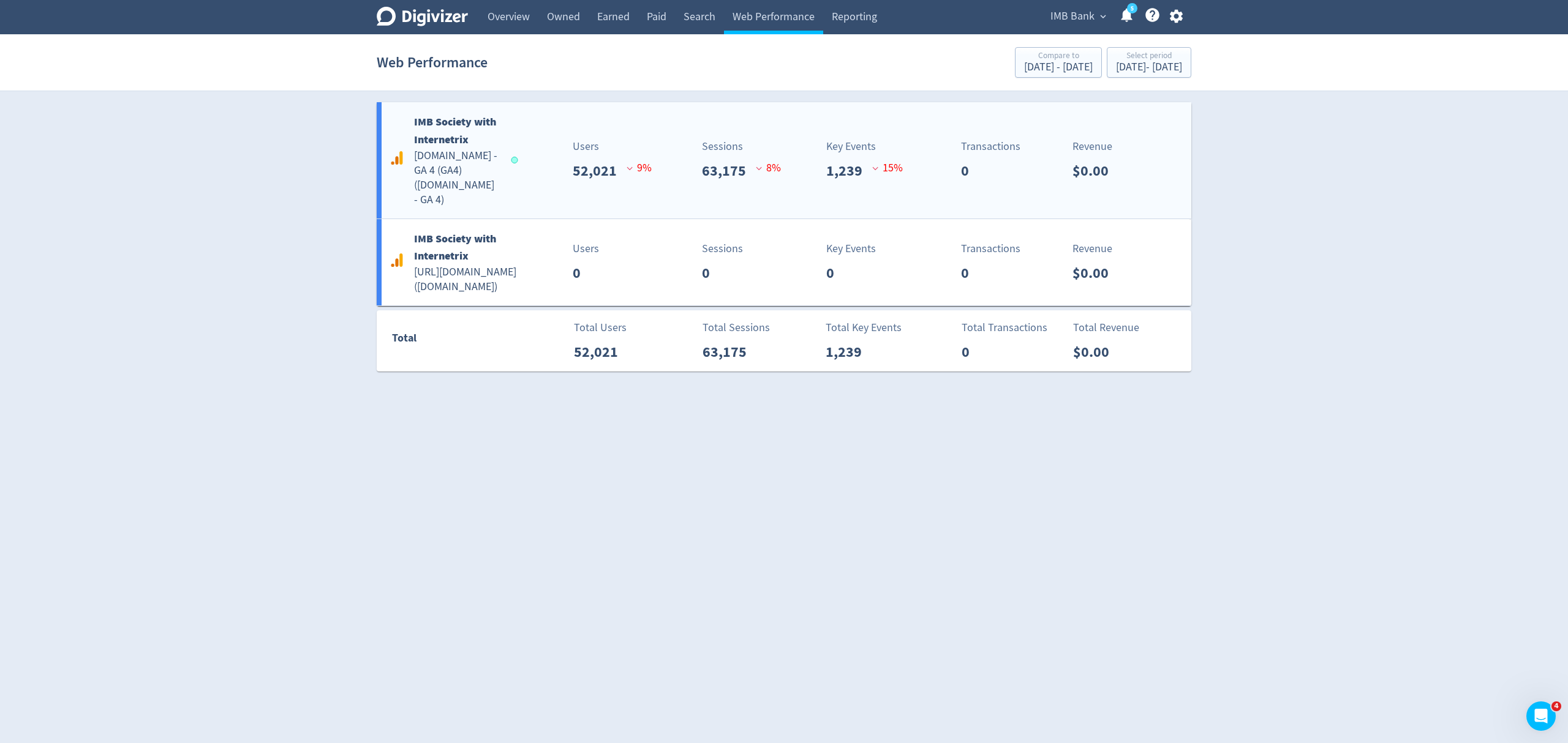
click at [517, 184] on div "IMB Society with Internetrix [DOMAIN_NAME] - GA 4 (GA4) ( [DOMAIN_NAME] - GA 4 …" at bounding box center [784, 160] width 815 height 116
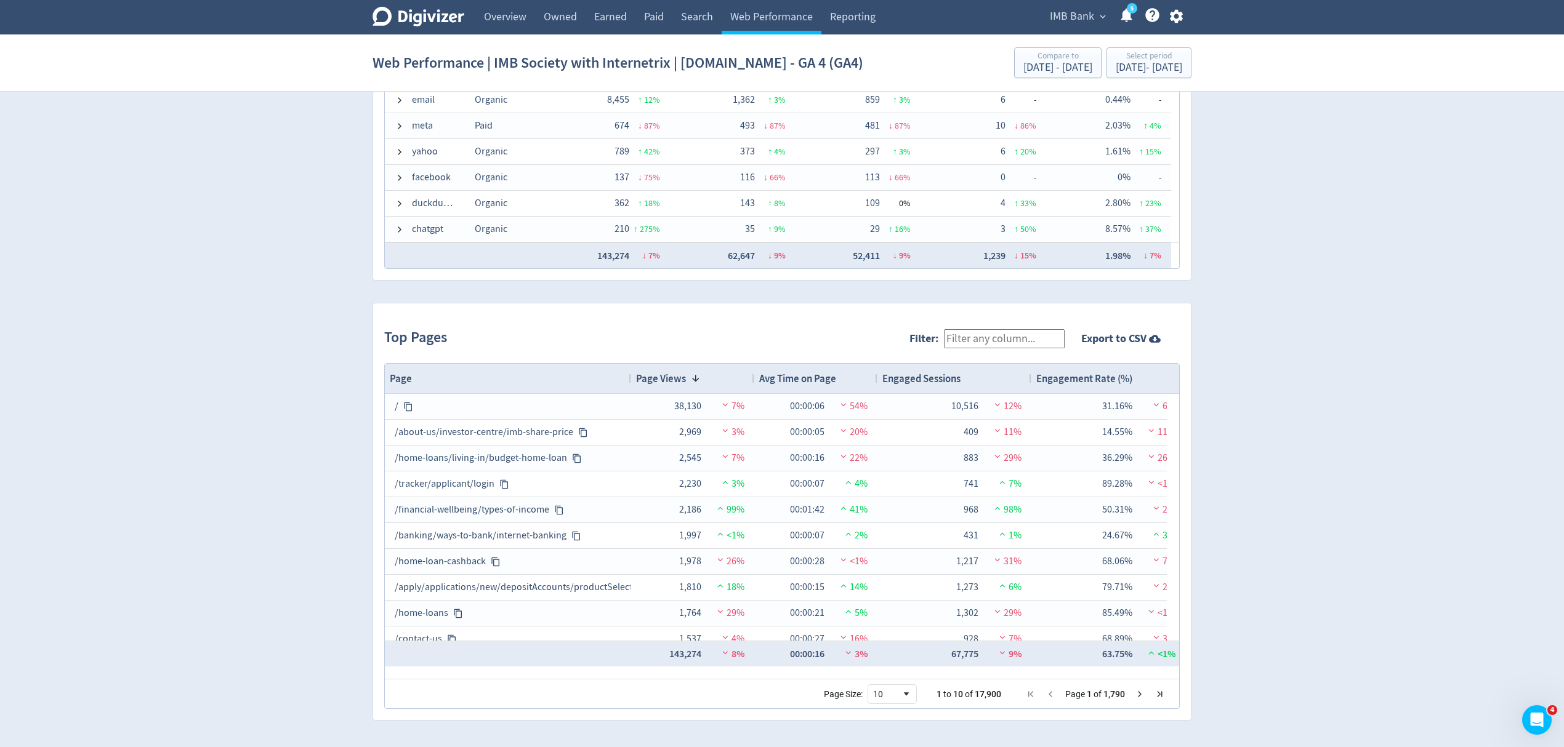
scroll to position [1048, 0]
click at [497, 30] on link "Overview" at bounding box center [505, 17] width 60 height 34
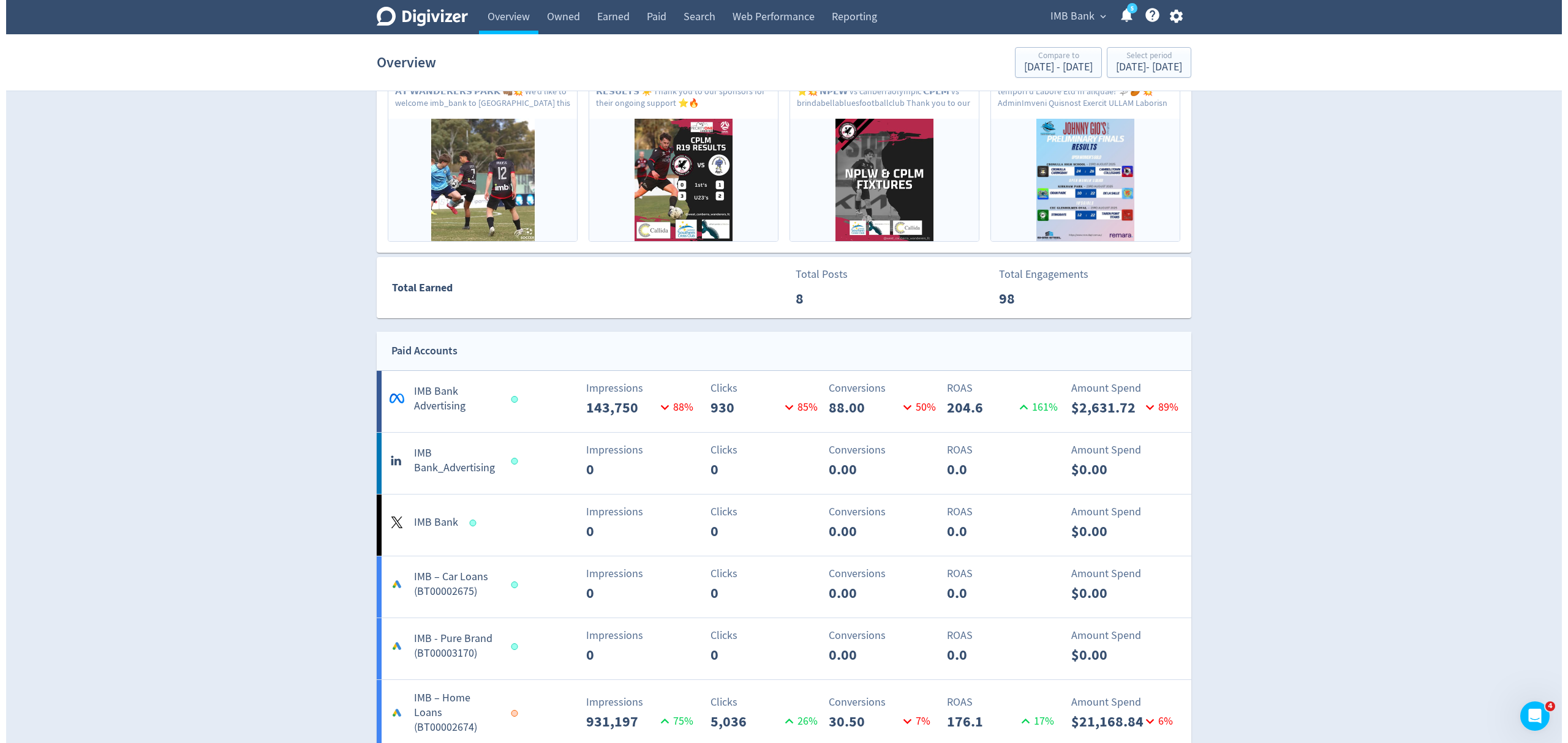
scroll to position [408, 0]
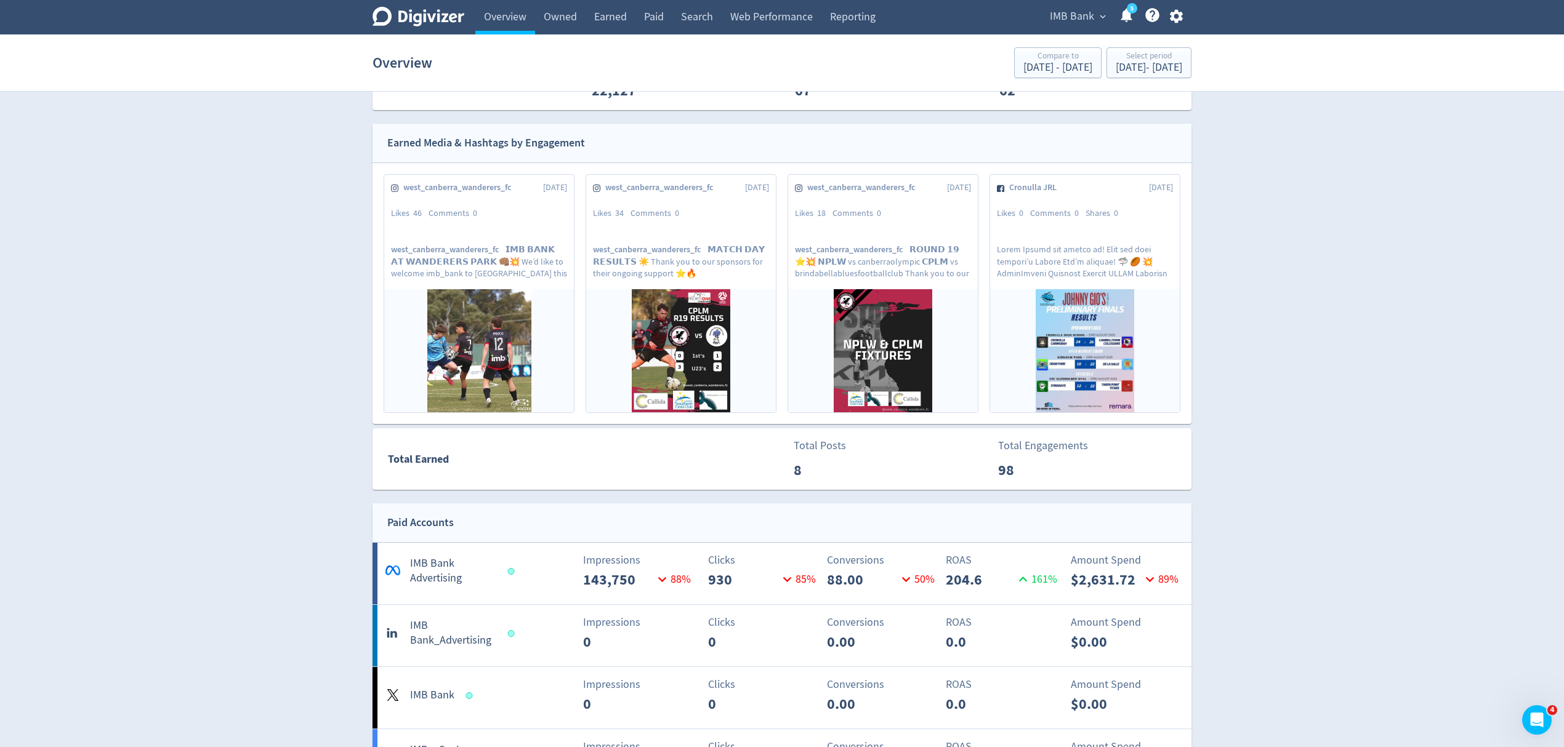
click at [1080, 14] on span "IMB Bank" at bounding box center [1072, 17] width 44 height 20
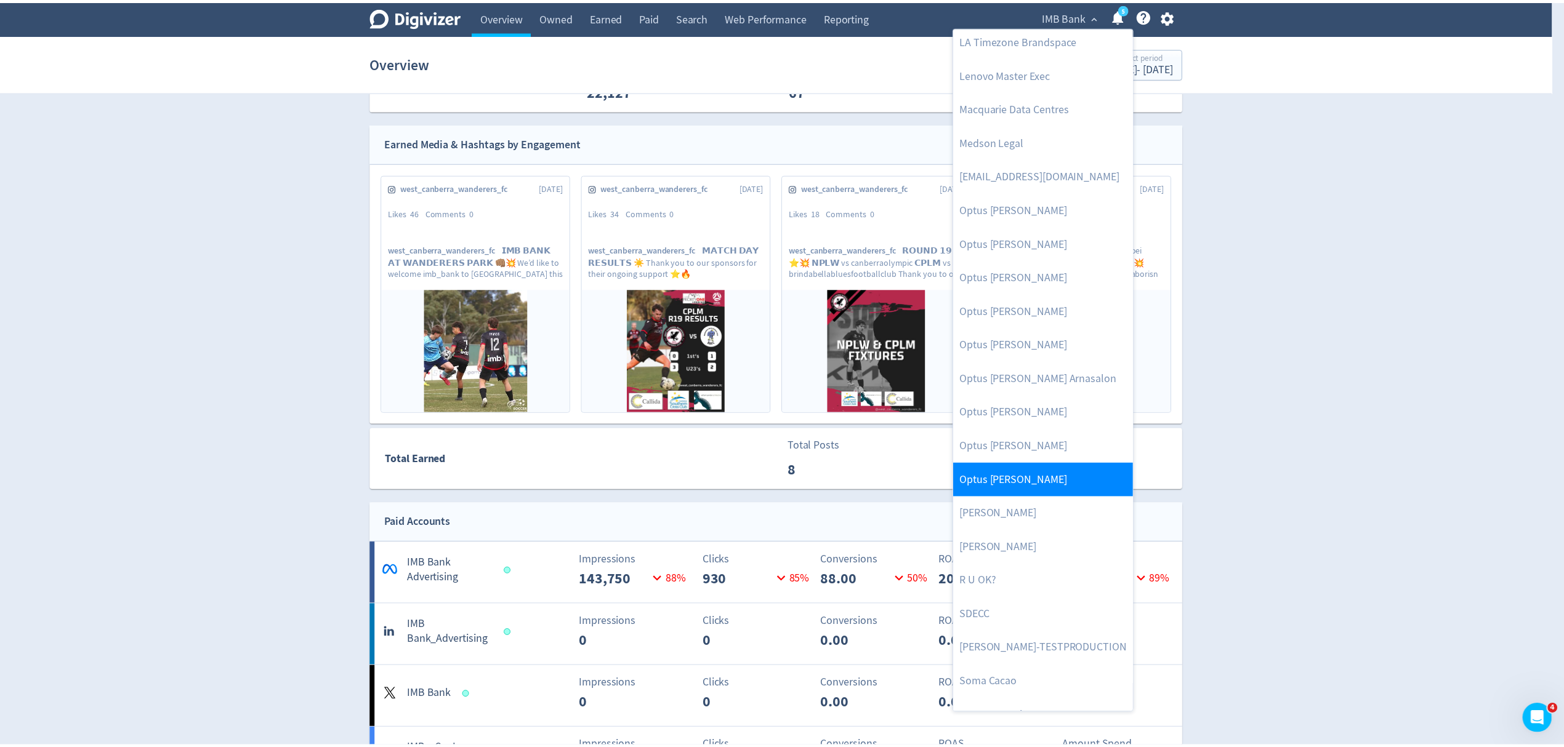
scroll to position [533, 0]
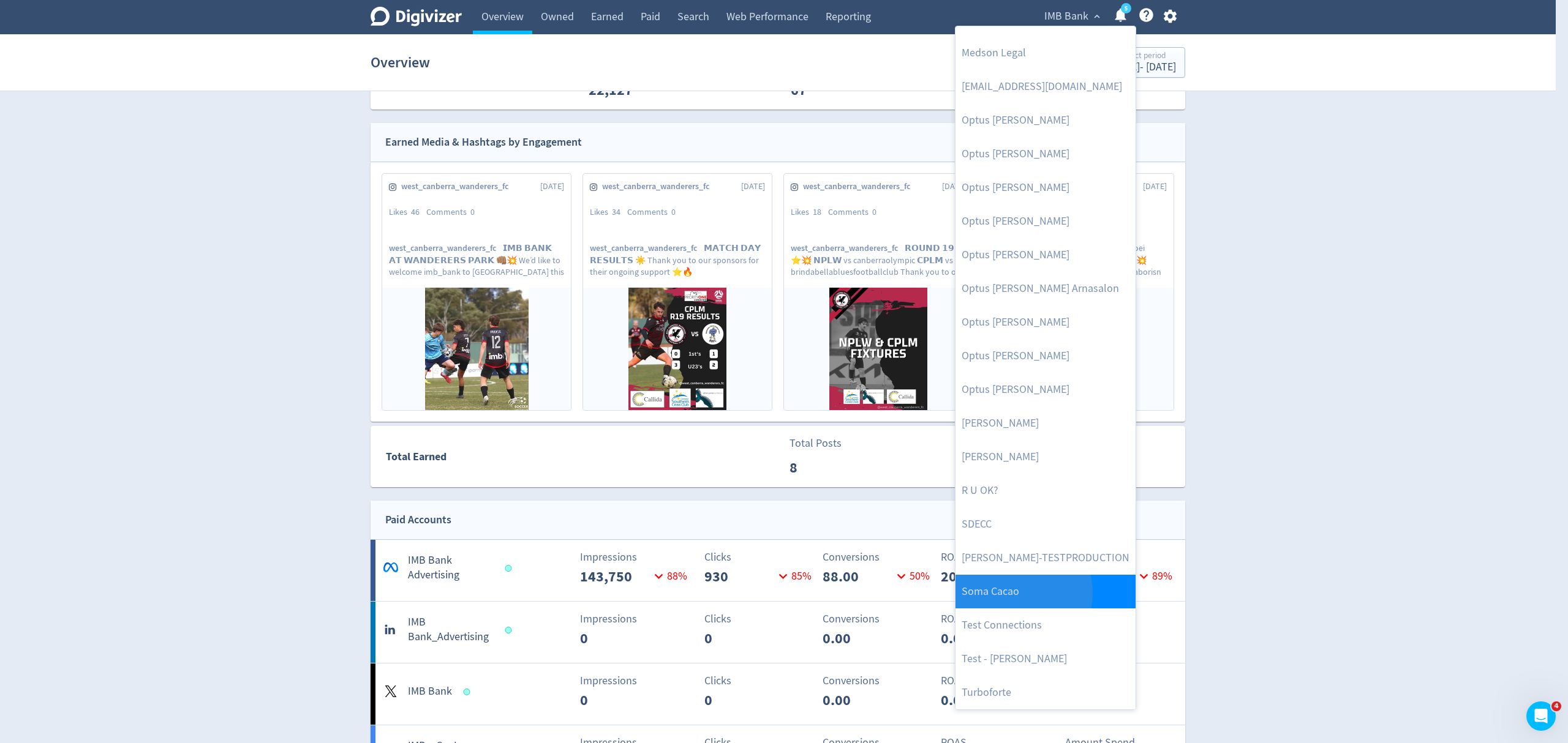
click at [1015, 594] on link "Soma Cacao" at bounding box center [1045, 592] width 180 height 34
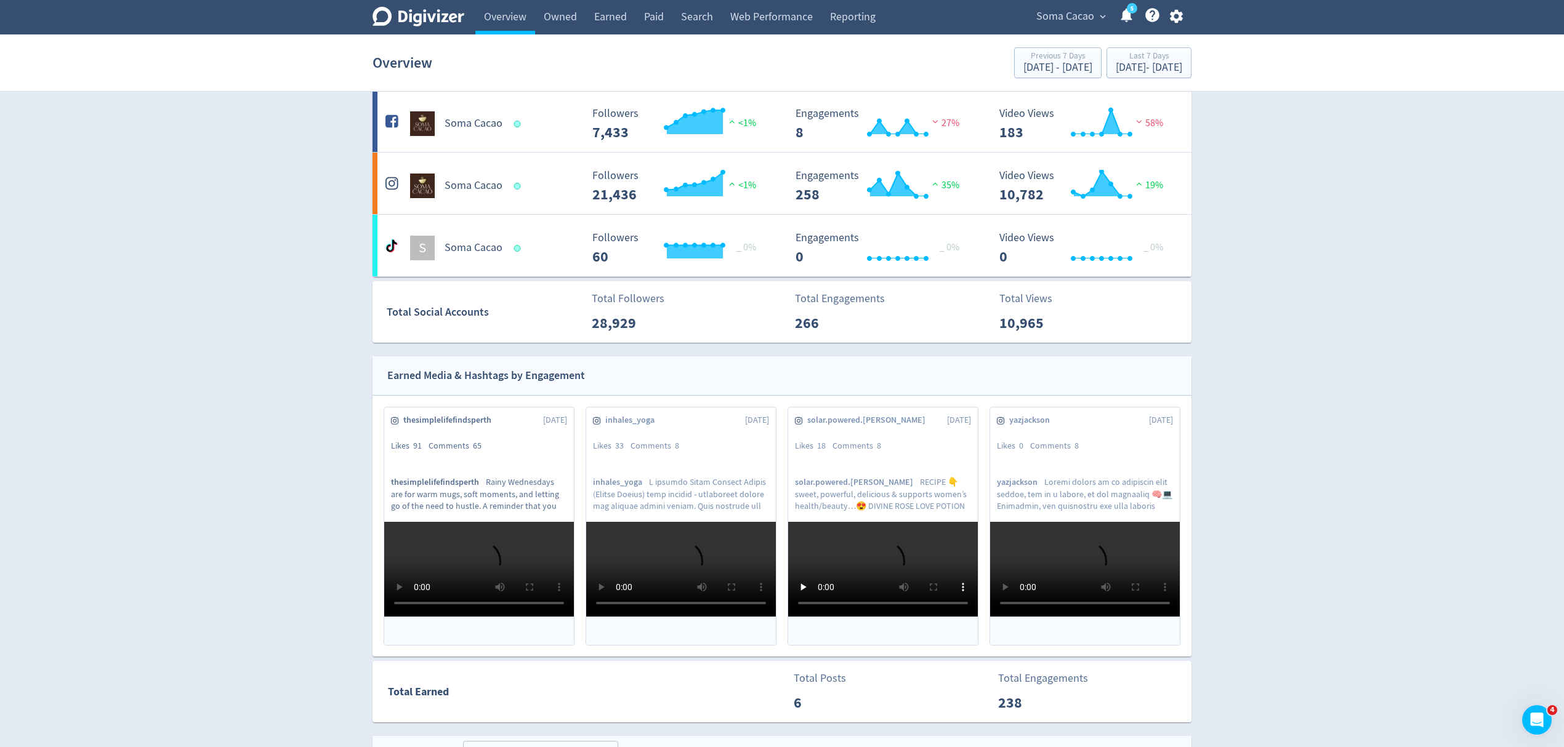
scroll to position [0, 0]
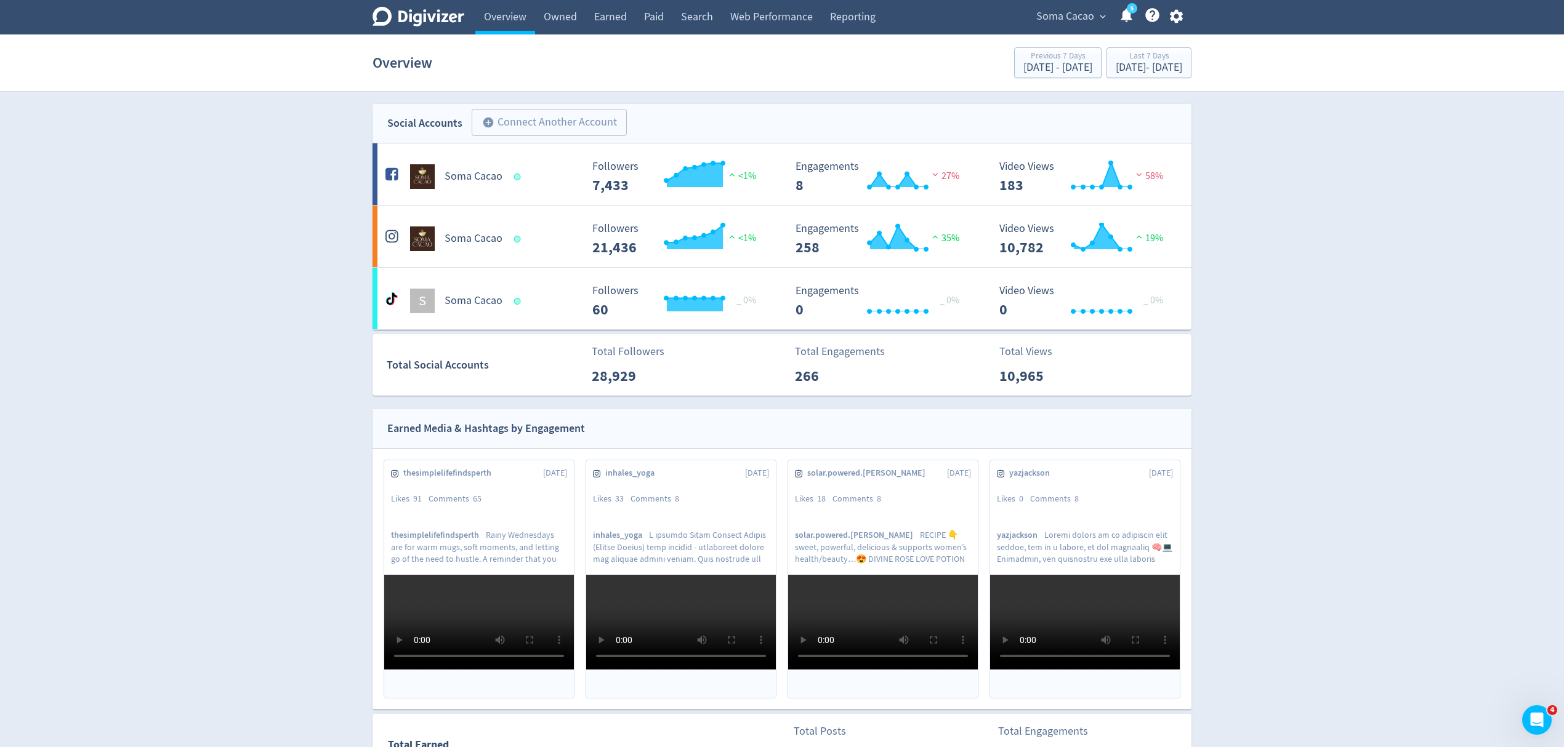
click at [1055, 23] on span "Soma Cacao" at bounding box center [1065, 17] width 58 height 20
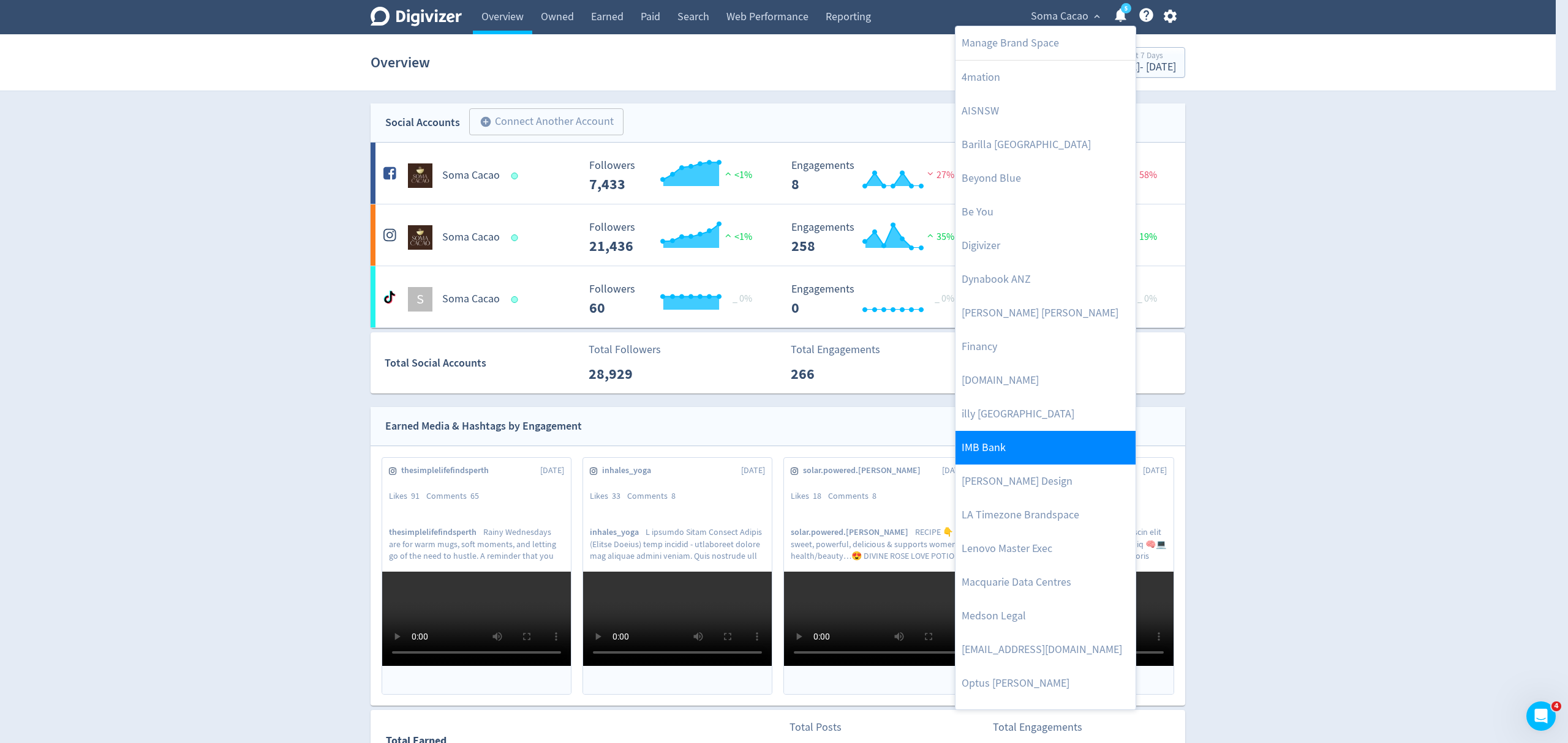
click at [1003, 446] on link "IMB Bank" at bounding box center [1045, 448] width 180 height 34
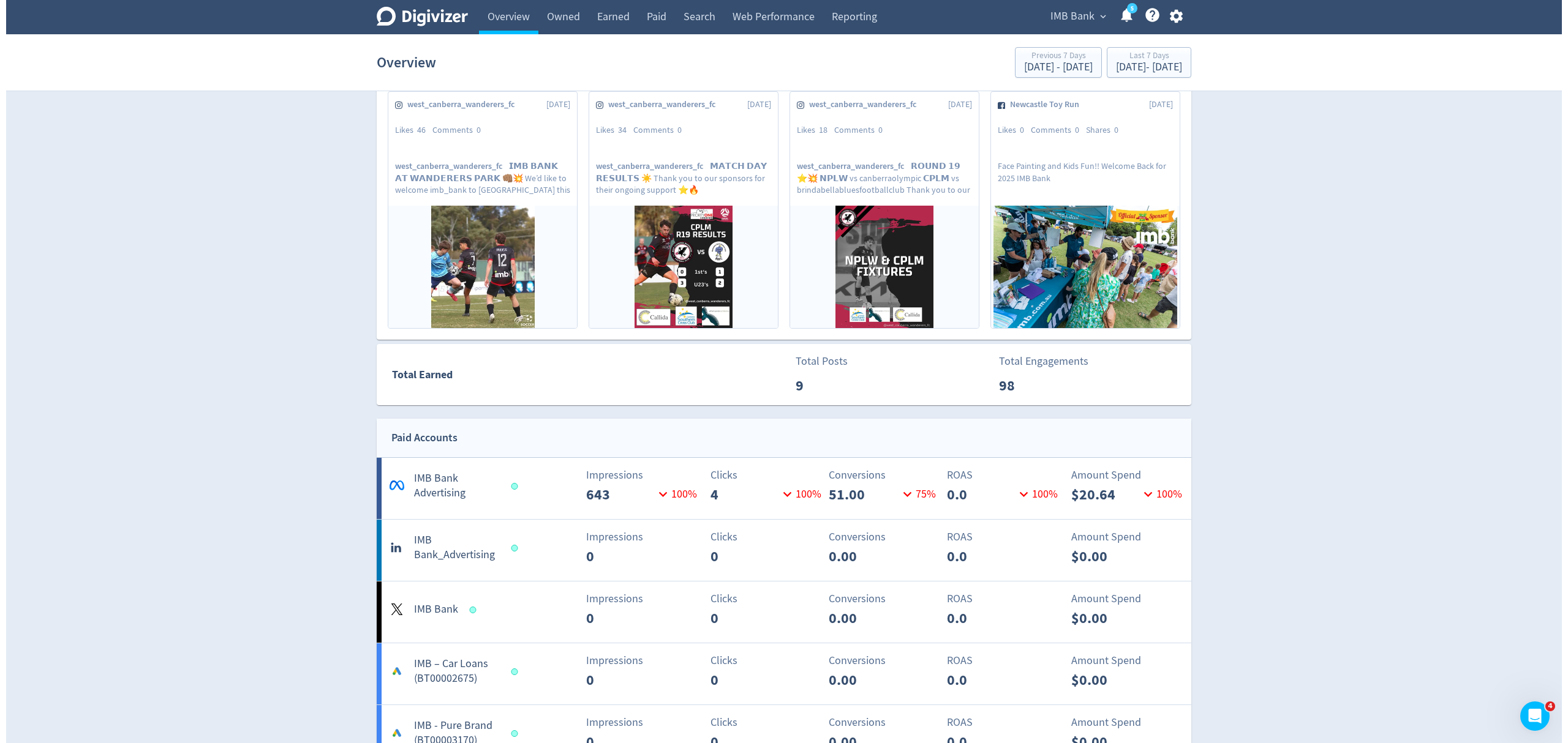
scroll to position [82, 0]
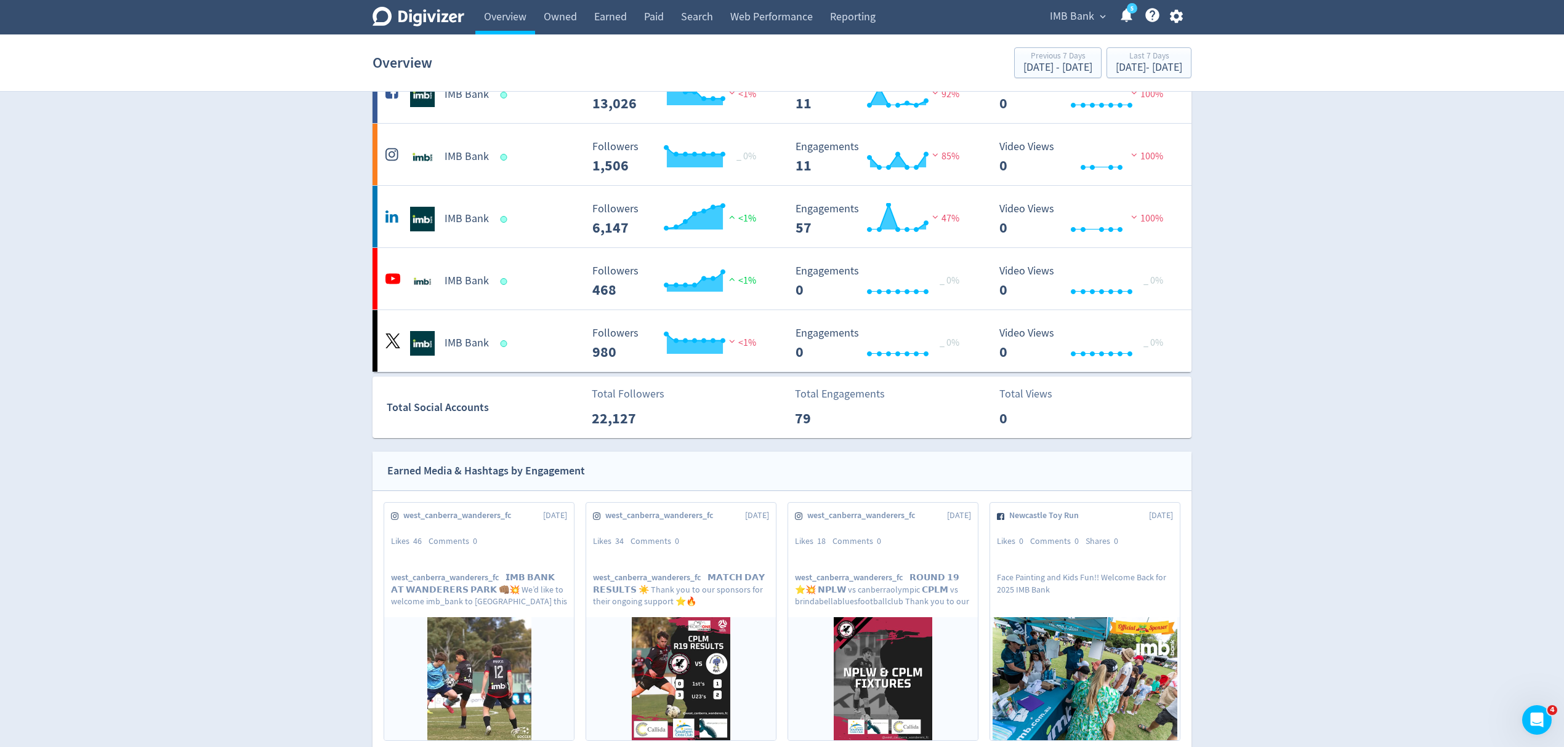
click at [1175, 10] on icon "button" at bounding box center [1175, 17] width 13 height 14
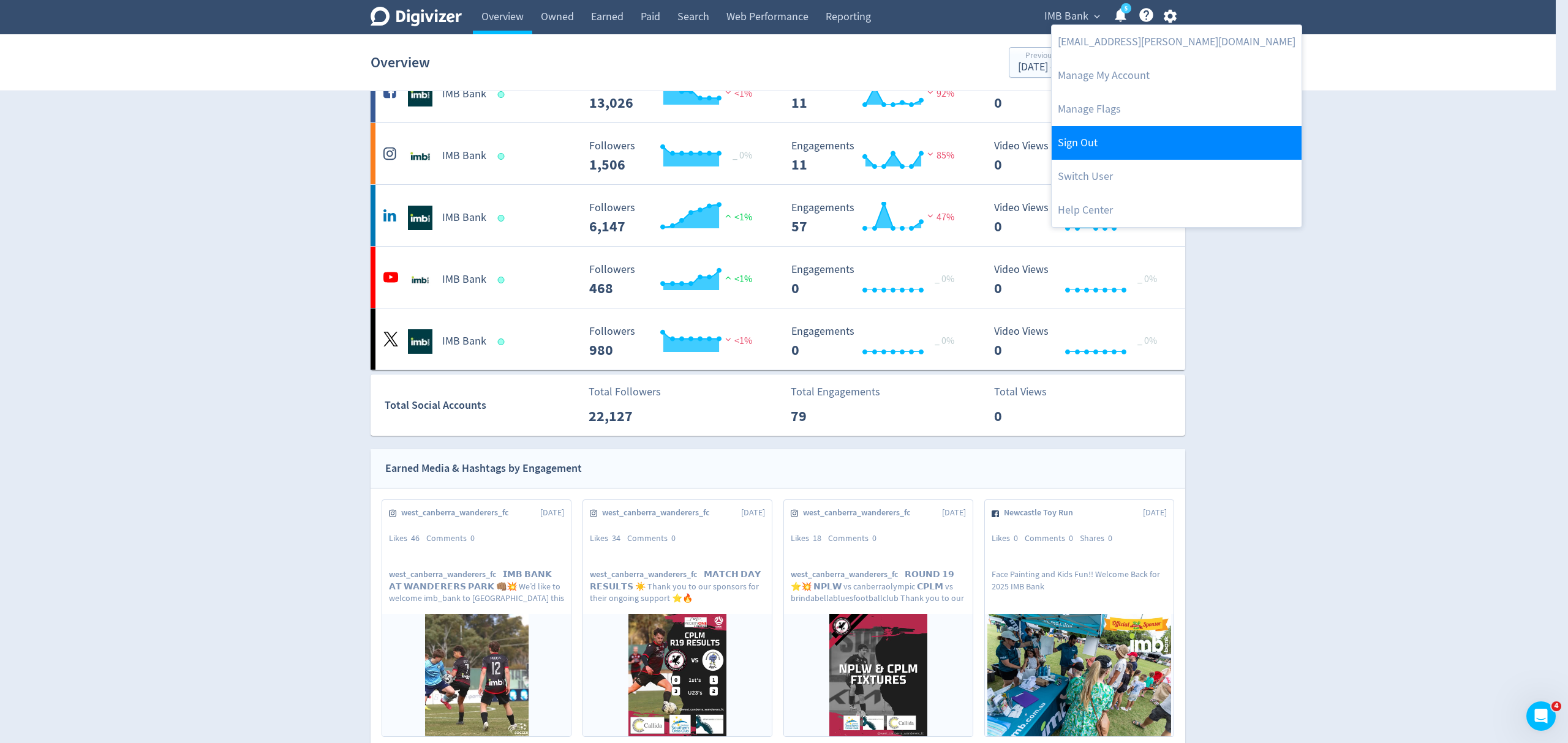
click at [1090, 142] on link "Sign Out" at bounding box center [1176, 143] width 250 height 34
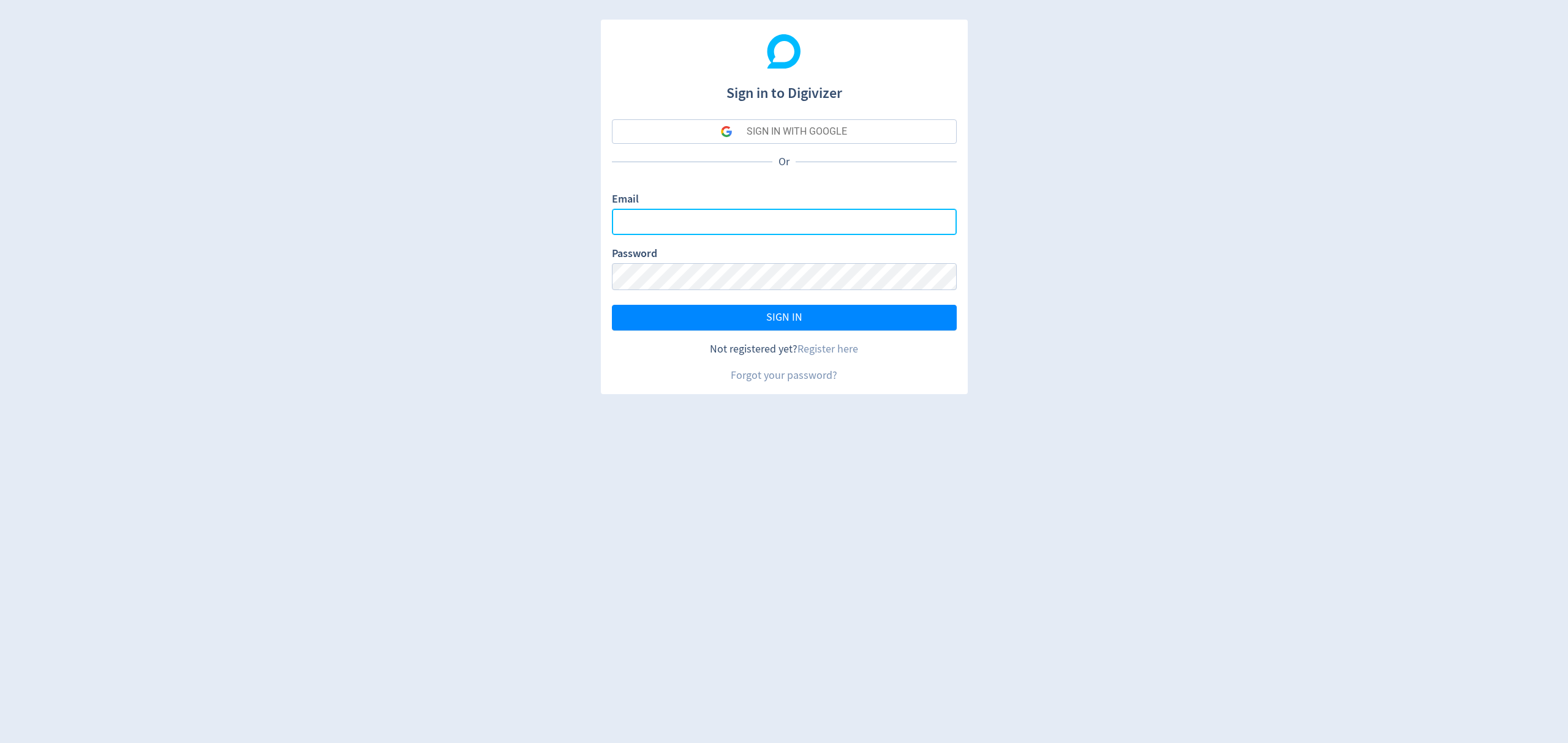
type input "[EMAIL_ADDRESS][PERSON_NAME][DOMAIN_NAME]"
